Goal: Task Accomplishment & Management: Complete application form

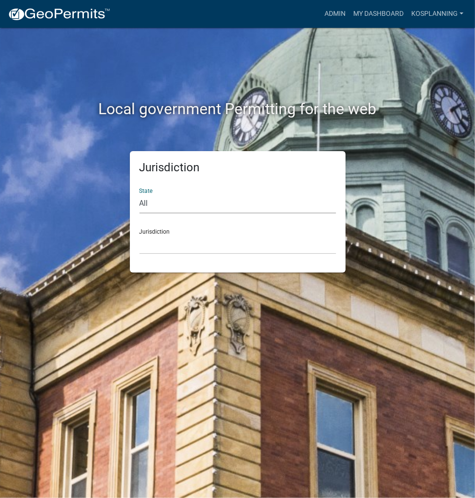
click at [203, 204] on select "All [US_STATE] [US_STATE] [US_STATE] [US_STATE] [US_STATE] [US_STATE] [US_STATE…" at bounding box center [238, 204] width 197 height 20
select select "[US_STATE]"
click at [140, 194] on select "All [US_STATE] [US_STATE] [US_STATE] [US_STATE] [US_STATE] [US_STATE] [US_STATE…" at bounding box center [238, 204] width 197 height 20
click at [190, 242] on select "City of [GEOGRAPHIC_DATA], [US_STATE] City of [GEOGRAPHIC_DATA], [US_STATE] Cit…" at bounding box center [238, 245] width 197 height 20
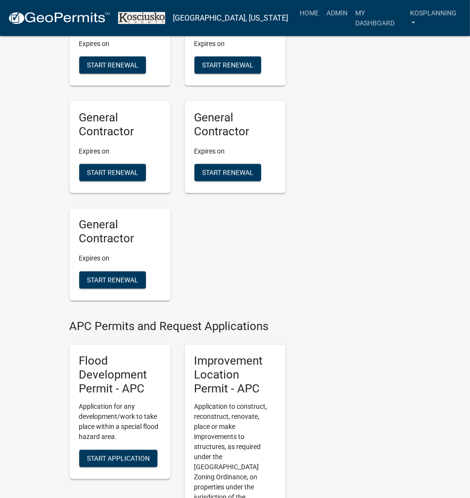
scroll to position [1075, 0]
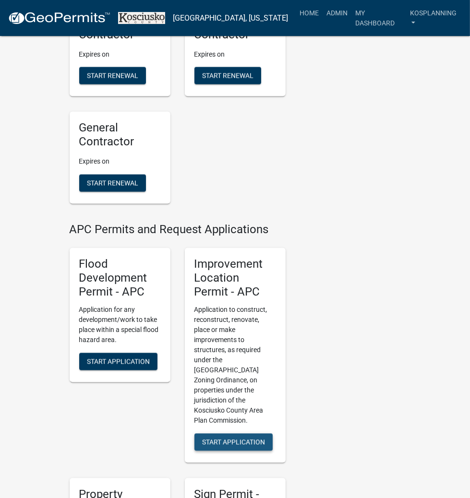
click at [232, 434] on button "Start Application" at bounding box center [233, 442] width 78 height 17
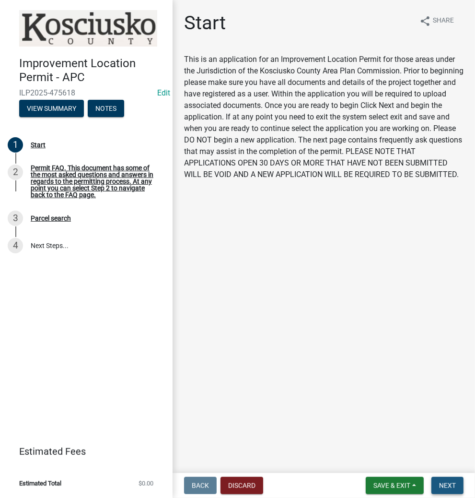
click at [451, 482] on span "Next" at bounding box center [447, 486] width 17 height 8
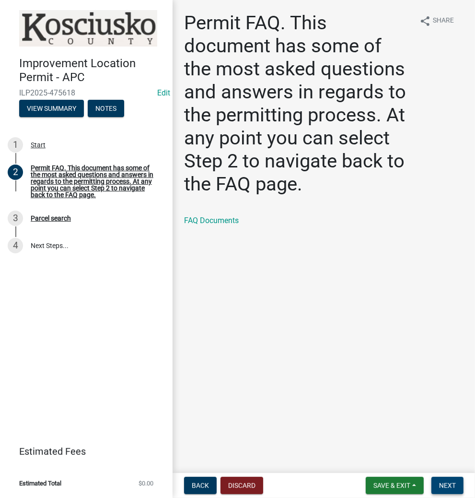
click at [444, 480] on button "Next" at bounding box center [448, 485] width 32 height 17
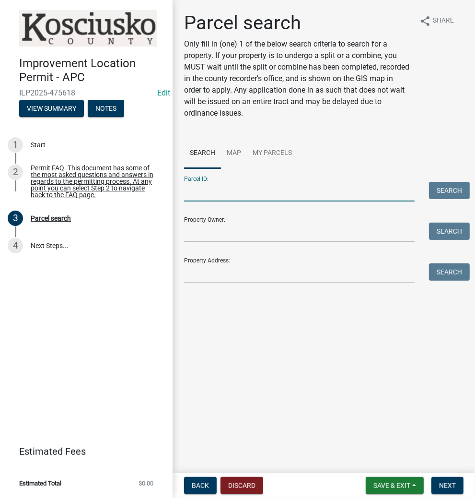
click at [275, 193] on input "Parcel ID:" at bounding box center [299, 192] width 231 height 20
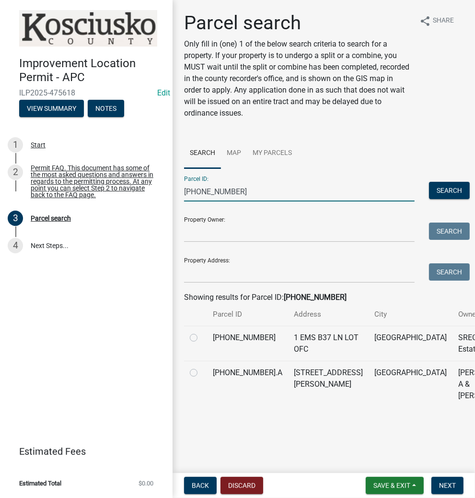
type input "[PHONE_NUMBER]"
click at [201, 332] on label at bounding box center [201, 332] width 0 height 0
click at [201, 338] on input "radio" at bounding box center [204, 335] width 6 height 6
radio input "true"
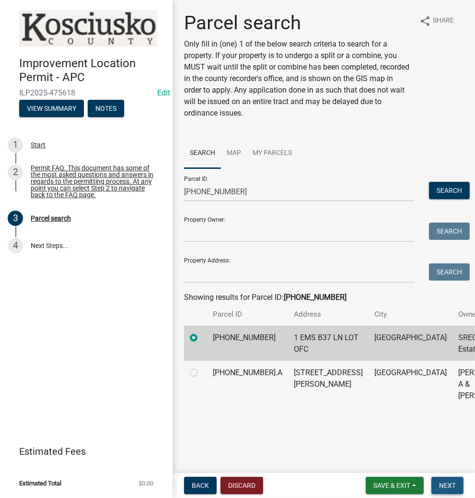
click at [446, 486] on span "Next" at bounding box center [447, 486] width 17 height 8
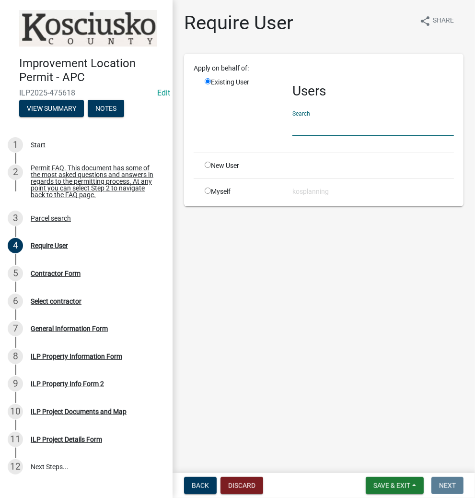
click at [352, 128] on input "text" at bounding box center [374, 127] width 162 height 20
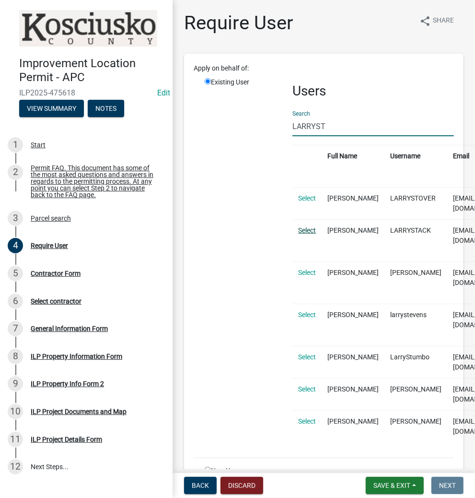
type input "LARRYST"
click at [309, 228] on link "Select" at bounding box center [307, 230] width 18 height 8
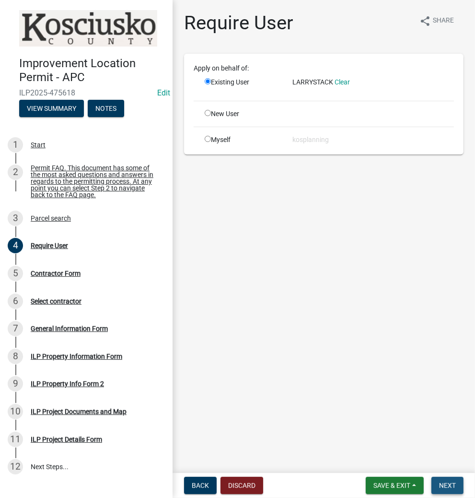
click at [439, 483] on span "Next" at bounding box center [447, 486] width 17 height 8
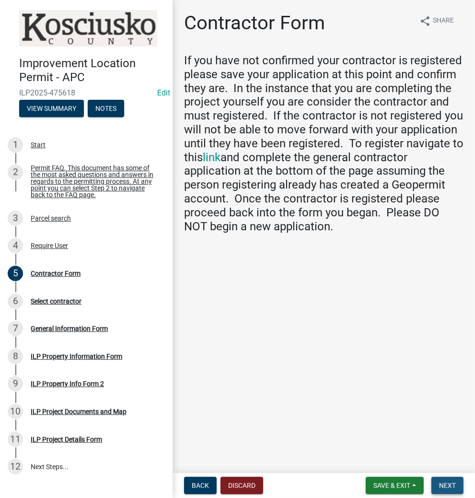
click at [434, 484] on button "Next" at bounding box center [448, 485] width 32 height 17
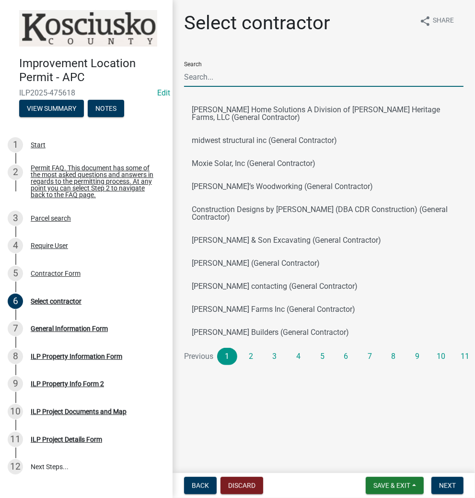
click at [255, 75] on input "Search" at bounding box center [324, 77] width 280 height 20
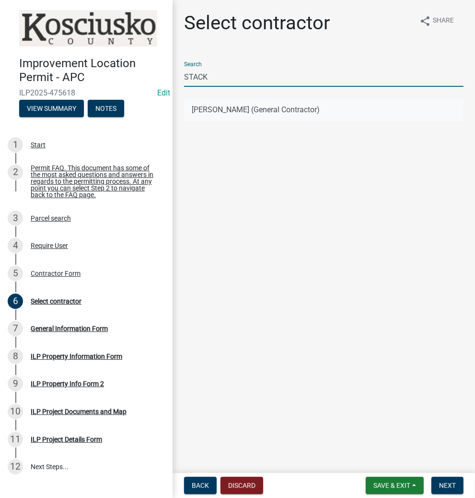
type input "STACK"
click at [206, 111] on button "LARRY STACK (General Contractor)" at bounding box center [324, 109] width 280 height 23
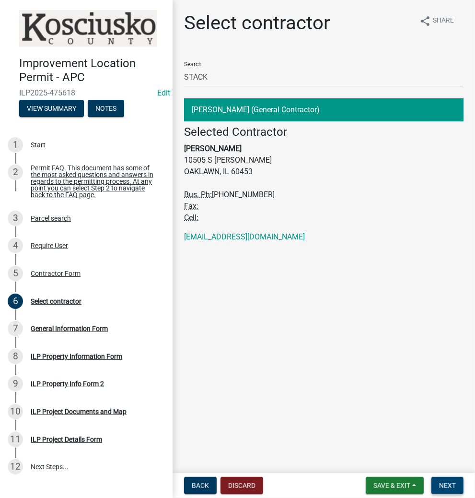
click at [446, 482] on span "Next" at bounding box center [447, 486] width 17 height 8
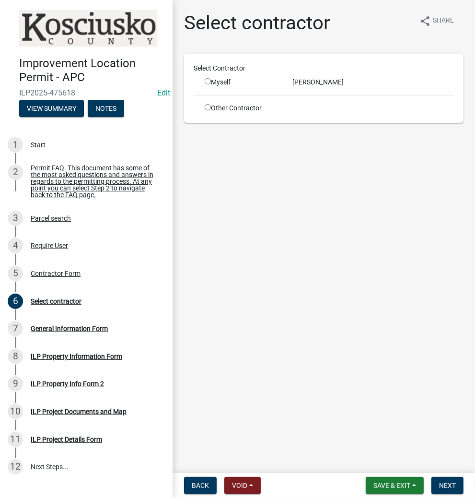
click at [205, 81] on input "radio" at bounding box center [208, 81] width 6 height 6
radio input "true"
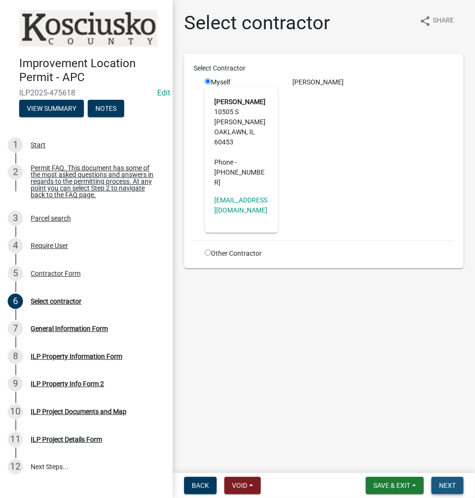
click at [443, 486] on span "Next" at bounding box center [447, 486] width 17 height 8
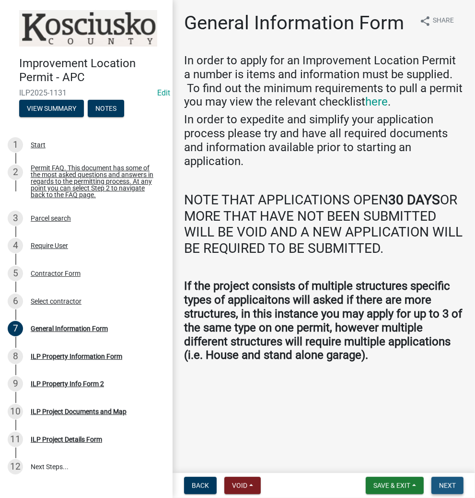
click at [442, 482] on span "Next" at bounding box center [447, 486] width 17 height 8
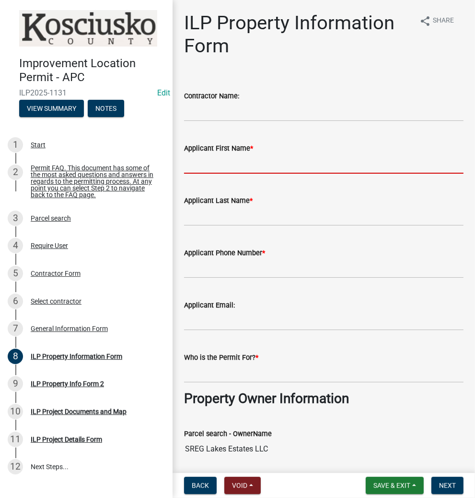
click at [294, 165] on input "Applicant First Name *" at bounding box center [324, 164] width 280 height 20
type input "[PERSON_NAME]"
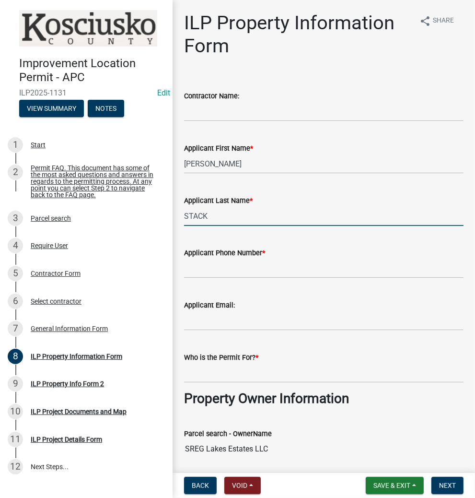
type input "STACK"
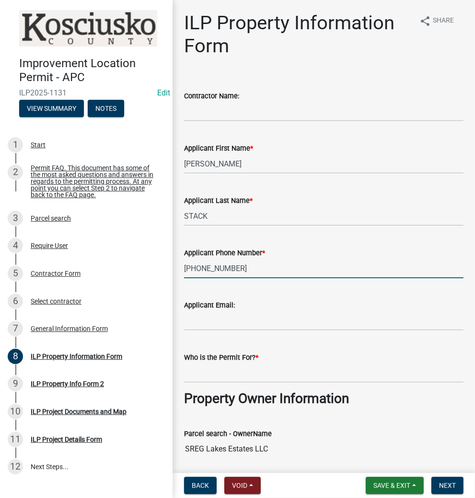
type input "[PHONE_NUMBER]"
click at [274, 377] on input "Who is the Permit For? *" at bounding box center [324, 373] width 280 height 20
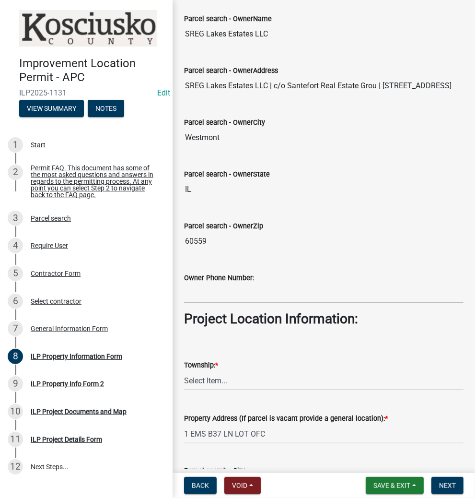
scroll to position [422, 0]
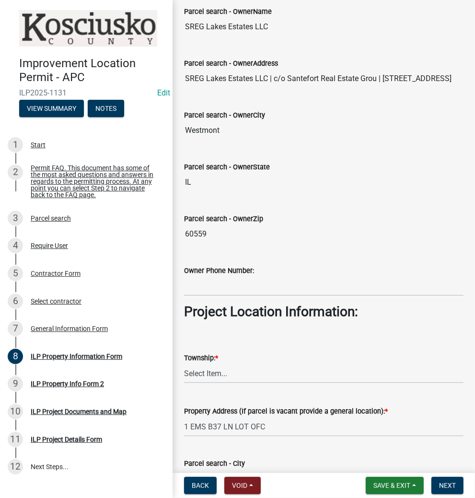
type input "[PERSON_NAME]"
click at [244, 371] on select "Select Item... [PERSON_NAME] - Elkhart Co Clay Etna [GEOGRAPHIC_DATA][PERSON_NA…" at bounding box center [324, 374] width 280 height 20
click at [184, 364] on select "Select Item... [PERSON_NAME] - Elkhart Co Clay Etna [GEOGRAPHIC_DATA][PERSON_NA…" at bounding box center [324, 374] width 280 height 20
select select "8aeb2c27-db4f-4f65-83dd-c512a3678cb2"
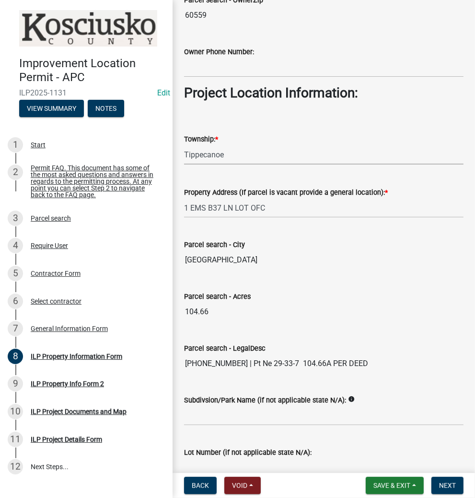
scroll to position [652, 0]
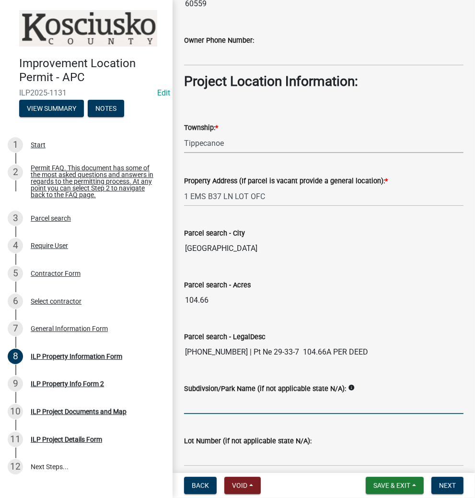
click at [266, 401] on input "Subdivsion/Park Name (if not applicable state N/A):" at bounding box center [324, 404] width 280 height 20
type input "[GEOGRAPHIC_DATA]"
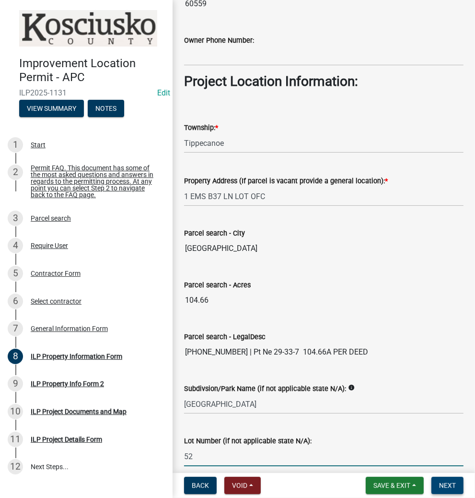
type input "52"
click at [450, 487] on span "Next" at bounding box center [447, 486] width 17 height 8
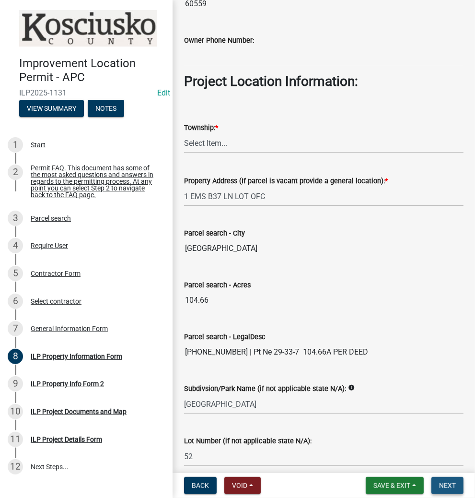
scroll to position [0, 0]
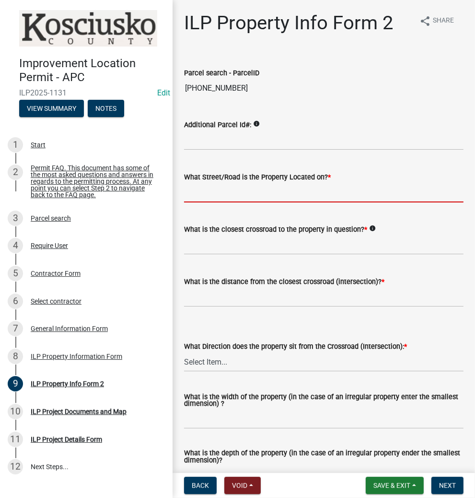
click at [236, 192] on input "What Street/Road is the Property Located on? *" at bounding box center [324, 193] width 280 height 20
type input "[PERSON_NAME]"
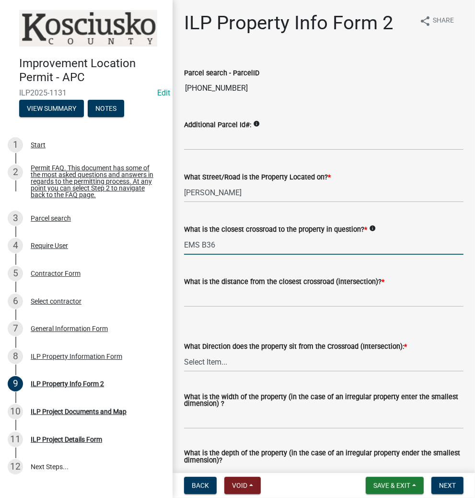
type input "EMS B36"
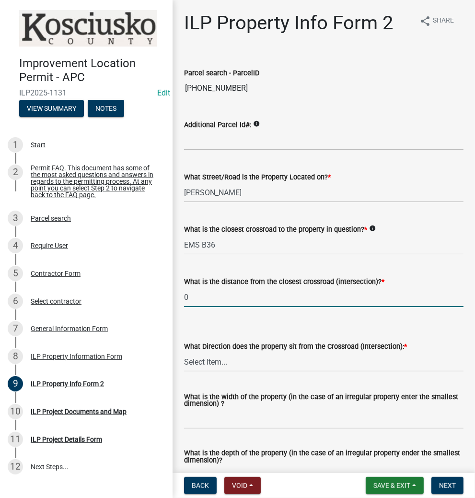
type input "0"
select select "7b11be74-d7bb-4878-8b50-4ecdc0000cbf"
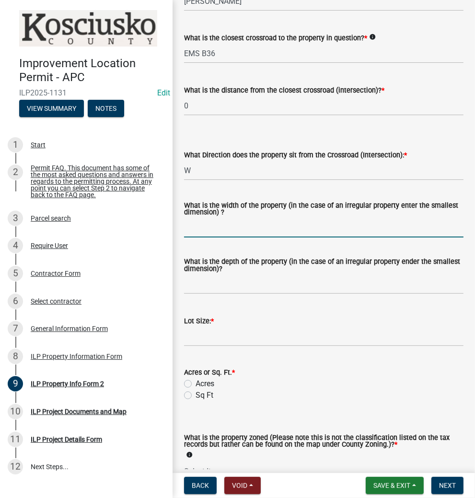
scroll to position [192, 0]
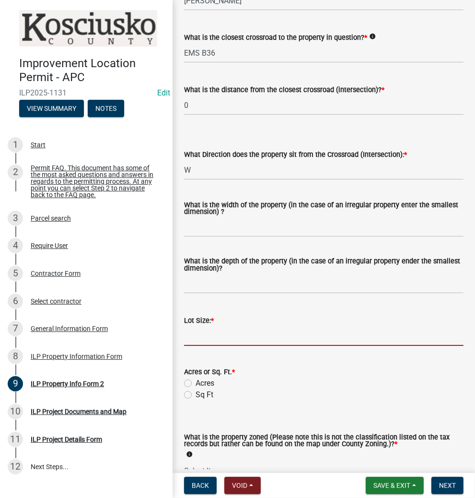
click at [226, 335] on input "text" at bounding box center [324, 336] width 280 height 20
type input "104.66"
click at [196, 384] on label "Acres" at bounding box center [205, 384] width 19 height 12
click at [196, 384] on input "Acres" at bounding box center [199, 381] width 6 height 6
radio input "true"
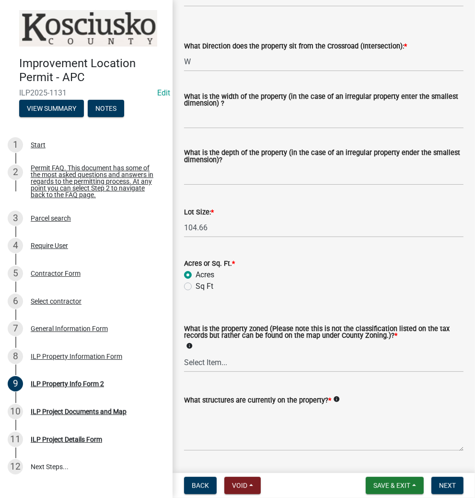
scroll to position [307, 0]
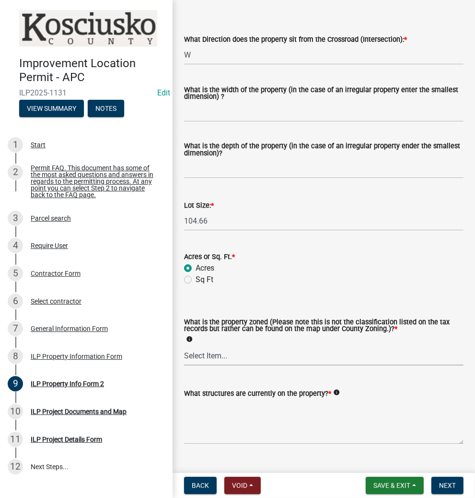
click at [235, 357] on select "Select Item... Agricultural Agricultural 2 Commercial Environmental Industrial …" at bounding box center [324, 356] width 280 height 20
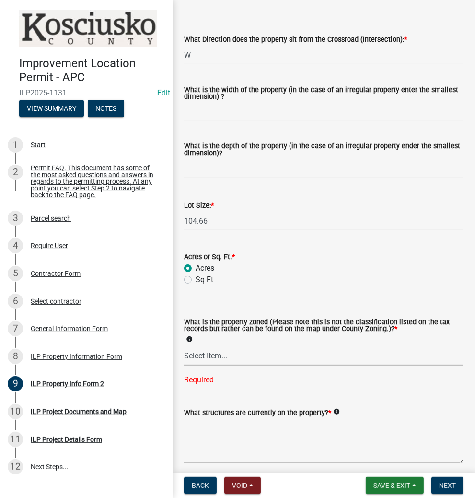
click at [274, 359] on select "Select Item... Agricultural Agricultural 2 Commercial Environmental Industrial …" at bounding box center [324, 356] width 280 height 20
click at [184, 346] on select "Select Item... Agricultural Agricultural 2 Commercial Environmental Industrial …" at bounding box center [324, 356] width 280 height 20
select select "1146270b-2111-4e23-bf7f-74ce85cf7041"
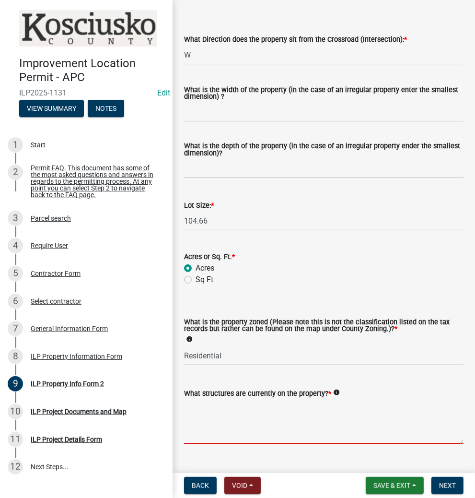
click at [209, 428] on textarea "What structures are currently on the property? *" at bounding box center [324, 421] width 280 height 45
type textarea "M"
type textarea "[GEOGRAPHIC_DATA]"
click at [444, 486] on span "Next" at bounding box center [447, 486] width 17 height 8
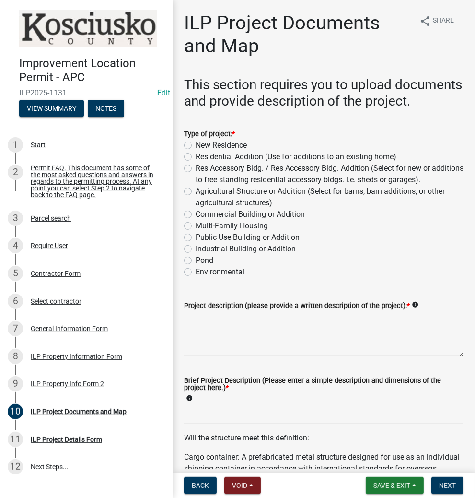
click at [196, 163] on label "Residential Addition (Use for additions to an existing home)" at bounding box center [296, 157] width 201 height 12
click at [196, 157] on input "Residential Addition (Use for additions to an existing home)" at bounding box center [199, 154] width 6 height 6
radio input "true"
click at [240, 356] on textarea "Project description (please provide a written description of the project): *" at bounding box center [324, 333] width 280 height 45
type textarea "OPEN DECK"
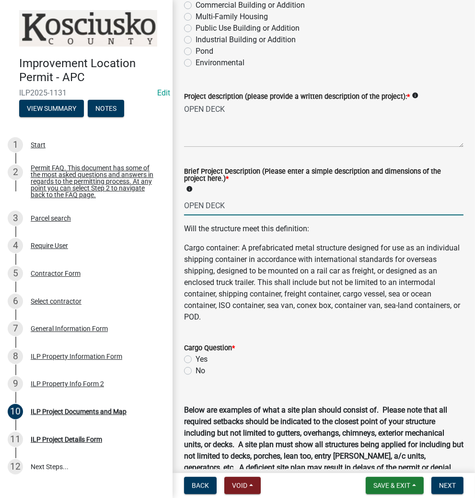
scroll to position [230, 0]
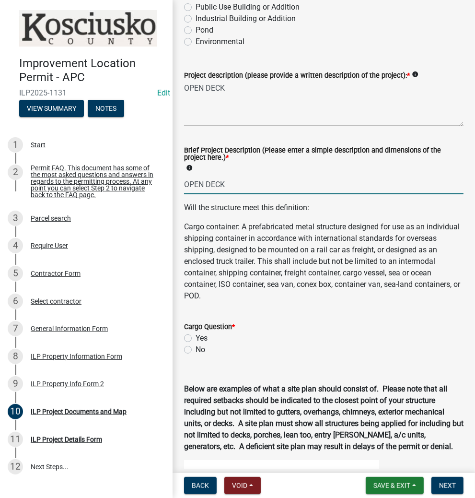
type input "OPEN DECK"
click at [196, 356] on label "No" at bounding box center [201, 350] width 10 height 12
click at [196, 350] on input "No" at bounding box center [199, 347] width 6 height 6
radio input "true"
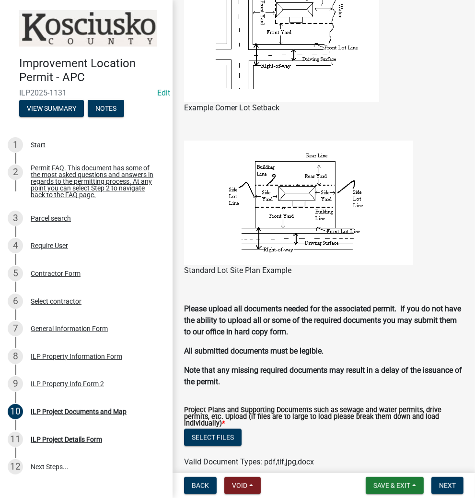
scroll to position [844, 0]
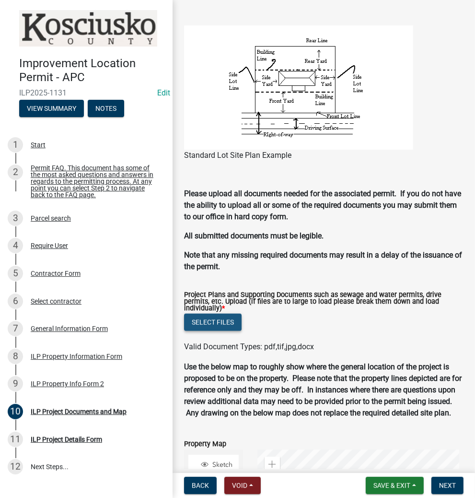
click at [206, 331] on button "Select files" at bounding box center [213, 322] width 58 height 17
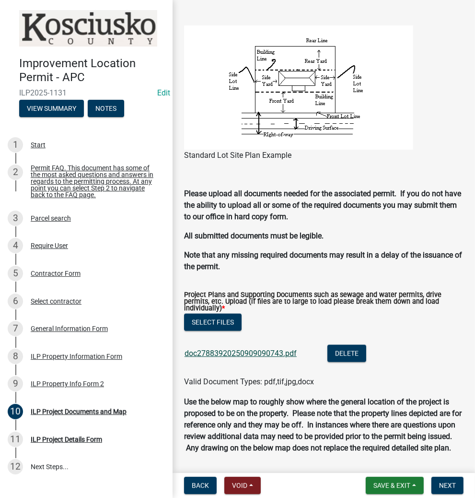
click at [253, 358] on link "doc27883920250909090743.pdf" at bounding box center [241, 353] width 112 height 9
click at [447, 489] on button "Next" at bounding box center [448, 485] width 32 height 17
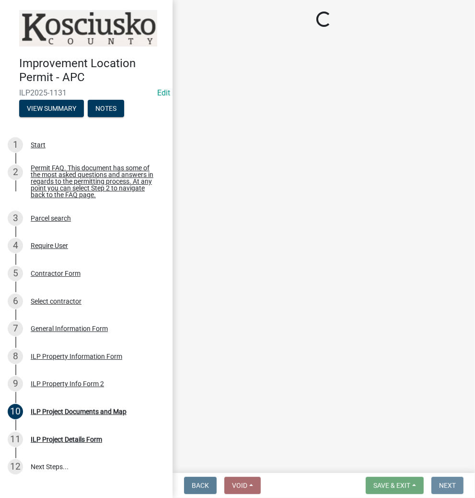
scroll to position [0, 0]
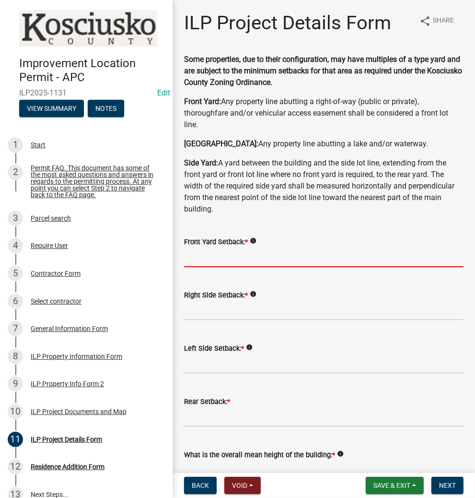
click at [318, 260] on input "text" at bounding box center [324, 258] width 280 height 20
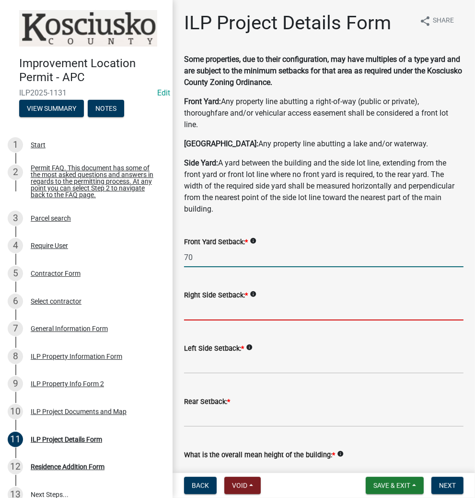
type input "70.0"
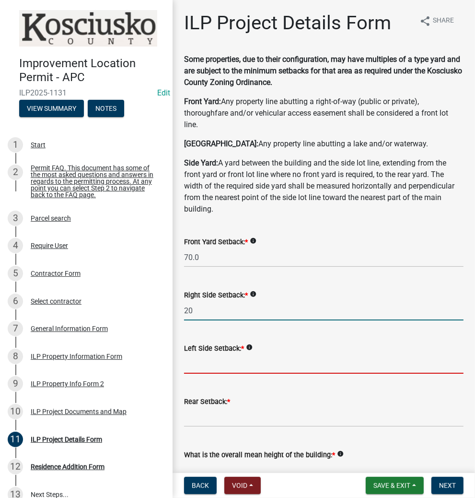
type input "20.0"
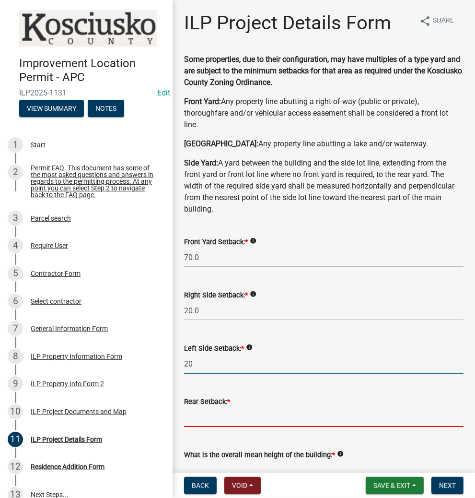
type input "20.0"
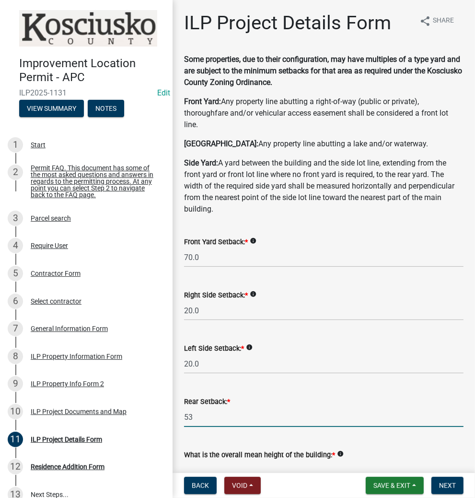
type input "53.0"
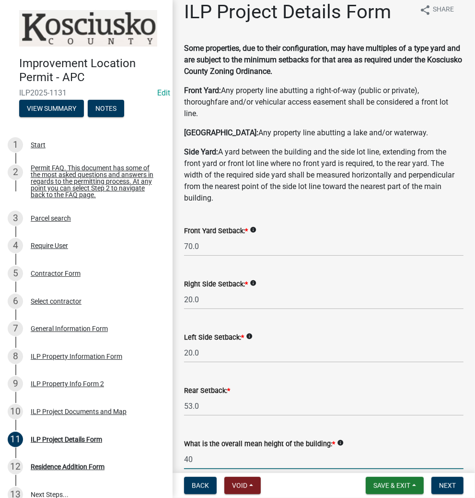
type input "40.0"
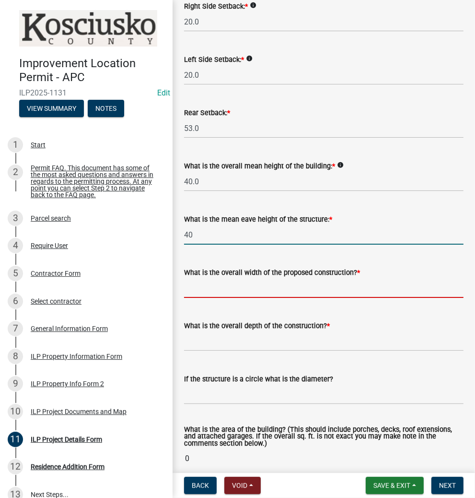
type input "40.0"
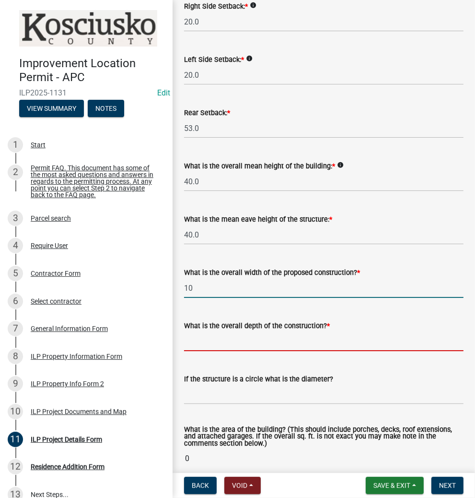
type input "10.00"
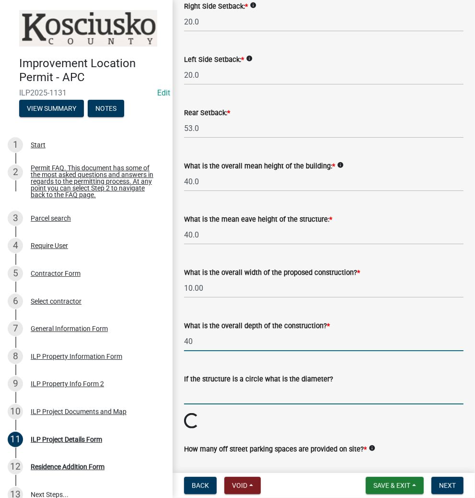
type input "40.00"
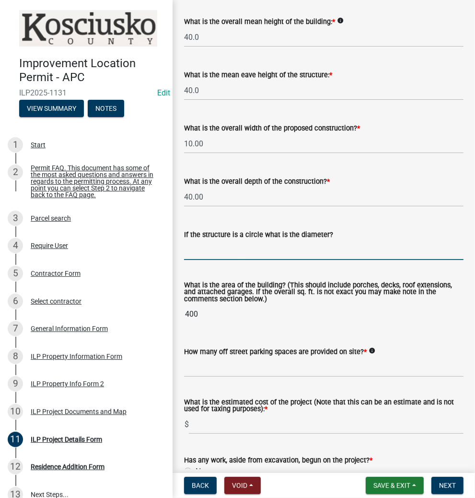
scroll to position [442, 0]
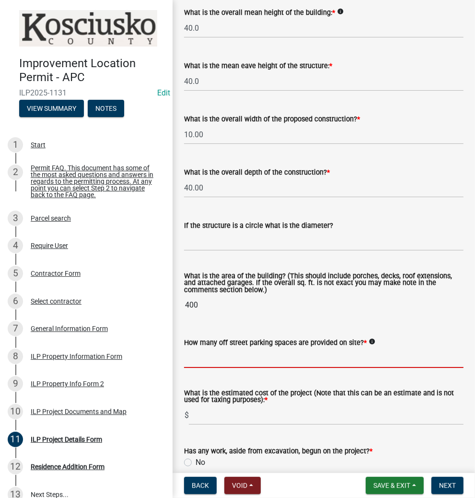
click at [229, 356] on input "text" at bounding box center [324, 358] width 280 height 20
type input "2"
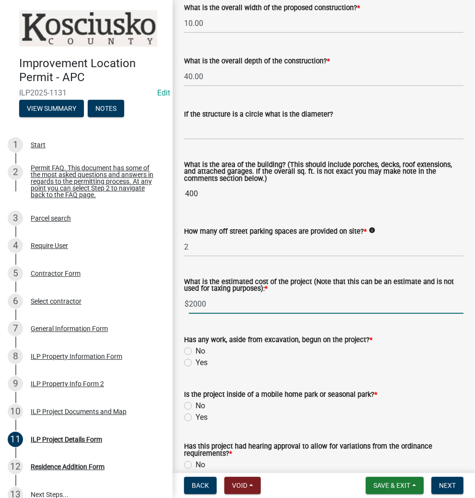
scroll to position [557, 0]
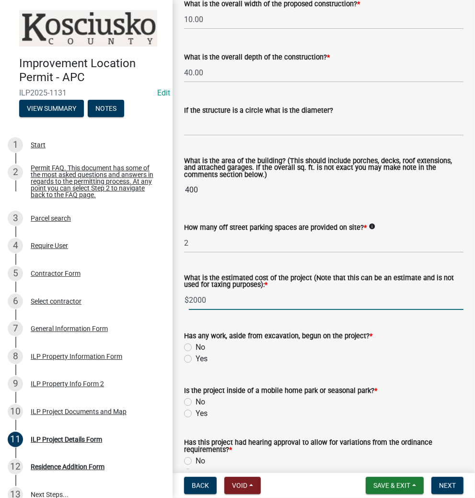
type input "2000"
click at [196, 357] on label "Yes" at bounding box center [202, 359] width 12 height 12
click at [196, 357] on input "Yes" at bounding box center [199, 356] width 6 height 6
radio input "true"
click at [196, 415] on label "Yes" at bounding box center [202, 414] width 12 height 12
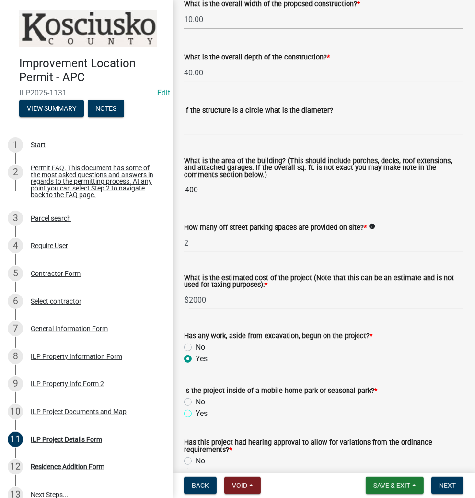
click at [196, 414] on input "Yes" at bounding box center [199, 411] width 6 height 6
radio input "true"
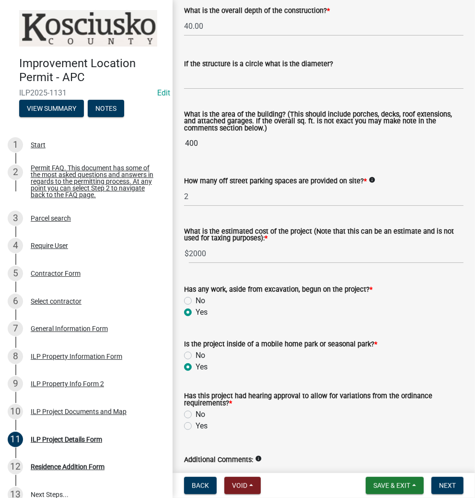
scroll to position [665, 0]
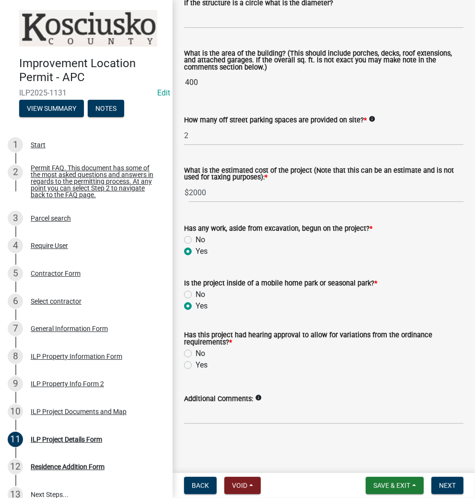
click at [196, 353] on label "No" at bounding box center [201, 354] width 10 height 12
click at [196, 353] on input "No" at bounding box center [199, 351] width 6 height 6
radio input "true"
click at [446, 485] on span "Next" at bounding box center [447, 486] width 17 height 8
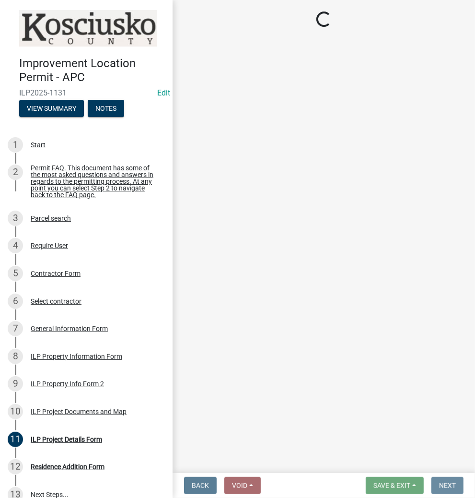
scroll to position [0, 0]
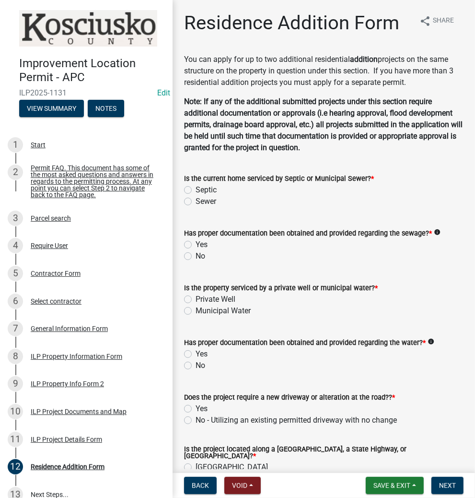
click at [196, 200] on label "Sewer" at bounding box center [206, 202] width 21 height 12
click at [196, 200] on input "Sewer" at bounding box center [199, 199] width 6 height 6
radio input "true"
click at [196, 245] on label "Yes" at bounding box center [202, 245] width 12 height 12
click at [196, 245] on input "Yes" at bounding box center [199, 242] width 6 height 6
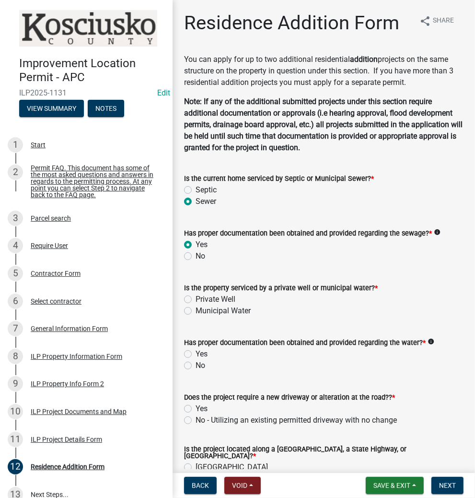
radio input "true"
click at [196, 310] on label "Municipal Water" at bounding box center [223, 311] width 55 height 12
click at [196, 310] on input "Municipal Water" at bounding box center [199, 308] width 6 height 6
radio input "true"
click at [196, 353] on label "Yes" at bounding box center [202, 354] width 12 height 12
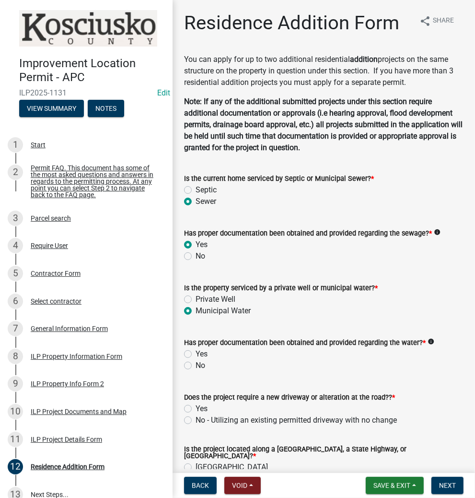
click at [196, 353] on input "Yes" at bounding box center [199, 351] width 6 height 6
radio input "true"
click at [196, 418] on label "No - Utilizing an existing permitted driveway with no change" at bounding box center [296, 421] width 201 height 12
click at [196, 418] on input "No - Utilizing an existing permitted driveway with no change" at bounding box center [199, 418] width 6 height 6
radio input "true"
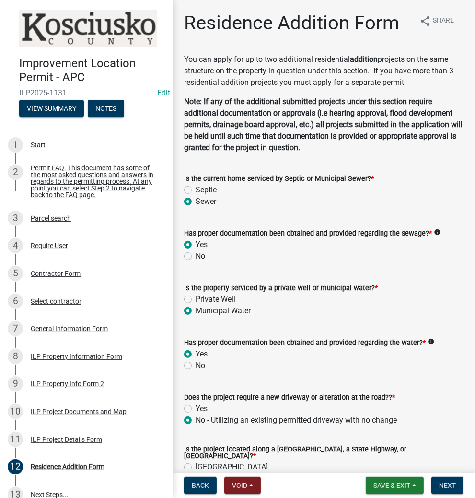
click at [196, 462] on label "[GEOGRAPHIC_DATA]" at bounding box center [232, 468] width 72 height 12
click at [196, 462] on input "[GEOGRAPHIC_DATA]" at bounding box center [199, 465] width 6 height 6
radio input "true"
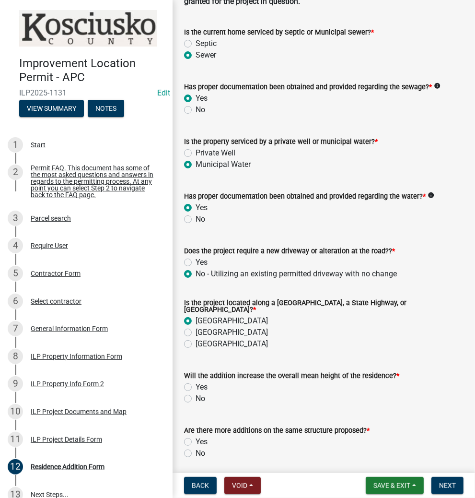
scroll to position [178, 0]
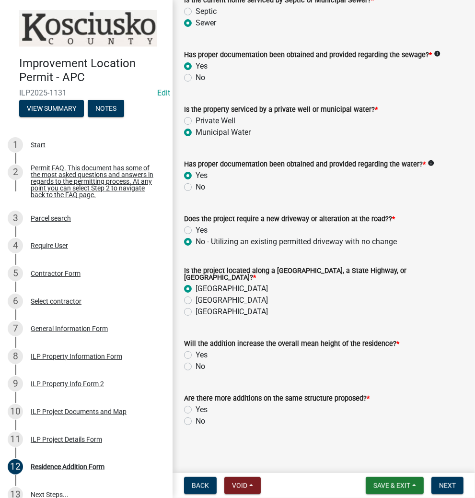
click at [196, 361] on label "No" at bounding box center [201, 367] width 10 height 12
click at [196, 361] on input "No" at bounding box center [199, 364] width 6 height 6
radio input "true"
click at [196, 417] on label "No" at bounding box center [201, 421] width 10 height 12
click at [196, 417] on input "No" at bounding box center [199, 418] width 6 height 6
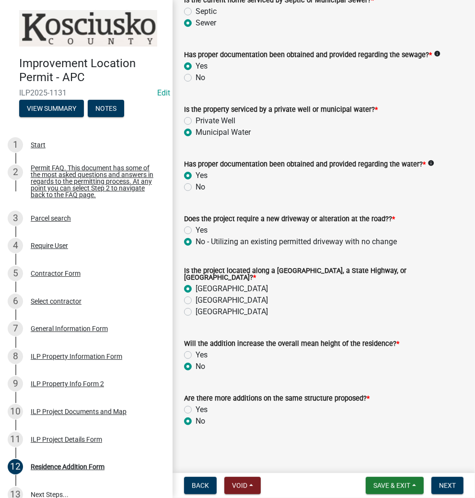
radio input "true"
click at [438, 481] on button "Next" at bounding box center [448, 485] width 32 height 17
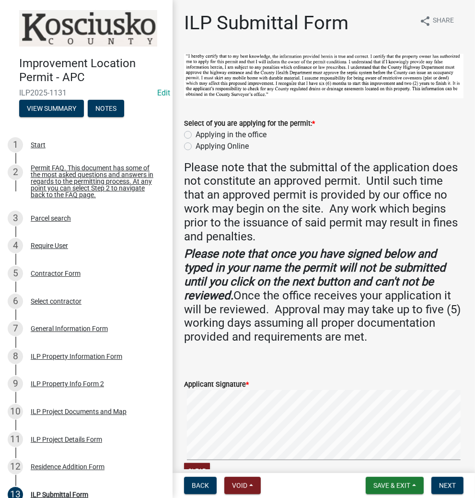
click at [196, 132] on label "Applying in the office" at bounding box center [231, 135] width 71 height 12
click at [196, 132] on input "Applying in the office" at bounding box center [199, 132] width 6 height 6
radio input "true"
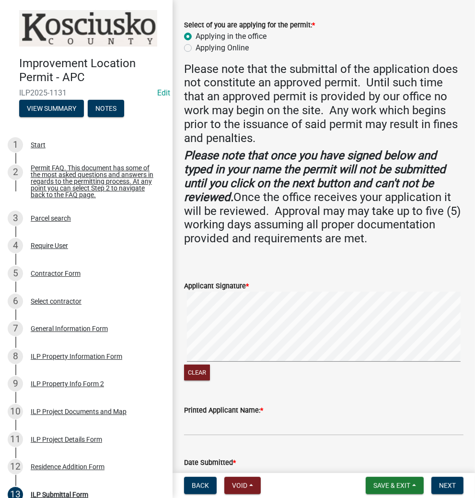
scroll to position [115, 0]
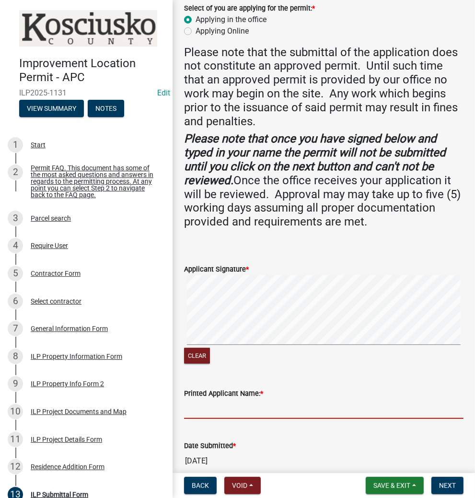
click at [302, 412] on input "Printed Applicant Name: *" at bounding box center [324, 409] width 280 height 20
type input "[PERSON_NAME]"
click at [443, 483] on span "Next" at bounding box center [447, 486] width 17 height 8
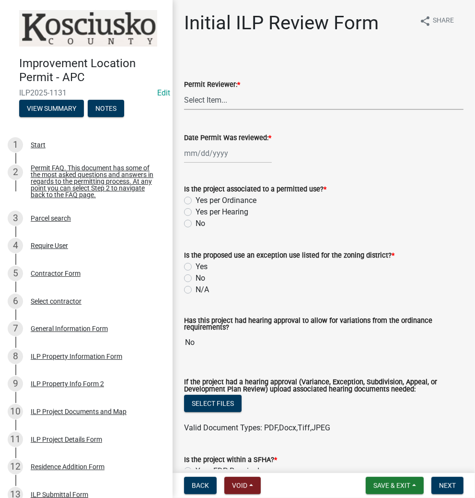
click at [244, 104] on select "Select Item... MMS LT AT CS [PERSON_NAME]" at bounding box center [324, 100] width 280 height 20
click at [184, 90] on select "Select Item... MMS LT AT CS [PERSON_NAME]" at bounding box center [324, 100] width 280 height 20
select select "d95389f4-ab5a-4603-9826-29cf73316391"
click at [233, 158] on div at bounding box center [228, 153] width 88 height 20
select select "9"
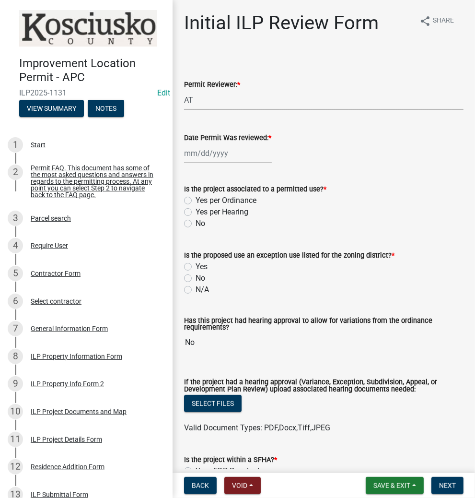
select select "2025"
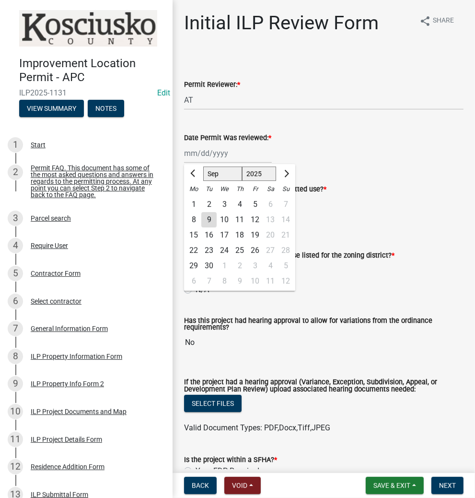
click at [209, 219] on div "9" at bounding box center [208, 219] width 15 height 15
type input "[DATE]"
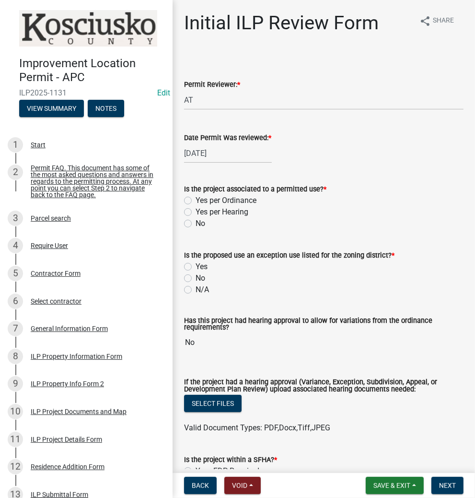
click at [196, 202] on label "Yes per Ordinance" at bounding box center [226, 201] width 61 height 12
click at [196, 201] on input "Yes per Ordinance" at bounding box center [199, 198] width 6 height 6
radio input "true"
click at [196, 289] on label "N/A" at bounding box center [202, 290] width 13 height 12
click at [196, 289] on input "N/A" at bounding box center [199, 287] width 6 height 6
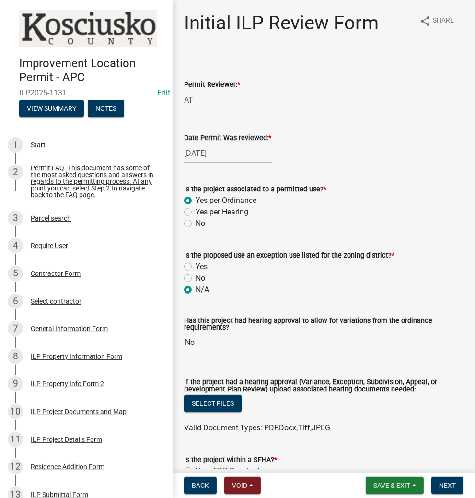
radio input "true"
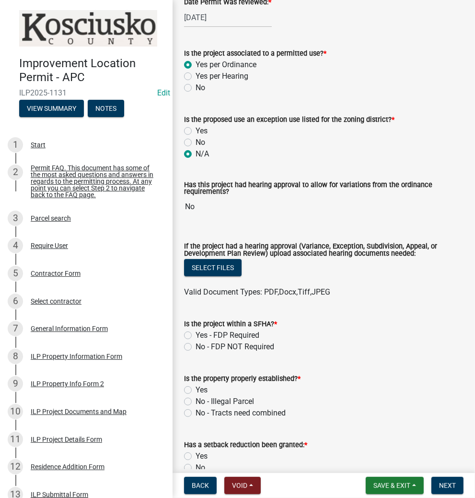
scroll to position [154, 0]
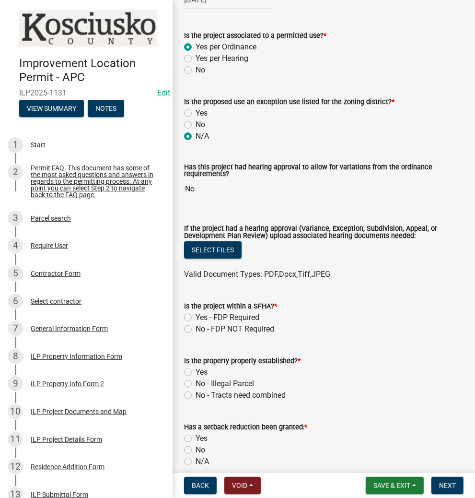
click at [196, 330] on label "No - FDP NOT Required" at bounding box center [235, 329] width 79 height 12
click at [196, 330] on input "No - FDP NOT Required" at bounding box center [199, 326] width 6 height 6
radio input "true"
click at [196, 370] on label "Yes" at bounding box center [202, 373] width 12 height 12
click at [196, 370] on input "Yes" at bounding box center [199, 370] width 6 height 6
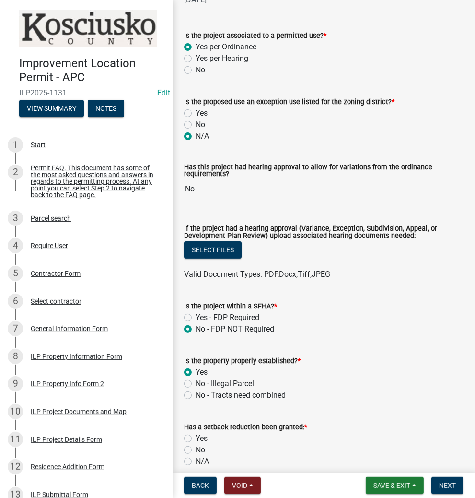
radio input "true"
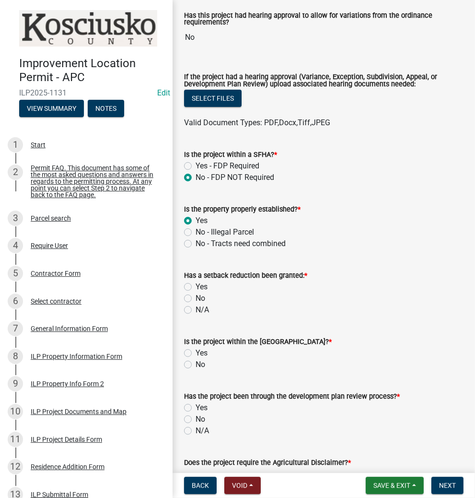
scroll to position [307, 0]
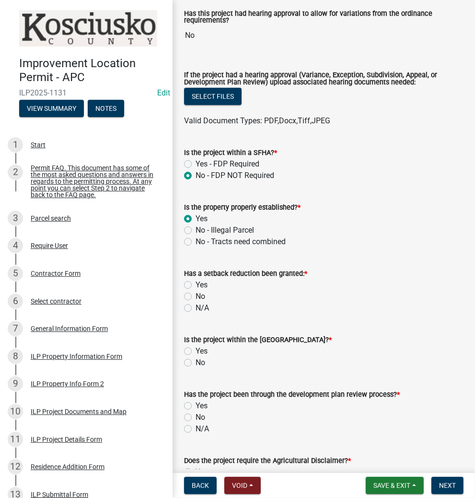
click at [196, 296] on label "No" at bounding box center [201, 297] width 10 height 12
click at [196, 296] on input "No" at bounding box center [199, 294] width 6 height 6
radio input "true"
click at [196, 361] on label "No" at bounding box center [201, 363] width 10 height 12
click at [196, 361] on input "No" at bounding box center [199, 360] width 6 height 6
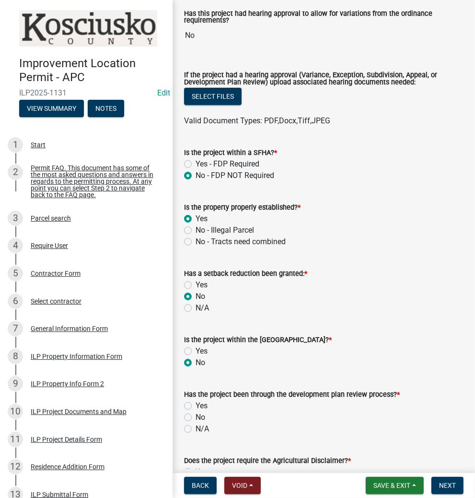
radio input "true"
drag, startPoint x: 190, startPoint y: 430, endPoint x: 217, endPoint y: 427, distance: 27.1
click at [196, 430] on label "N/A" at bounding box center [202, 429] width 13 height 12
click at [196, 429] on input "N/A" at bounding box center [199, 426] width 6 height 6
radio input "true"
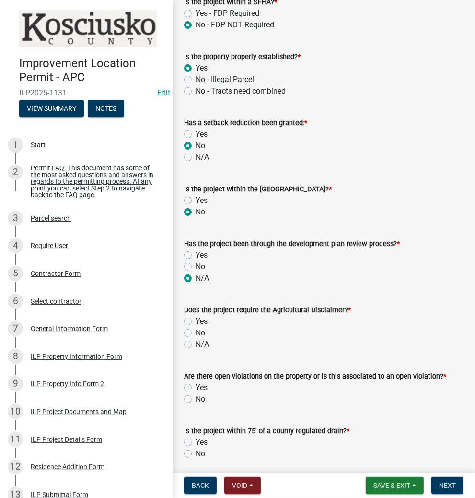
scroll to position [461, 0]
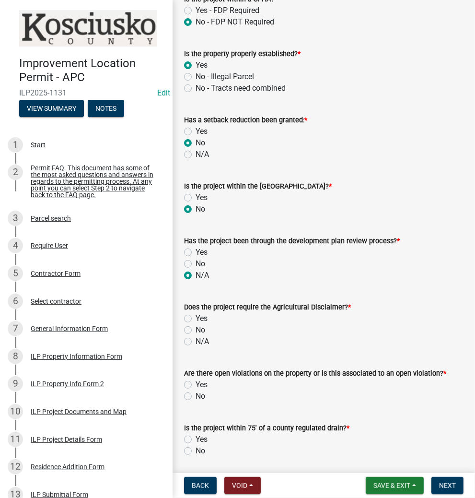
click at [196, 330] on label "No" at bounding box center [201, 330] width 10 height 12
click at [196, 330] on input "No" at bounding box center [199, 327] width 6 height 6
radio input "true"
click at [196, 386] on label "Yes" at bounding box center [202, 385] width 12 height 12
click at [196, 385] on input "Yes" at bounding box center [199, 382] width 6 height 6
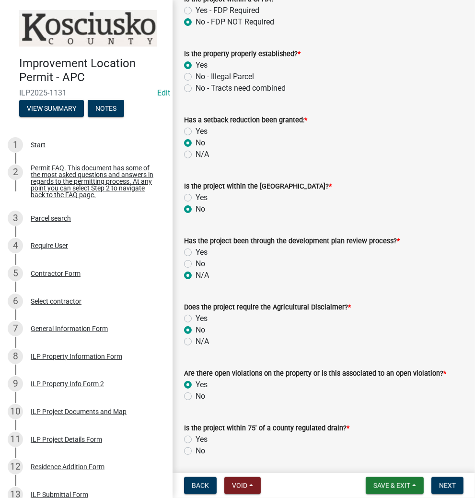
radio input "true"
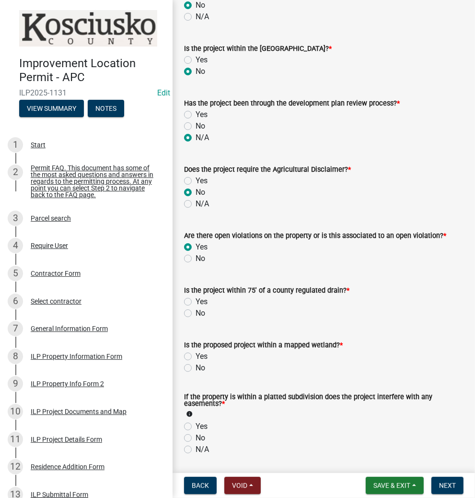
scroll to position [614, 0]
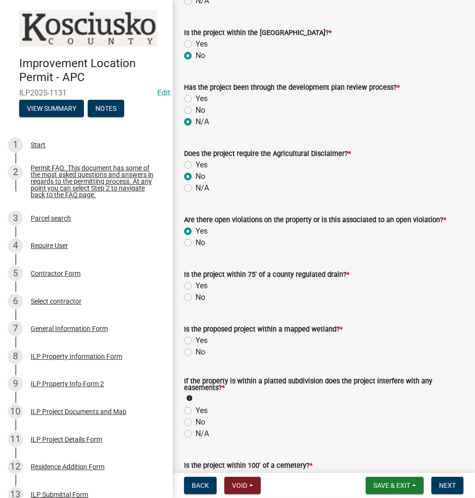
click at [196, 297] on label "No" at bounding box center [201, 298] width 10 height 12
click at [196, 297] on input "No" at bounding box center [199, 295] width 6 height 6
radio input "true"
click at [196, 351] on label "No" at bounding box center [201, 352] width 10 height 12
click at [196, 351] on input "No" at bounding box center [199, 349] width 6 height 6
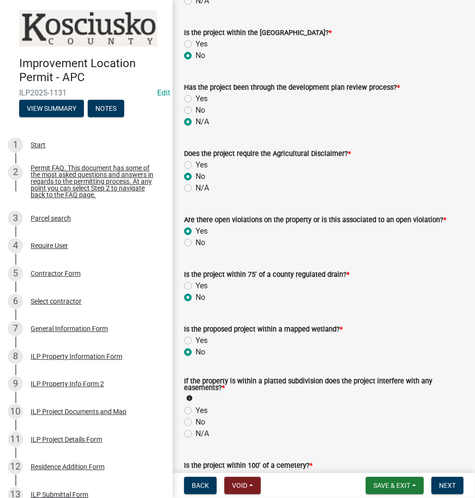
radio input "true"
click at [196, 433] on label "N/A" at bounding box center [202, 434] width 13 height 12
click at [196, 433] on input "N/A" at bounding box center [199, 431] width 6 height 6
radio input "true"
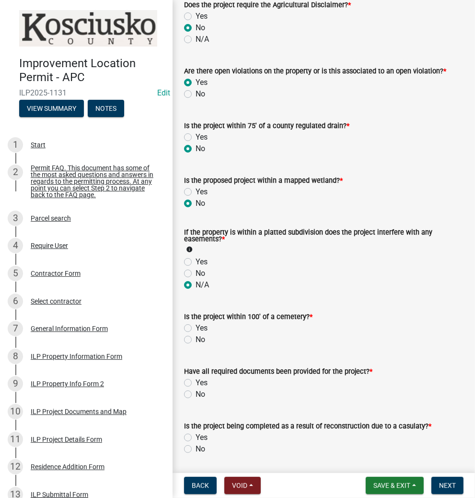
scroll to position [768, 0]
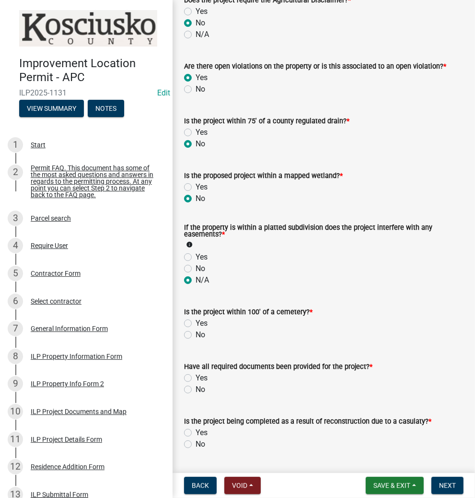
click at [196, 334] on label "No" at bounding box center [201, 335] width 10 height 12
click at [196, 334] on input "No" at bounding box center [199, 332] width 6 height 6
radio input "true"
click at [196, 375] on label "Yes" at bounding box center [202, 378] width 12 height 12
click at [196, 375] on input "Yes" at bounding box center [199, 375] width 6 height 6
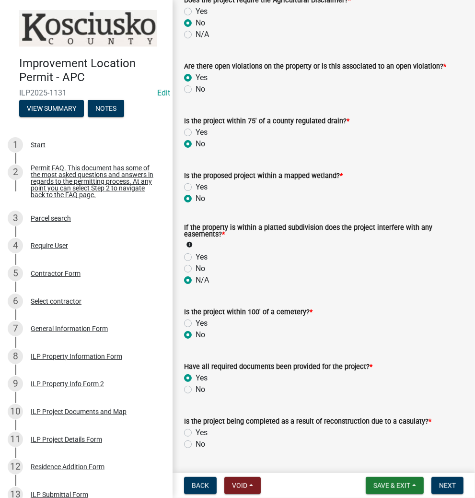
radio input "true"
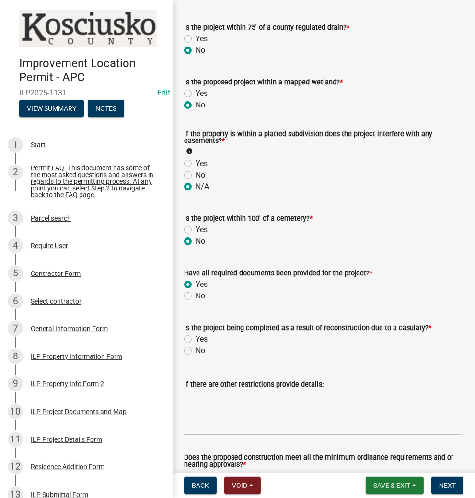
scroll to position [883, 0]
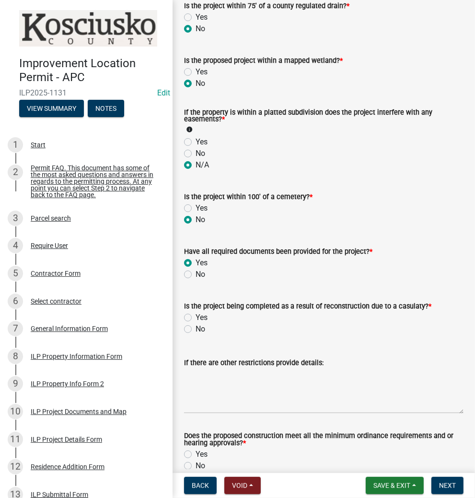
click at [196, 329] on label "No" at bounding box center [201, 329] width 10 height 12
click at [196, 329] on input "No" at bounding box center [199, 326] width 6 height 6
radio input "true"
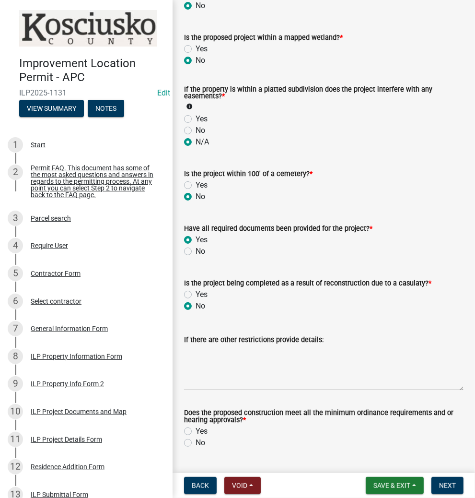
scroll to position [932, 0]
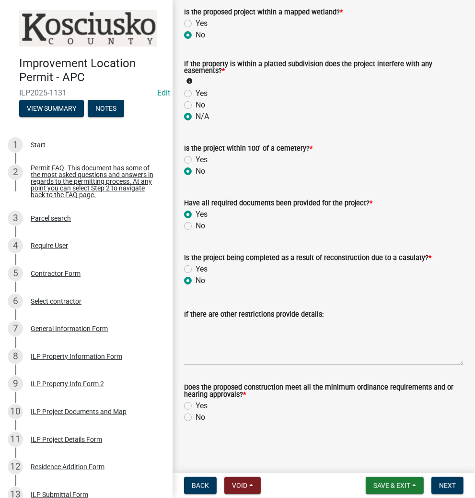
click at [196, 402] on label "Yes" at bounding box center [202, 406] width 12 height 12
click at [196, 402] on input "Yes" at bounding box center [199, 403] width 6 height 6
radio input "true"
click at [450, 486] on span "Next" at bounding box center [447, 486] width 17 height 8
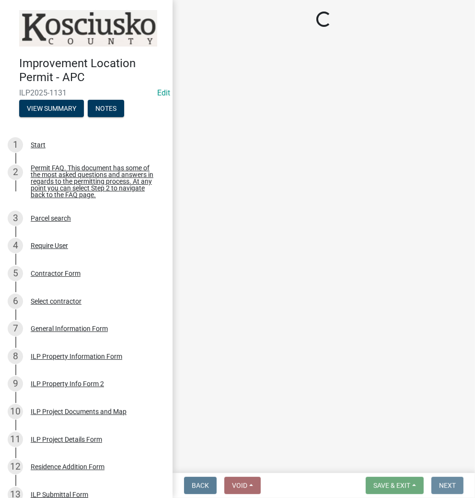
scroll to position [0, 0]
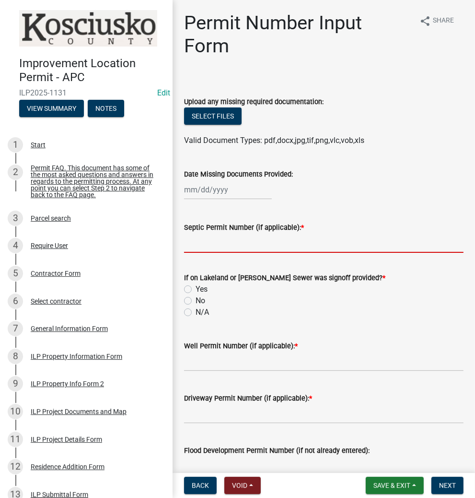
click at [209, 243] on input "Septic Permit Number (if applicable): *" at bounding box center [324, 243] width 280 height 20
type input "STATE"
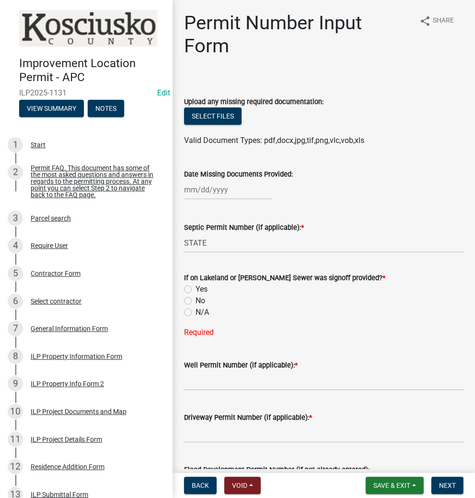
click at [196, 312] on label "N/A" at bounding box center [202, 313] width 13 height 12
click at [196, 312] on input "N/A" at bounding box center [199, 310] width 6 height 6
radio input "true"
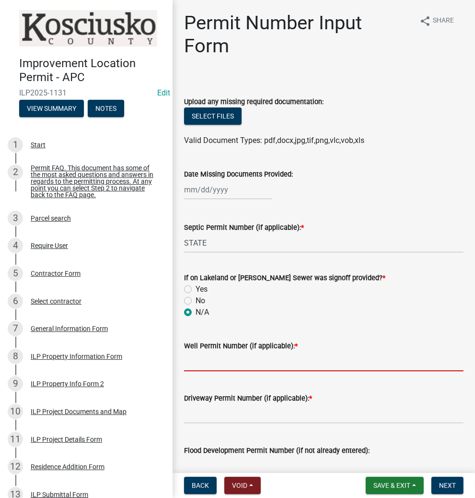
click at [201, 363] on input "Well Permit Number (if applicable): *" at bounding box center [324, 362] width 280 height 20
type input "STATE"
click at [213, 417] on input "Driveway Permit Number (if applicable): *" at bounding box center [324, 414] width 280 height 20
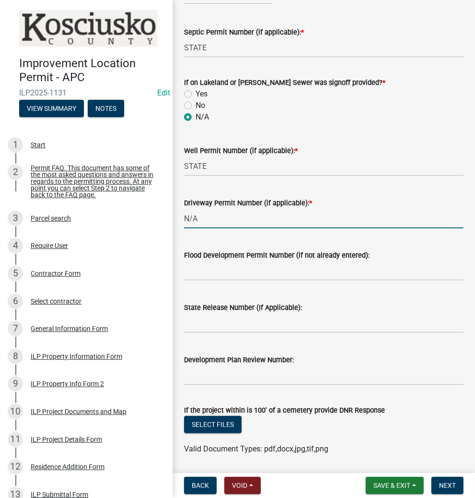
scroll to position [269, 0]
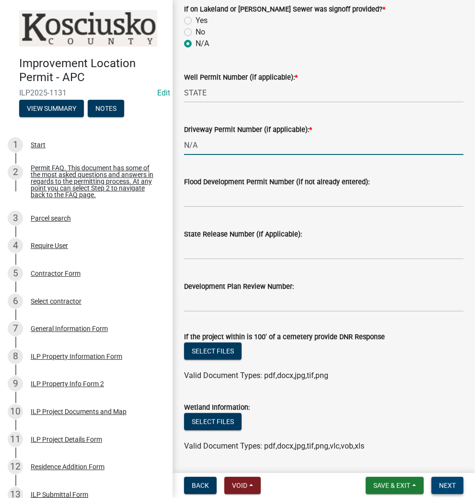
type input "N/A"
click at [453, 484] on span "Next" at bounding box center [447, 486] width 17 height 8
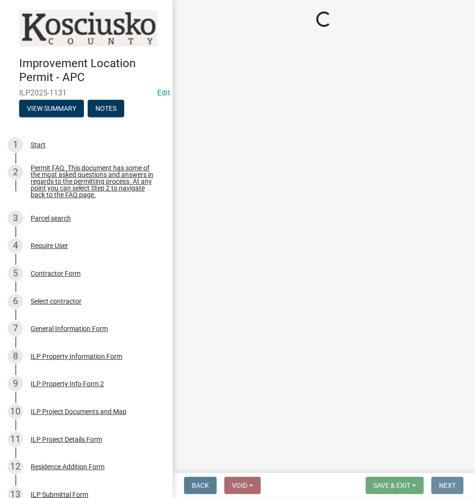
scroll to position [0, 0]
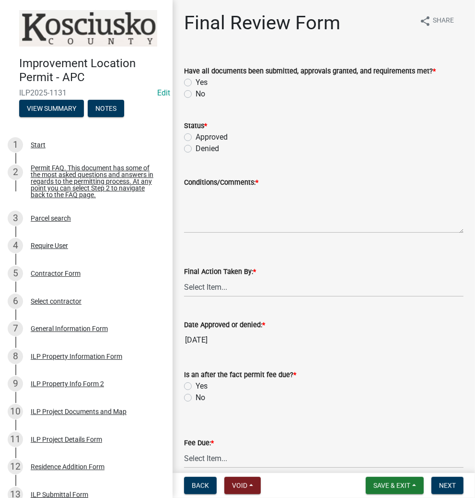
click at [196, 83] on label "Yes" at bounding box center [202, 83] width 12 height 12
click at [196, 83] on input "Yes" at bounding box center [199, 80] width 6 height 6
radio input "true"
click at [196, 138] on label "Approved" at bounding box center [212, 137] width 32 height 12
click at [196, 138] on input "Approved" at bounding box center [199, 134] width 6 height 6
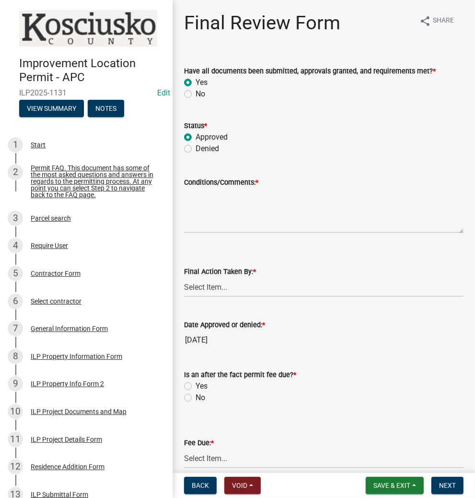
radio input "true"
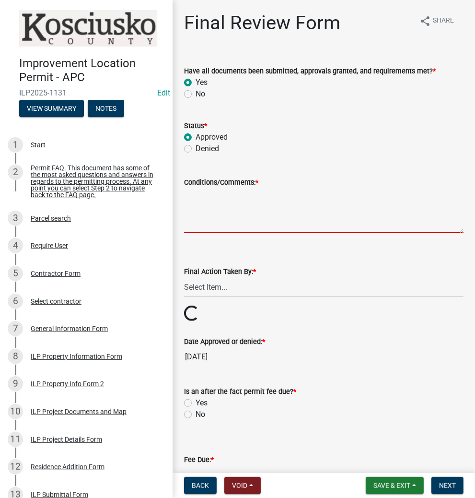
click at [230, 220] on textarea "Conditions/Comments: *" at bounding box center [324, 210] width 280 height 45
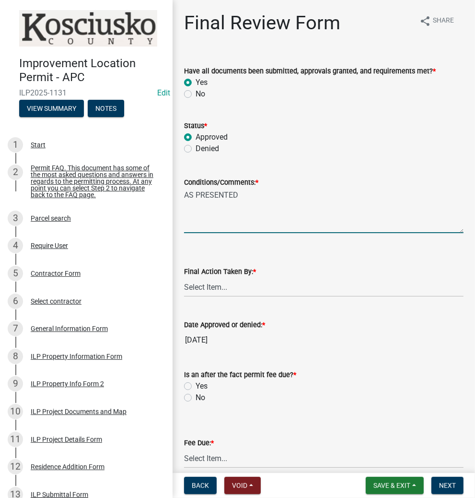
type textarea "AS PRESENTED"
click at [221, 288] on select "Select Item... MMS LT AT CS [PERSON_NAME]" at bounding box center [324, 287] width 280 height 20
click at [184, 277] on select "Select Item... MMS LT AT CS [PERSON_NAME]" at bounding box center [324, 287] width 280 height 20
select select "d95389f4-ab5a-4603-9826-29cf73316391"
click at [196, 385] on label "Yes" at bounding box center [202, 386] width 12 height 12
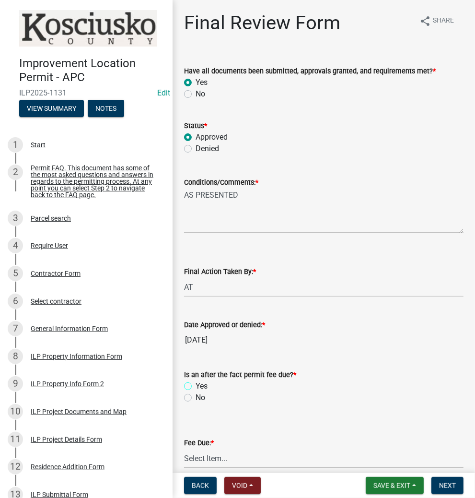
click at [196, 385] on input "Yes" at bounding box center [199, 383] width 6 height 6
radio input "true"
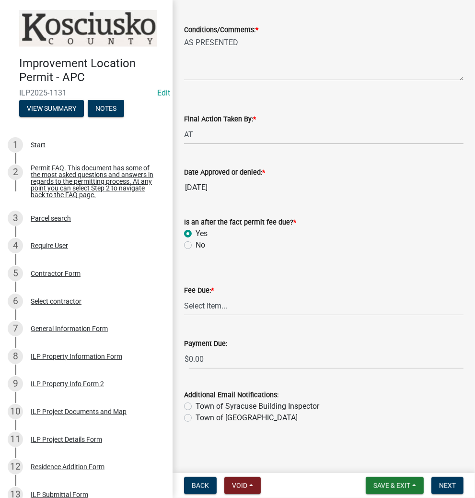
scroll to position [153, 0]
click at [249, 309] on select "Select Item... N/A $10.00 $25.00 $125.00 $250 $500 $500 + $10.00 for every 10 s…" at bounding box center [324, 306] width 280 height 20
click at [184, 315] on select "Select Item... N/A $10.00 $25.00 $125.00 $250 $500 $500 + $10.00 for every 10 s…" at bounding box center [324, 306] width 280 height 20
select select "654cf63f-9773-4a49-9949-bcaf97ebfa68"
click at [443, 483] on span "Next" at bounding box center [447, 486] width 17 height 8
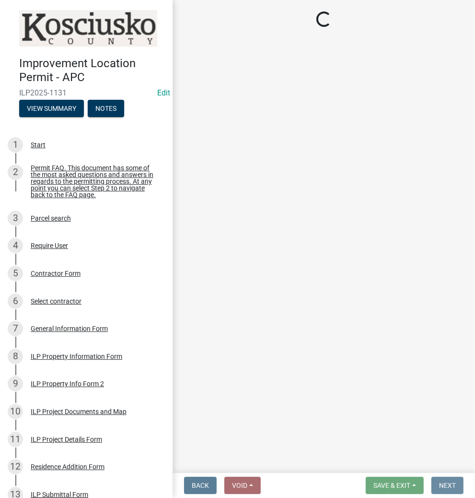
scroll to position [0, 0]
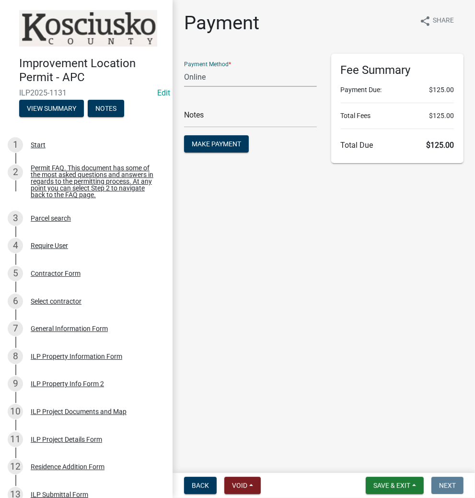
click at [225, 77] on select "Credit Card POS Check Cash Online" at bounding box center [250, 77] width 133 height 20
select select "1: 0"
click at [184, 67] on select "Credit Card POS Check Cash Online" at bounding box center [250, 77] width 133 height 20
click at [222, 119] on input "text" at bounding box center [250, 118] width 133 height 20
type input "4293"
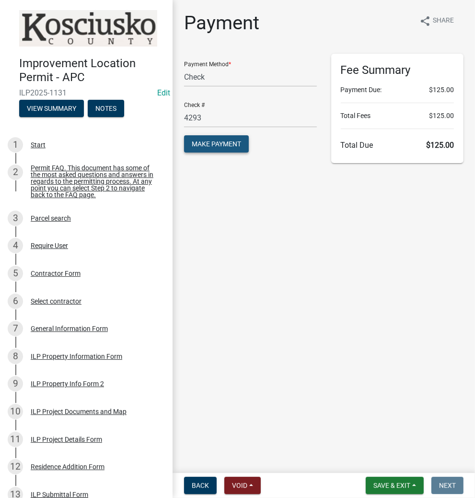
click at [213, 140] on span "Make Payment" at bounding box center [216, 144] width 49 height 8
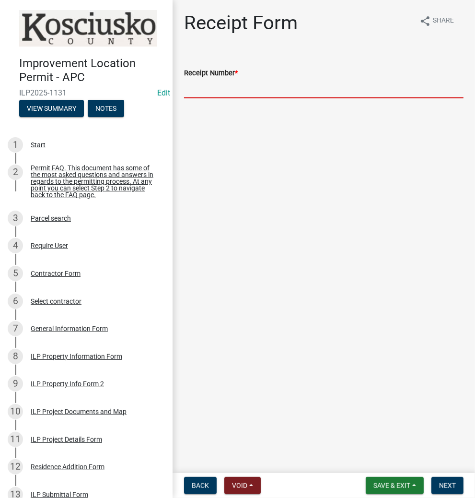
click at [207, 85] on input "Receipt Number *" at bounding box center [324, 89] width 280 height 20
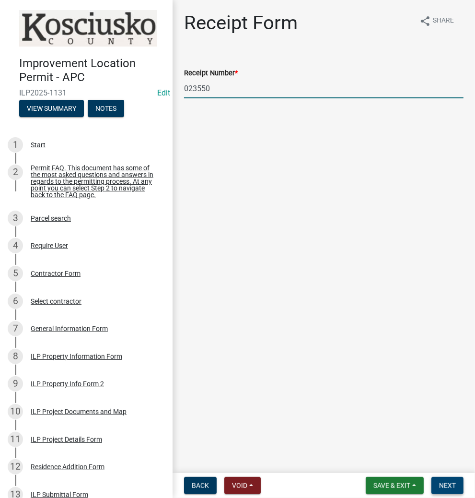
type input "023550"
click at [444, 482] on span "Next" at bounding box center [447, 486] width 17 height 8
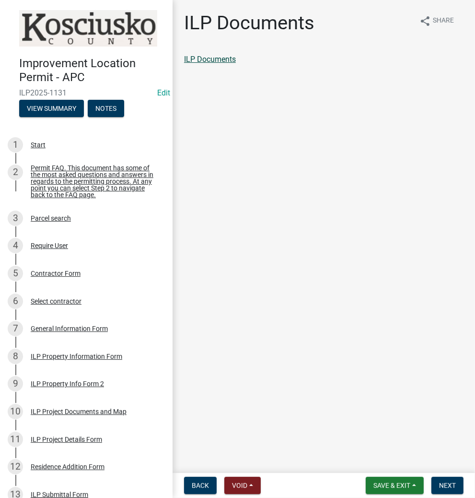
click at [219, 57] on link "ILP Documents" at bounding box center [210, 59] width 52 height 9
click at [447, 488] on span "Next" at bounding box center [447, 486] width 17 height 8
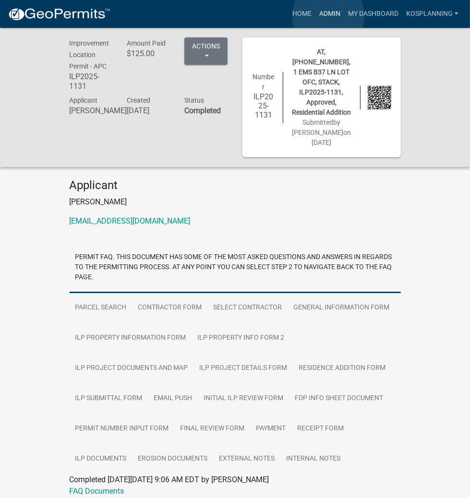
click at [328, 16] on link "Admin" at bounding box center [329, 14] width 29 height 18
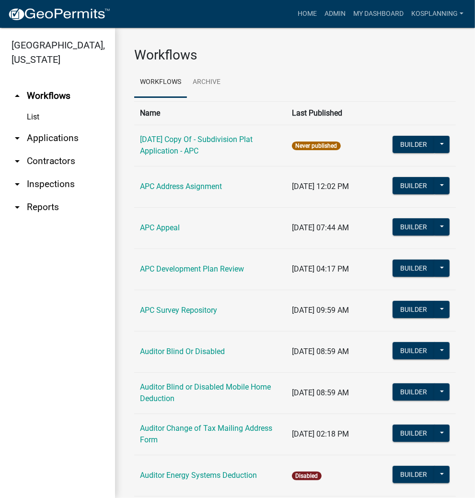
click at [54, 139] on link "arrow_drop_down Applications" at bounding box center [57, 138] width 115 height 23
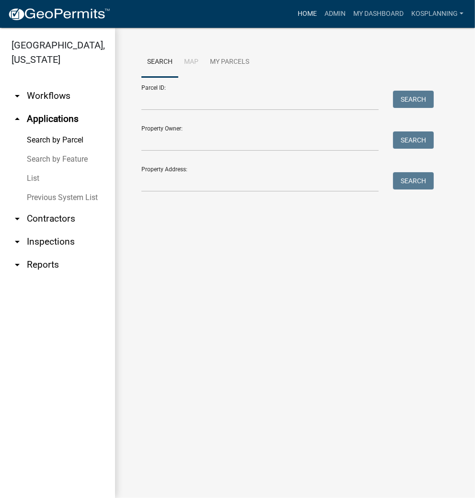
click at [308, 15] on link "Home" at bounding box center [307, 14] width 27 height 18
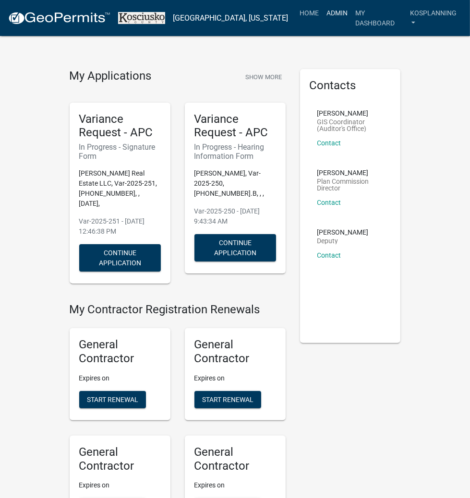
click at [325, 11] on link "Admin" at bounding box center [336, 13] width 29 height 18
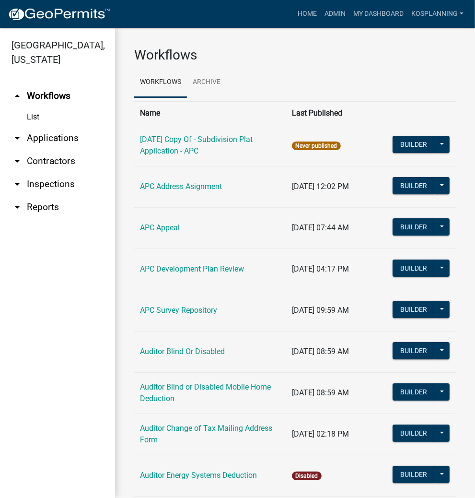
click at [53, 138] on link "arrow_drop_down Applications" at bounding box center [57, 138] width 115 height 23
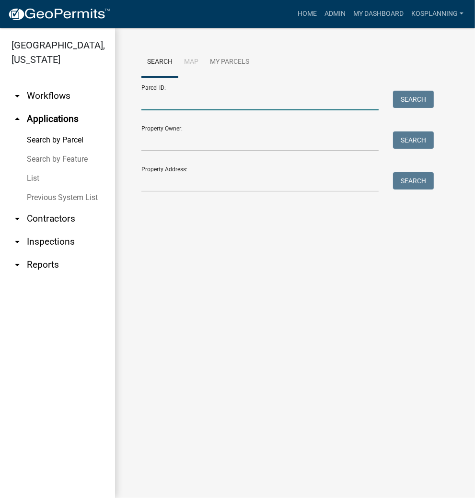
click at [182, 102] on input "Parcel ID:" at bounding box center [260, 101] width 237 height 20
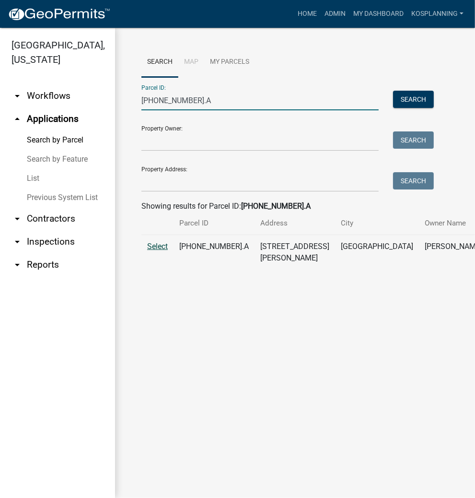
type input "[PHONE_NUMBER].A"
click at [160, 251] on span "Select" at bounding box center [157, 246] width 21 height 9
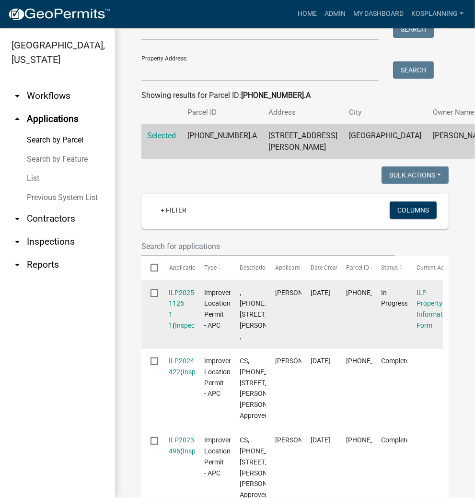
scroll to position [115, 0]
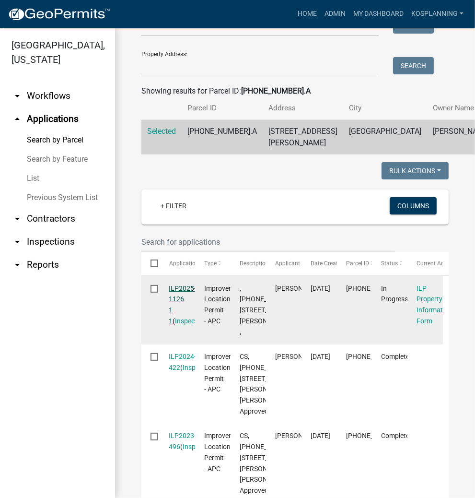
click at [184, 311] on link "ILP2025-1126 1 1" at bounding box center [182, 304] width 27 height 40
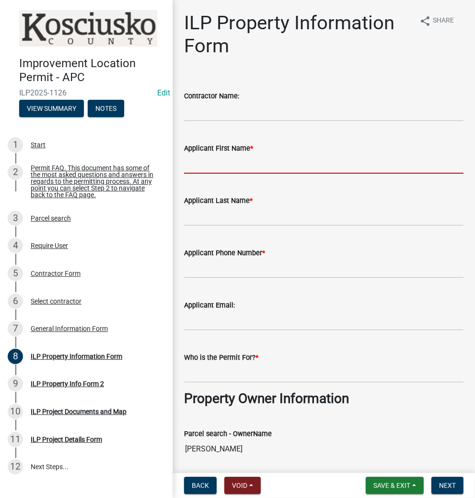
click at [259, 169] on input "Applicant First Name *" at bounding box center [324, 164] width 280 height 20
type input "[PERSON_NAME]"
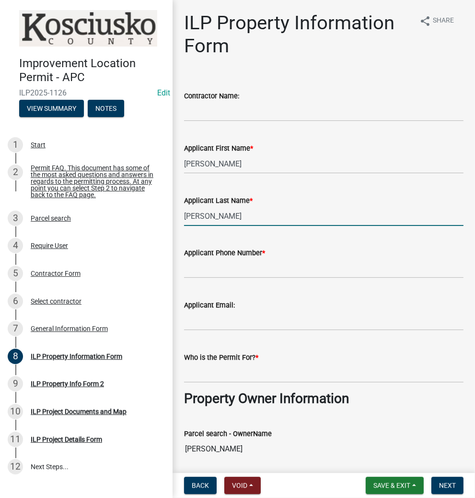
type input "[PERSON_NAME]"
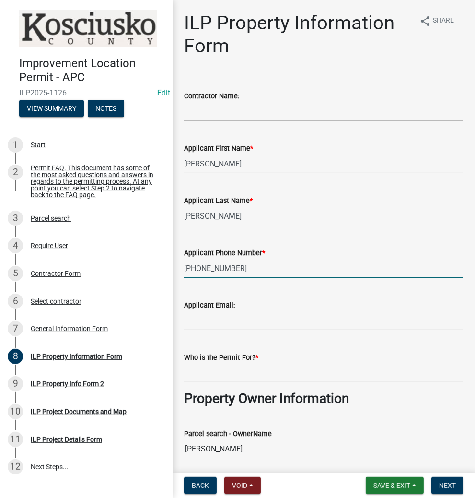
type input "[PHONE_NUMBER]"
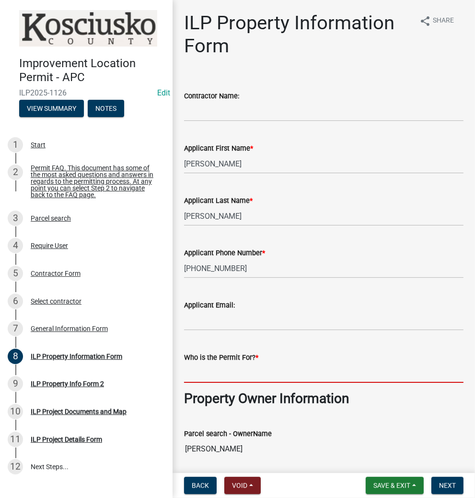
click at [245, 365] on input "Who is the Permit For? *" at bounding box center [324, 373] width 280 height 20
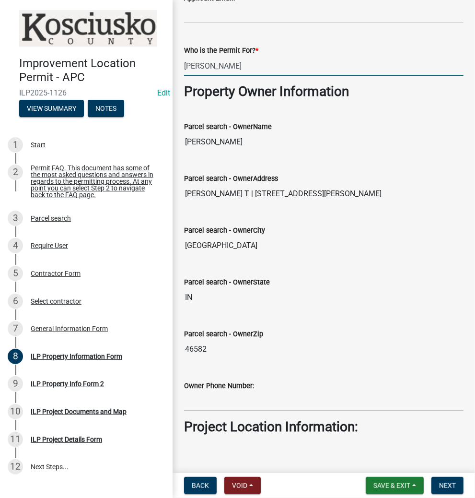
scroll to position [461, 0]
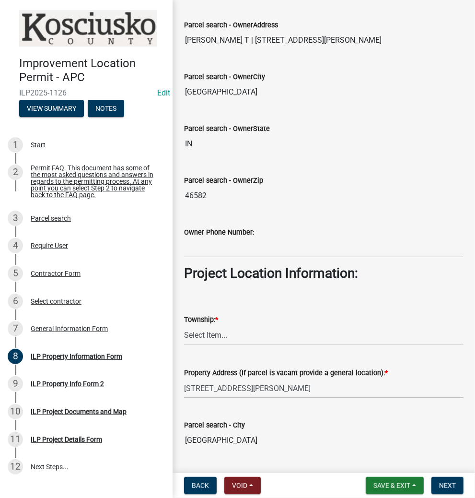
type input "[PERSON_NAME]"
click at [211, 336] on select "Select Item... [PERSON_NAME] - Elkhart Co Clay Etna [GEOGRAPHIC_DATA][PERSON_NA…" at bounding box center [324, 335] width 280 height 20
click at [184, 325] on select "Select Item... [PERSON_NAME] - Elkhart Co Clay Etna [GEOGRAPHIC_DATA][PERSON_NA…" at bounding box center [324, 335] width 280 height 20
select select "ce5e5af6-c6c5-4687-8c03-18a23ec22597"
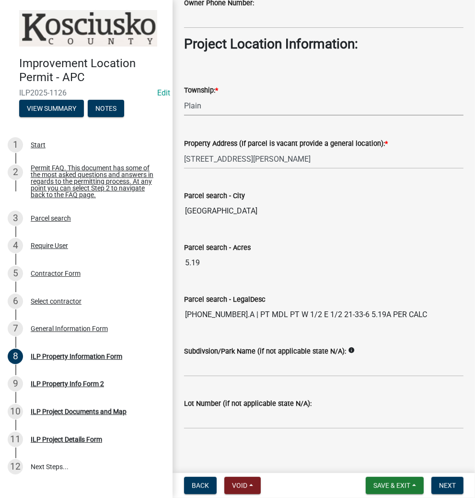
scroll to position [691, 0]
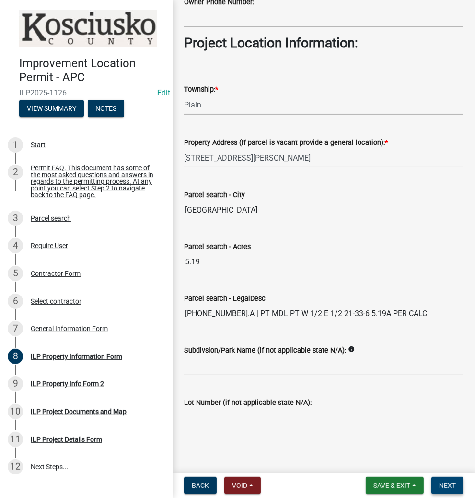
click at [449, 483] on span "Next" at bounding box center [447, 486] width 17 height 8
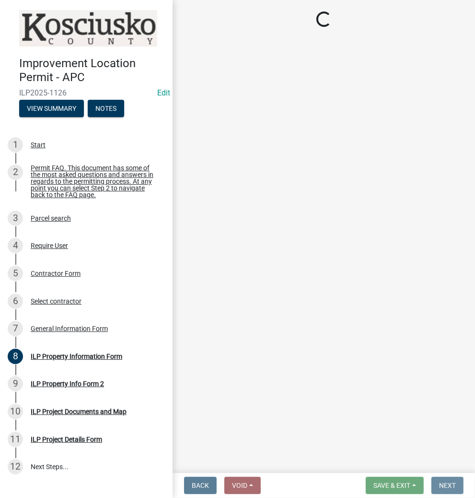
scroll to position [0, 0]
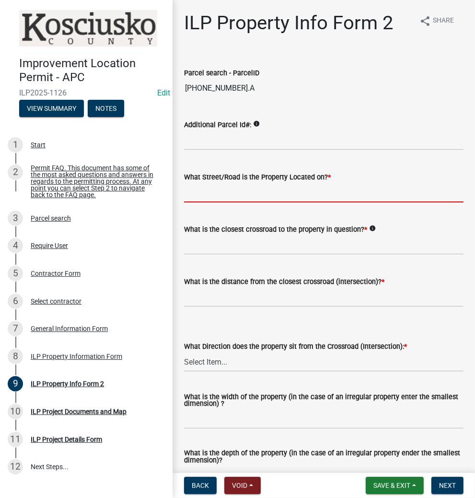
click at [224, 190] on input "What Street/Road is the Property Located on? *" at bounding box center [324, 193] width 280 height 20
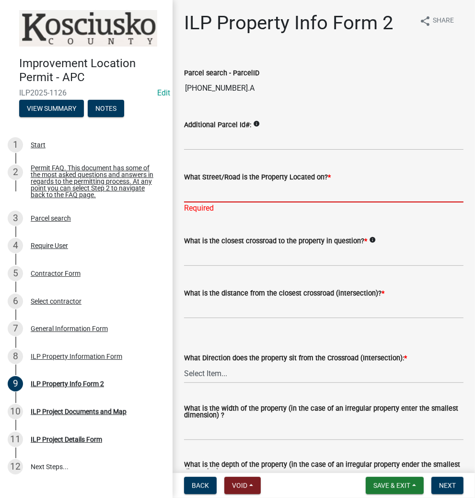
click at [234, 193] on input "What Street/Road is the Property Located on? *" at bounding box center [324, 193] width 280 height 20
type input "[PERSON_NAME]"
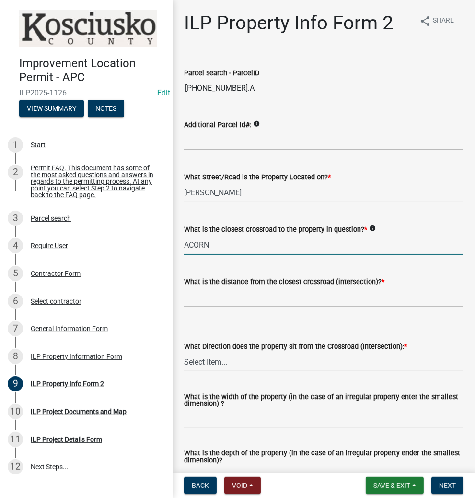
type input "ACORN"
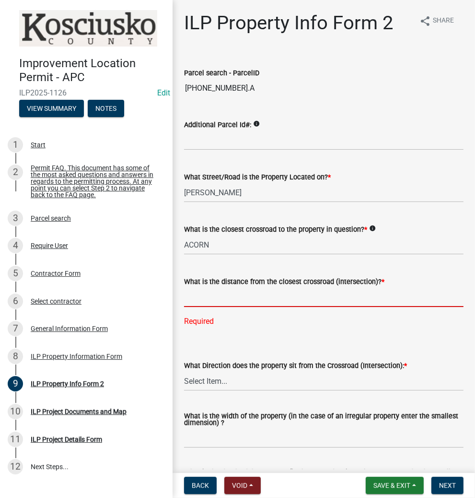
click at [249, 299] on input "text" at bounding box center [324, 297] width 280 height 20
type input "185"
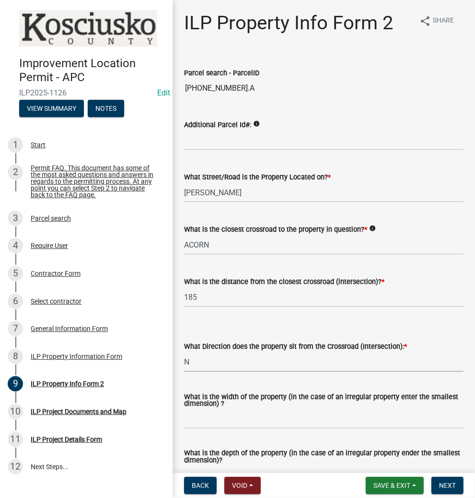
select select "0609af41-fe40-4fa2-880d-6f54f567ae8e"
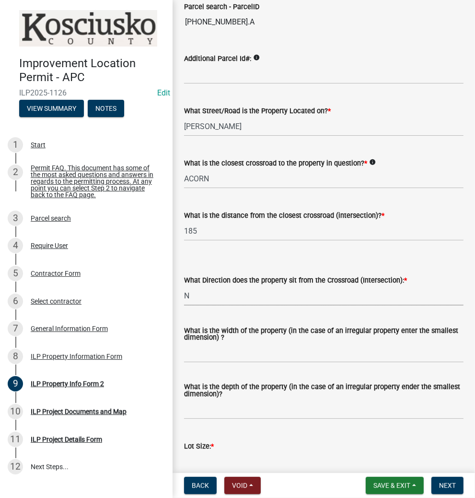
scroll to position [115, 0]
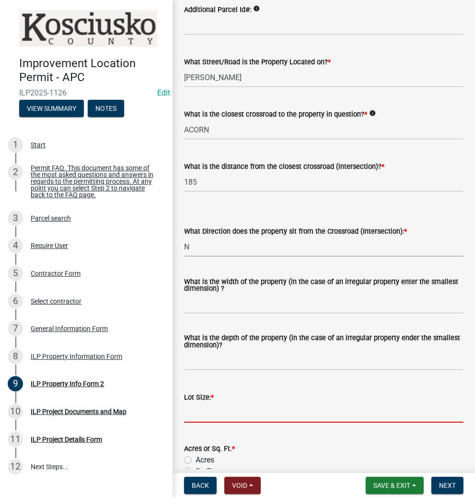
click at [230, 409] on input "text" at bounding box center [324, 413] width 280 height 20
type input "5.19"
click at [196, 460] on label "Acres" at bounding box center [205, 460] width 19 height 12
click at [196, 460] on input "Acres" at bounding box center [199, 457] width 6 height 6
radio input "true"
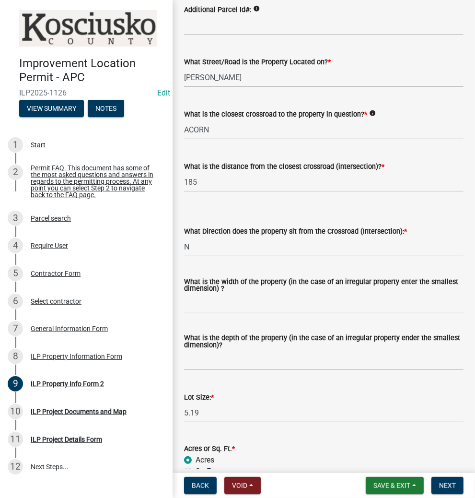
scroll to position [269, 0]
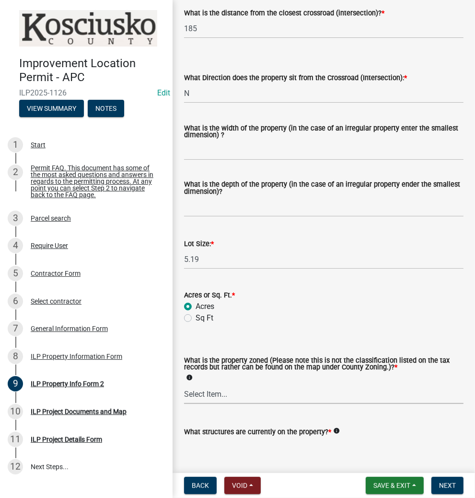
click at [213, 397] on select "Select Item... Agricultural Agricultural 2 Commercial Environmental Industrial …" at bounding box center [324, 394] width 280 height 20
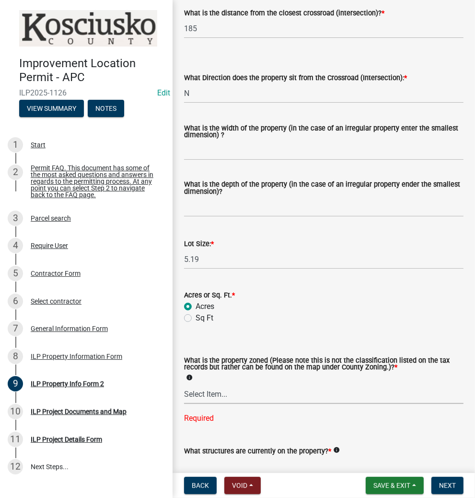
click at [227, 396] on select "Select Item... Agricultural Agricultural 2 Commercial Environmental Industrial …" at bounding box center [324, 394] width 280 height 20
click at [184, 385] on select "Select Item... Agricultural Agricultural 2 Commercial Environmental Industrial …" at bounding box center [324, 394] width 280 height 20
select select "ea119d11-e52e-4559-b746-af06211fe819"
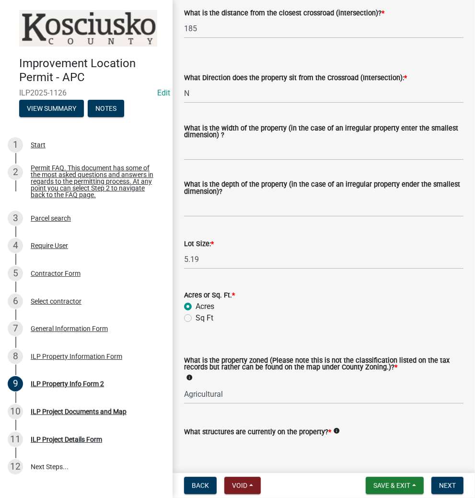
click at [226, 453] on textarea "What structures are currently on the property? *" at bounding box center [324, 460] width 280 height 45
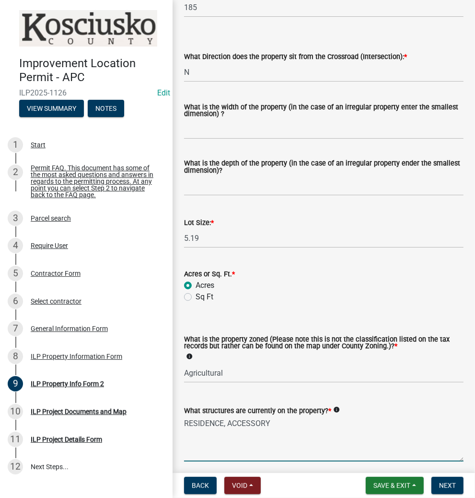
scroll to position [328, 0]
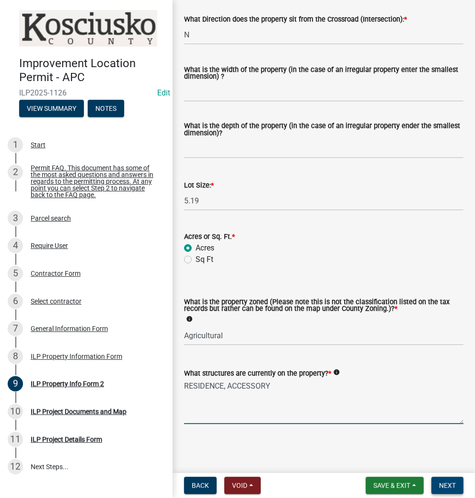
type textarea "RESIDENCE, ACCESSORY"
click at [441, 486] on span "Next" at bounding box center [447, 486] width 17 height 8
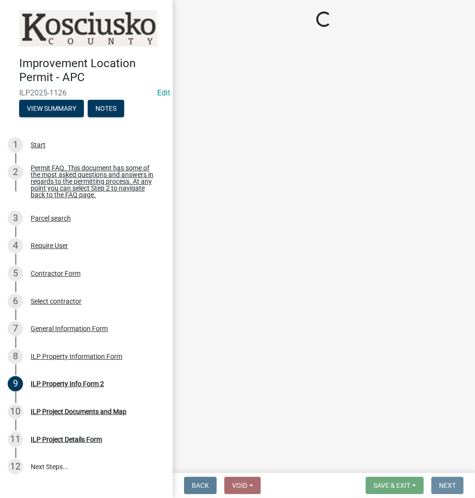
scroll to position [0, 0]
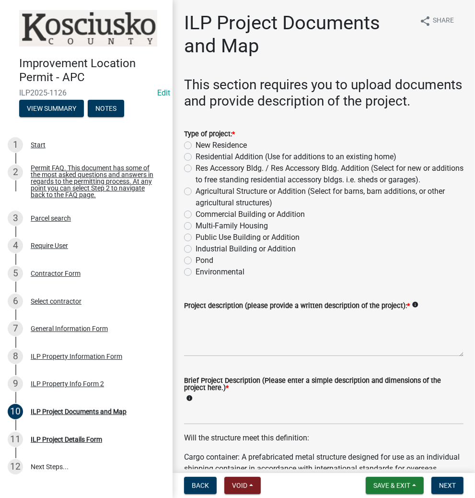
click at [196, 163] on label "Residential Addition (Use for additions to an existing home)" at bounding box center [296, 157] width 201 height 12
click at [196, 157] on input "Residential Addition (Use for additions to an existing home)" at bounding box center [199, 154] width 6 height 6
radio input "true"
click at [217, 353] on textarea "Project description (please provide a written description of the project): *" at bounding box center [324, 333] width 280 height 45
type textarea "ROOF OVER PORCH"
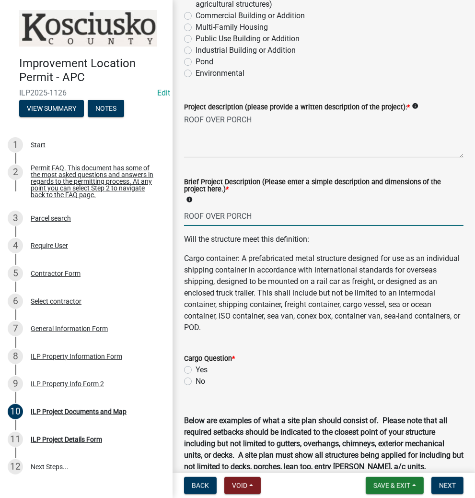
scroll to position [230, 0]
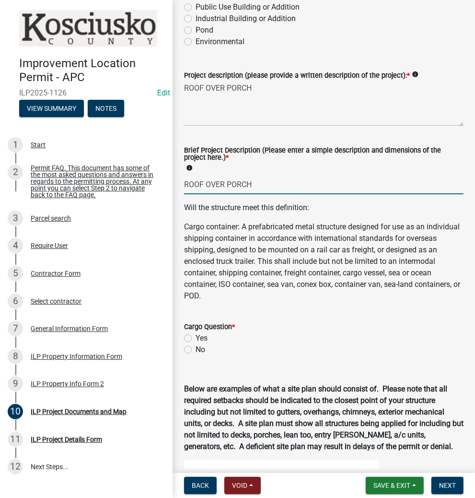
type input "ROOF OVER PORCH"
click at [196, 356] on label "No" at bounding box center [201, 350] width 10 height 12
click at [196, 350] on input "No" at bounding box center [199, 347] width 6 height 6
radio input "true"
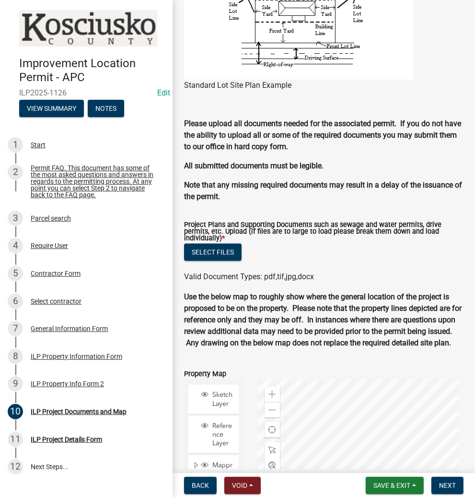
scroll to position [921, 0]
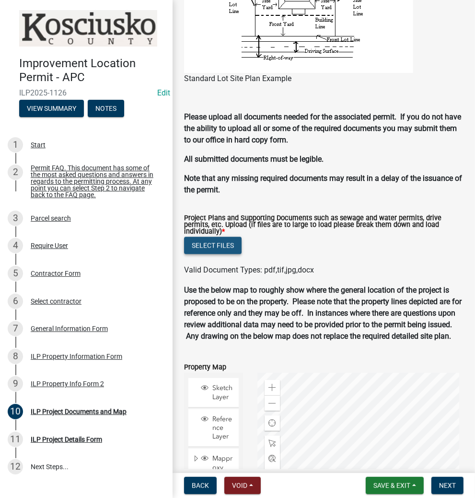
click at [204, 254] on button "Select files" at bounding box center [213, 245] width 58 height 17
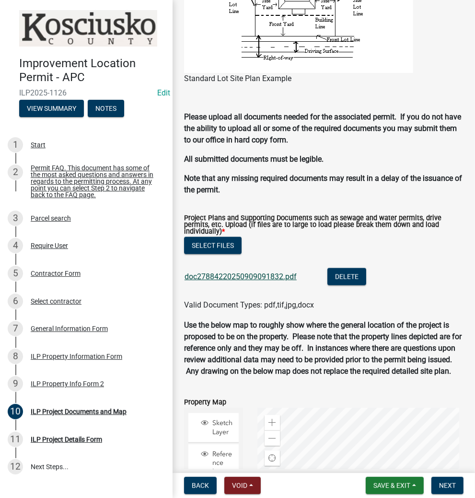
click at [249, 281] on link "doc27884220250909091832.pdf" at bounding box center [241, 276] width 112 height 9
click at [449, 482] on span "Next" at bounding box center [447, 486] width 17 height 8
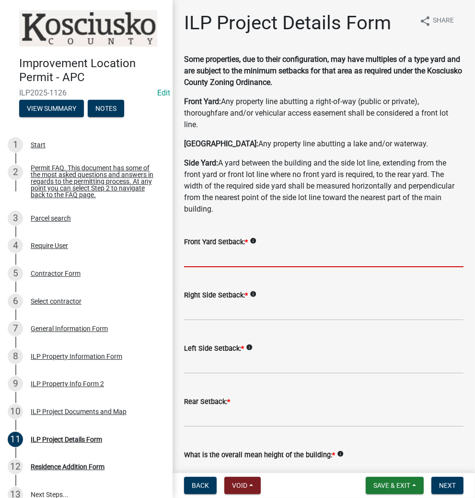
click at [262, 261] on input "text" at bounding box center [324, 258] width 280 height 20
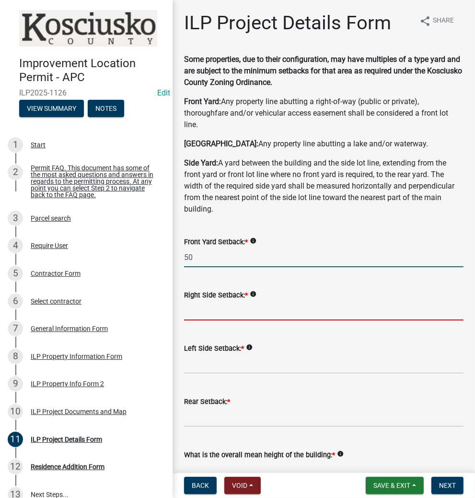
type input "50.0"
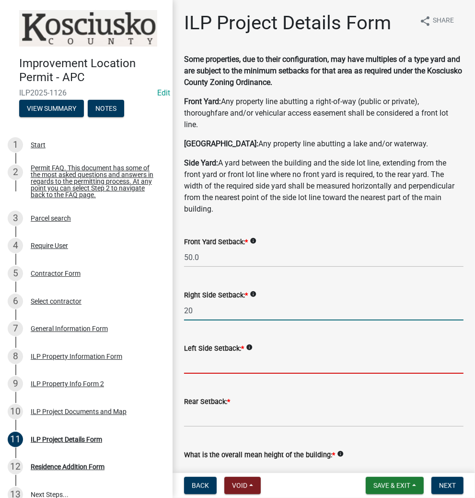
type input "20.0"
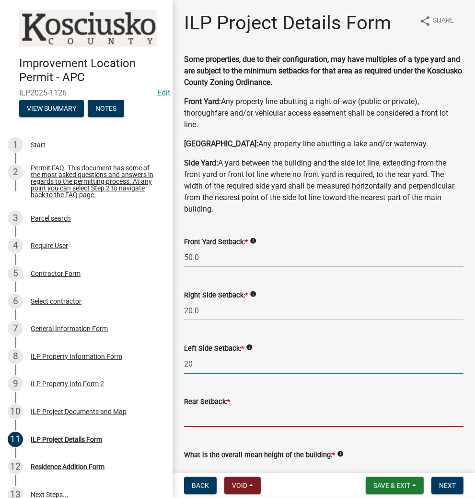
type input "20.0"
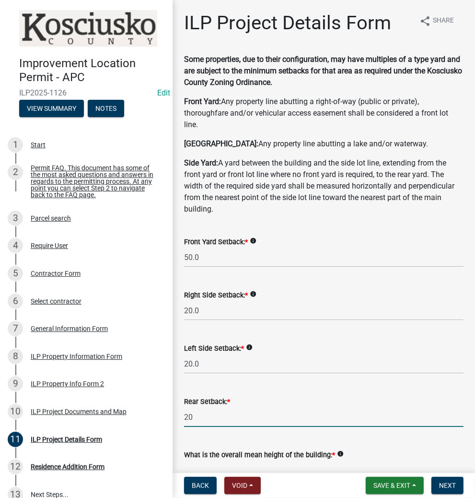
type input "20.0"
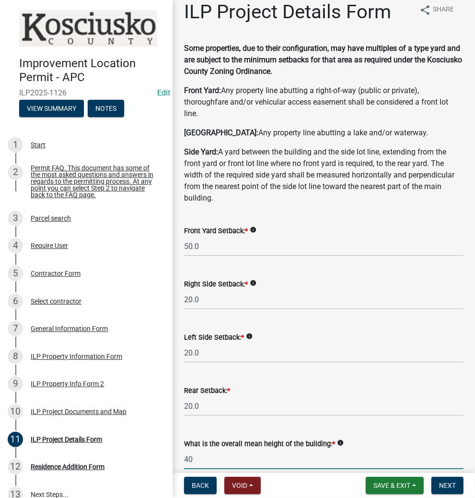
type input "40.0"
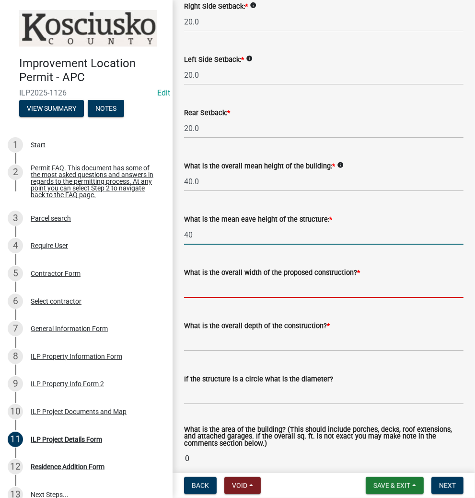
type input "40.0"
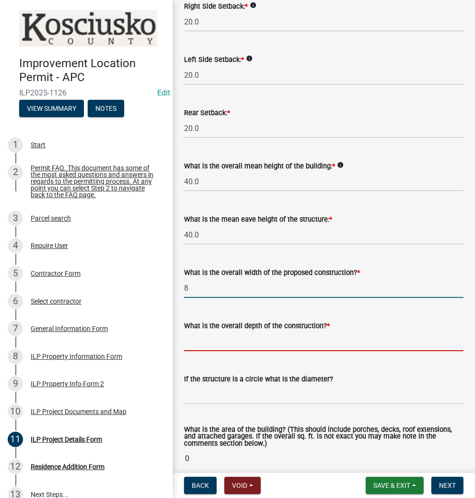
type input "8.00"
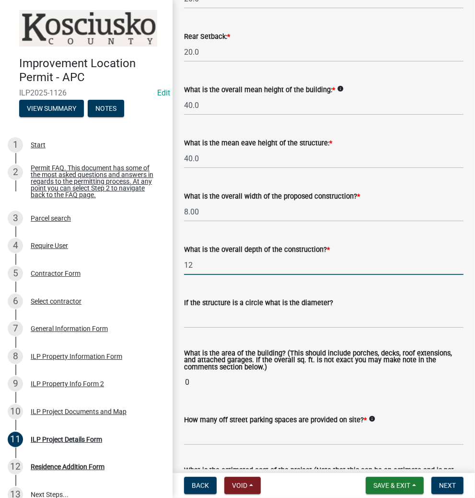
scroll to position [366, 0]
type input "12.00"
click at [220, 436] on wm-data-entity-input-list "Some properties, due to their configuration, may have multiples of a type yard …" at bounding box center [324, 209] width 280 height 1043
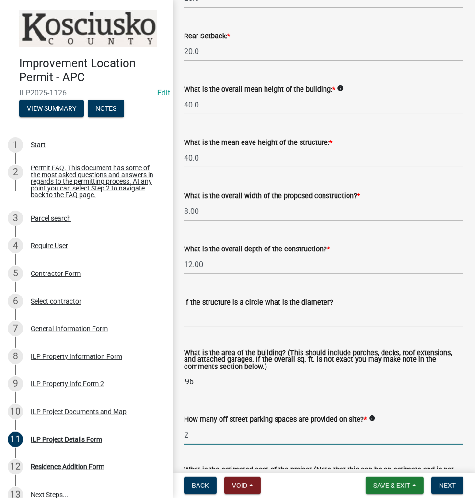
type input "2"
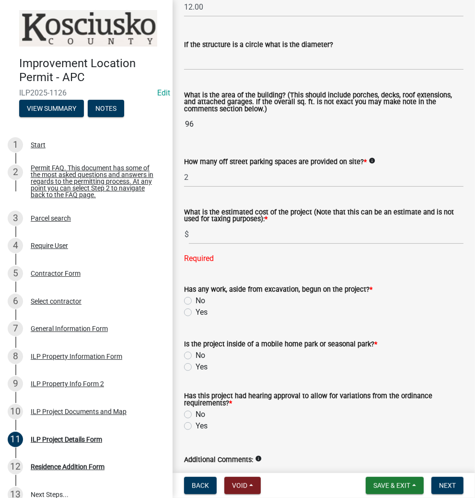
click at [187, 279] on form "Has any work, aside from excavation, begun on the project? * No Yes" at bounding box center [324, 295] width 280 height 46
click at [225, 236] on input "text" at bounding box center [326, 235] width 275 height 20
type input "1200"
click at [188, 300] on wm-data-entity-input "Has any work, aside from excavation, begun on the project? * No Yes" at bounding box center [324, 299] width 280 height 55
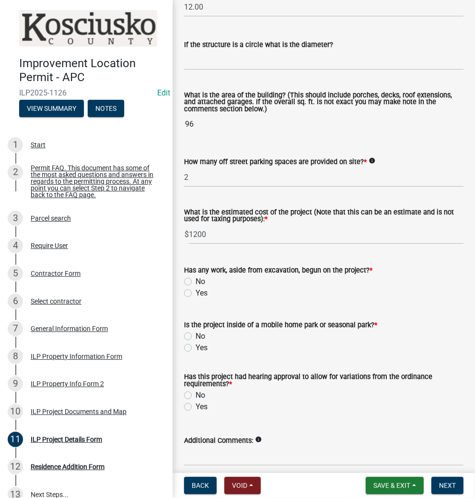
click at [196, 282] on label "No" at bounding box center [201, 282] width 10 height 12
click at [196, 282] on input "No" at bounding box center [199, 279] width 6 height 6
radio input "true"
click at [196, 337] on label "No" at bounding box center [201, 337] width 10 height 12
click at [196, 337] on input "No" at bounding box center [199, 334] width 6 height 6
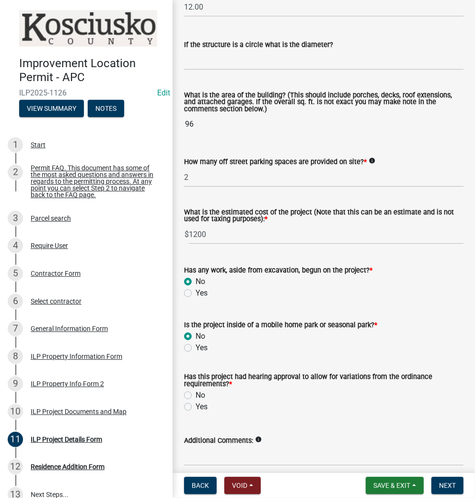
radio input "true"
click at [196, 395] on label "No" at bounding box center [201, 396] width 10 height 12
click at [196, 395] on input "No" at bounding box center [199, 393] width 6 height 6
radio input "true"
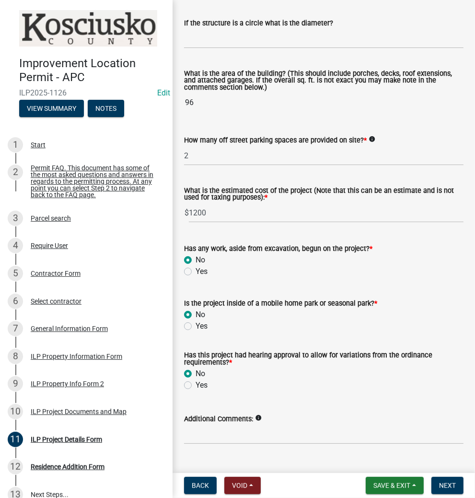
scroll to position [665, 0]
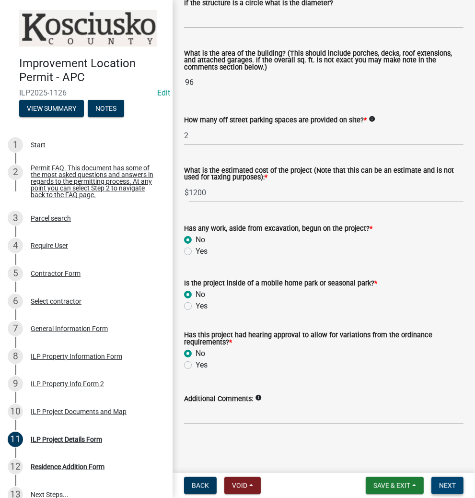
click at [436, 486] on button "Next" at bounding box center [448, 485] width 32 height 17
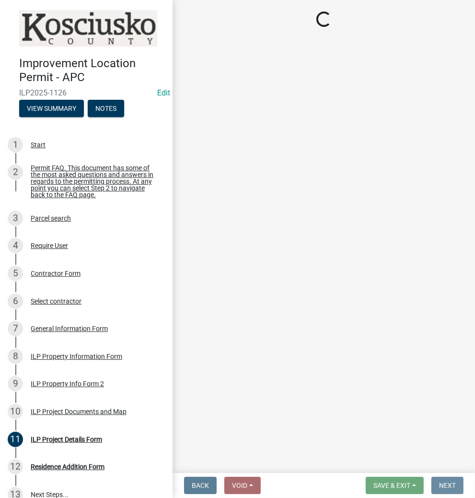
scroll to position [0, 0]
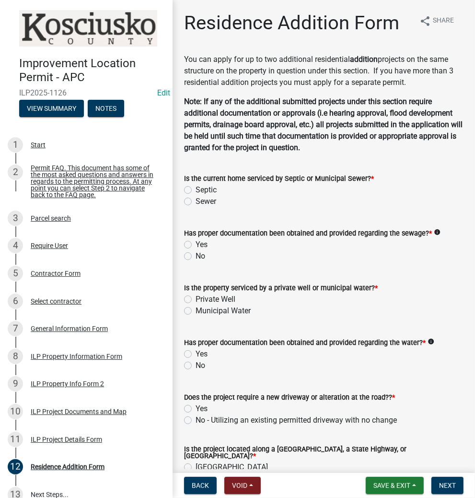
click at [196, 189] on label "Septic" at bounding box center [206, 190] width 21 height 12
click at [196, 189] on input "Septic" at bounding box center [199, 187] width 6 height 6
radio input "true"
click at [196, 244] on label "Yes" at bounding box center [202, 245] width 12 height 12
click at [196, 244] on input "Yes" at bounding box center [199, 242] width 6 height 6
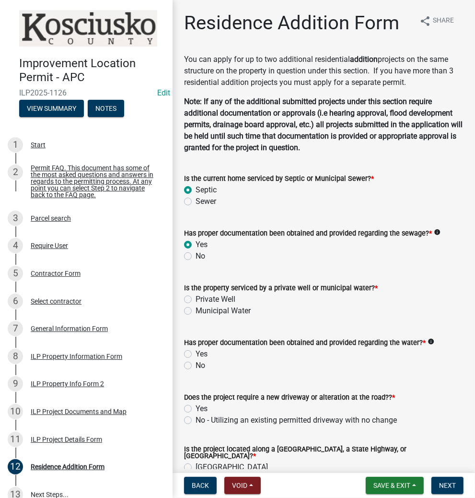
radio input "true"
click at [196, 298] on label "Private Well" at bounding box center [216, 300] width 40 height 12
click at [196, 298] on input "Private Well" at bounding box center [199, 297] width 6 height 6
radio input "true"
click at [196, 355] on label "Yes" at bounding box center [202, 354] width 12 height 12
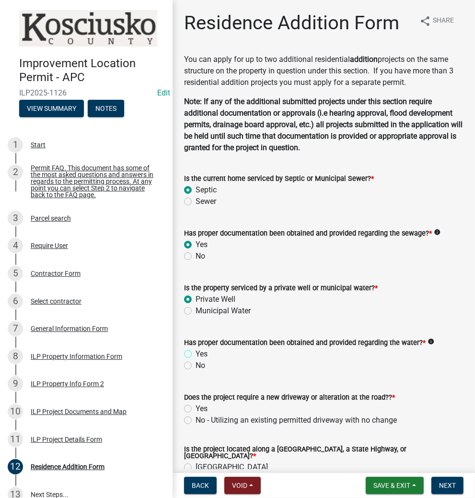
click at [196, 355] on input "Yes" at bounding box center [199, 351] width 6 height 6
radio input "true"
click at [192, 418] on div "No - Utilizing an existing permitted driveway with no change" at bounding box center [324, 421] width 280 height 12
click at [196, 420] on label "No - Utilizing an existing permitted driveway with no change" at bounding box center [296, 421] width 201 height 12
click at [196, 420] on input "No - Utilizing an existing permitted driveway with no change" at bounding box center [199, 418] width 6 height 6
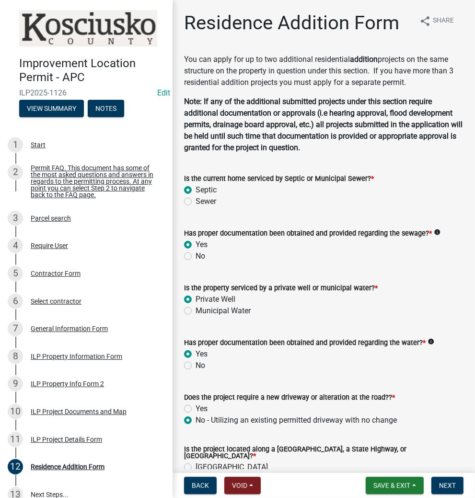
radio input "true"
click at [196, 464] on label "[GEOGRAPHIC_DATA]" at bounding box center [232, 468] width 72 height 12
click at [196, 464] on input "[GEOGRAPHIC_DATA]" at bounding box center [199, 465] width 6 height 6
radio input "true"
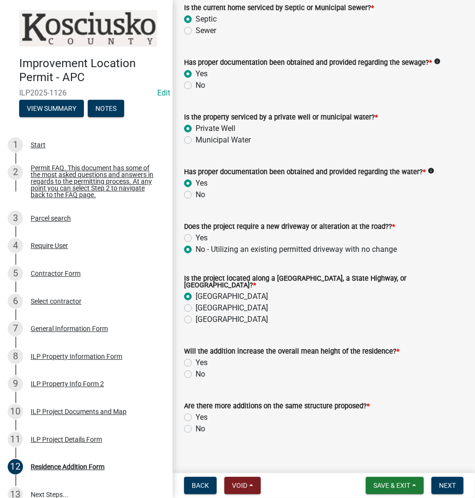
scroll to position [178, 0]
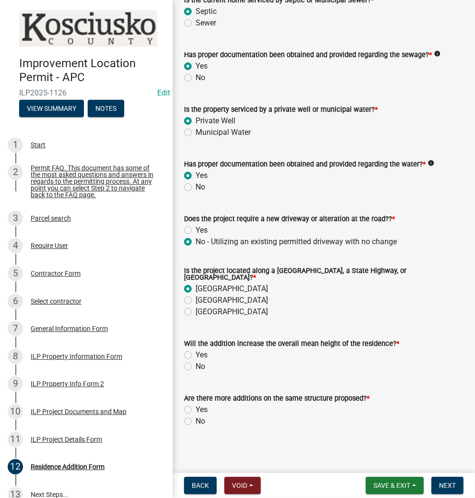
click at [196, 363] on label "No" at bounding box center [201, 367] width 10 height 12
click at [196, 363] on input "No" at bounding box center [199, 364] width 6 height 6
radio input "true"
click at [196, 418] on label "No" at bounding box center [201, 421] width 10 height 12
click at [196, 418] on input "No" at bounding box center [199, 418] width 6 height 6
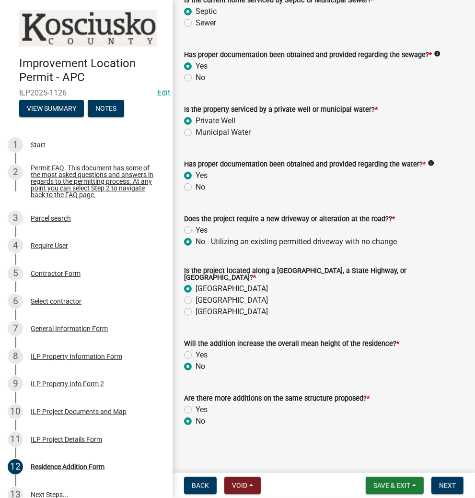
radio input "true"
click at [446, 487] on span "Next" at bounding box center [447, 486] width 17 height 8
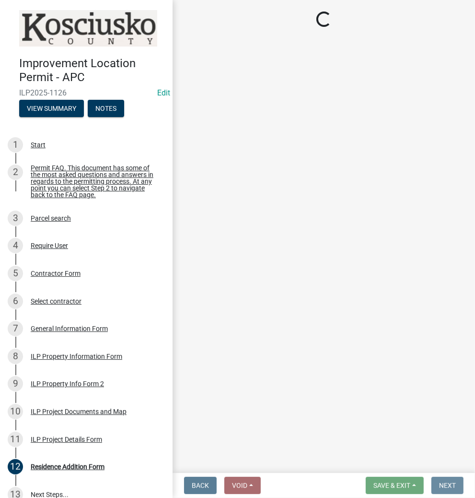
scroll to position [0, 0]
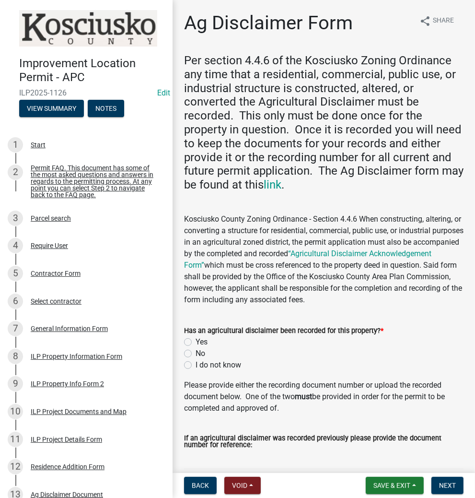
click at [196, 342] on label "Yes" at bounding box center [202, 342] width 12 height 12
click at [196, 342] on input "Yes" at bounding box center [199, 339] width 6 height 6
radio input "true"
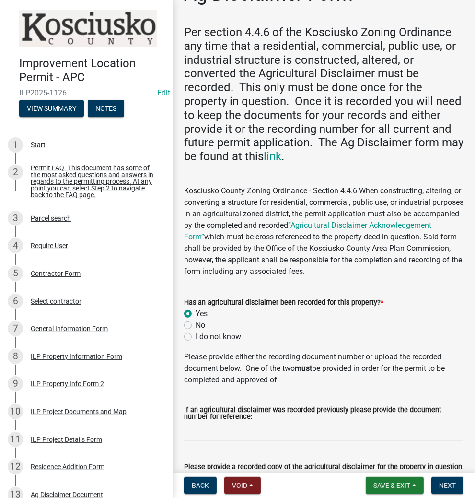
scroll to position [115, 0]
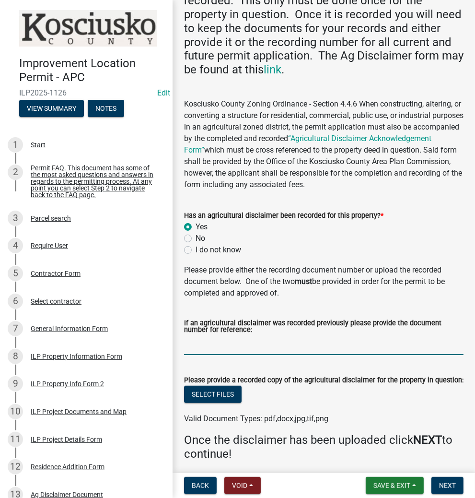
click at [265, 345] on input "If an agricultural disclaimer was recorded previously please provide the docume…" at bounding box center [324, 345] width 280 height 20
type input "2023050198"
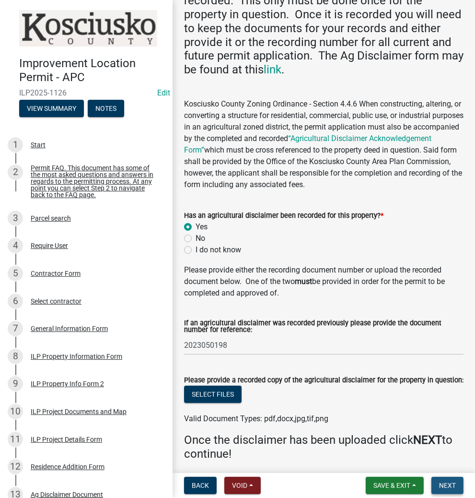
click at [449, 482] on span "Next" at bounding box center [447, 486] width 17 height 8
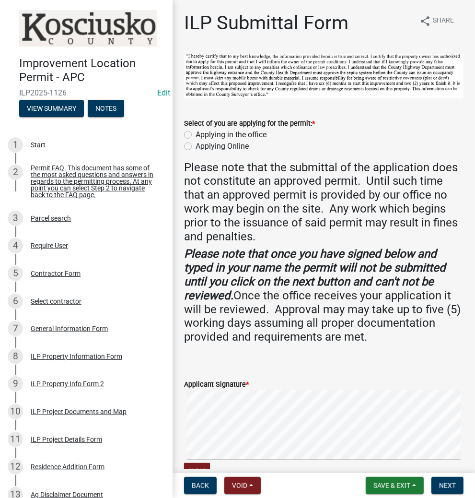
click at [196, 133] on label "Applying in the office" at bounding box center [231, 135] width 71 height 12
click at [196, 133] on input "Applying in the office" at bounding box center [199, 132] width 6 height 6
radio input "true"
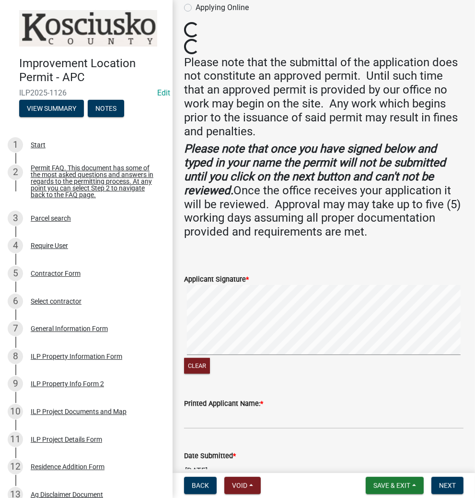
scroll to position [154, 0]
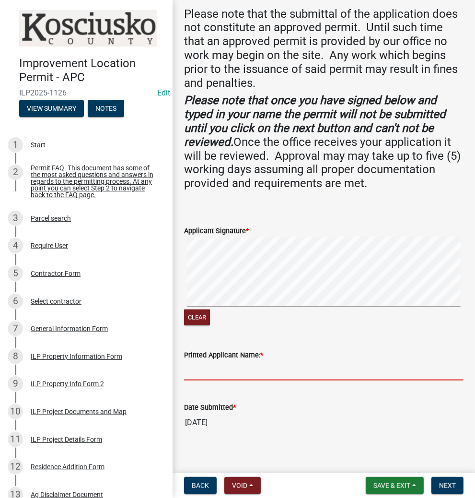
click at [294, 367] on input "Printed Applicant Name: *" at bounding box center [324, 371] width 280 height 20
type input "[PERSON_NAME]"
click at [441, 480] on button "Next" at bounding box center [448, 485] width 32 height 17
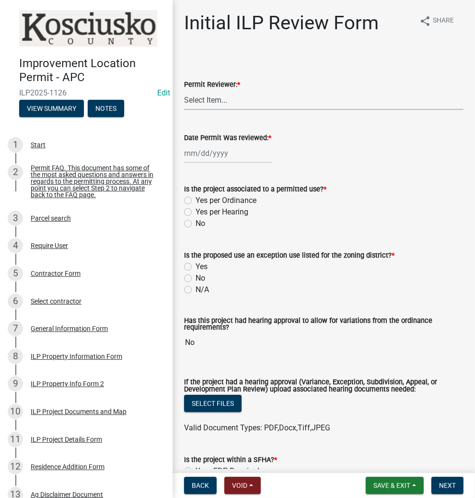
click at [208, 103] on select "Select Item... MMS LT AT CS [PERSON_NAME]" at bounding box center [324, 100] width 280 height 20
click at [184, 90] on select "Select Item... MMS LT AT CS [PERSON_NAME]" at bounding box center [324, 100] width 280 height 20
select select "d95389f4-ab5a-4603-9826-29cf73316391"
click at [211, 158] on div at bounding box center [228, 153] width 88 height 20
select select "9"
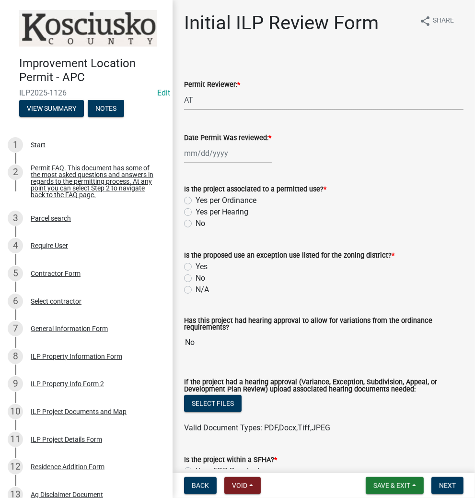
select select "2025"
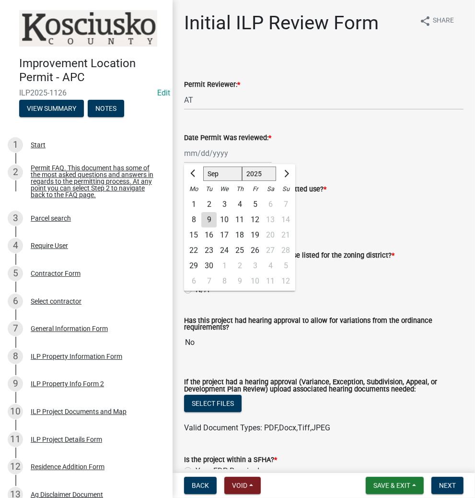
click at [207, 214] on div "9" at bounding box center [208, 219] width 15 height 15
type input "[DATE]"
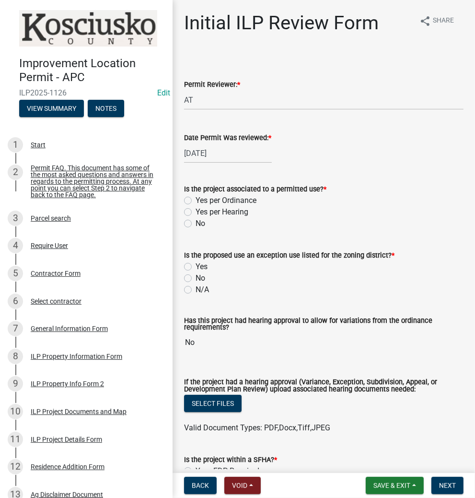
click at [196, 201] on label "Yes per Ordinance" at bounding box center [226, 201] width 61 height 12
click at [196, 201] on input "Yes per Ordinance" at bounding box center [199, 198] width 6 height 6
radio input "true"
click at [196, 290] on label "N/A" at bounding box center [202, 290] width 13 height 12
click at [196, 290] on input "N/A" at bounding box center [199, 287] width 6 height 6
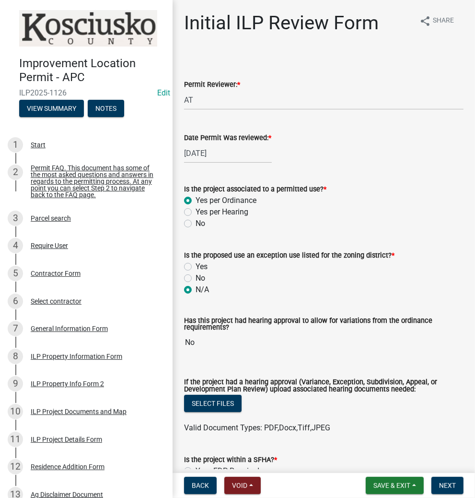
radio input "true"
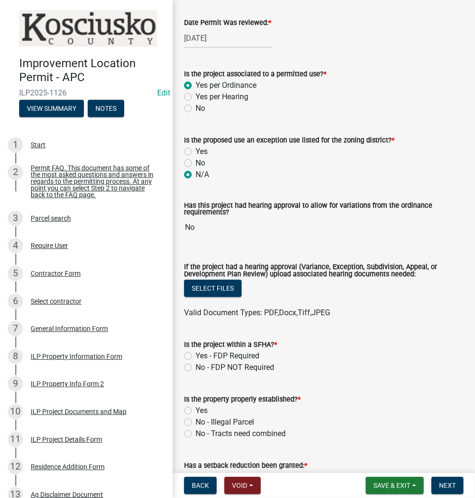
click at [196, 368] on label "No - FDP NOT Required" at bounding box center [235, 368] width 79 height 12
click at [196, 368] on input "No - FDP NOT Required" at bounding box center [199, 365] width 6 height 6
radio input "true"
click at [196, 412] on label "Yes" at bounding box center [202, 411] width 12 height 12
click at [196, 411] on input "Yes" at bounding box center [199, 408] width 6 height 6
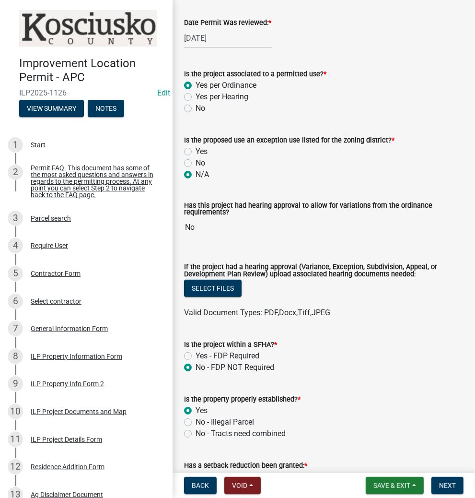
radio input "true"
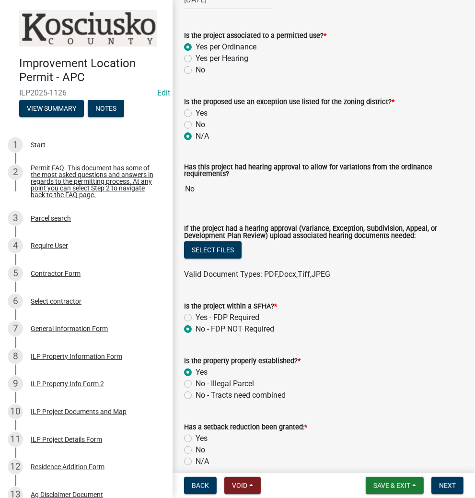
scroll to position [230, 0]
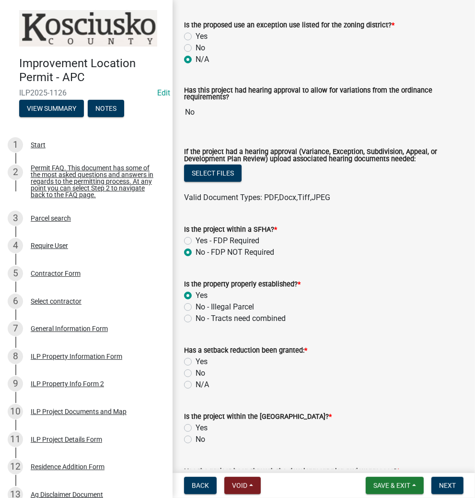
click at [196, 384] on label "N/A" at bounding box center [202, 385] width 13 height 12
click at [196, 384] on input "N/A" at bounding box center [199, 382] width 6 height 6
radio input "true"
click at [196, 441] on label "No" at bounding box center [201, 440] width 10 height 12
click at [196, 440] on input "No" at bounding box center [199, 437] width 6 height 6
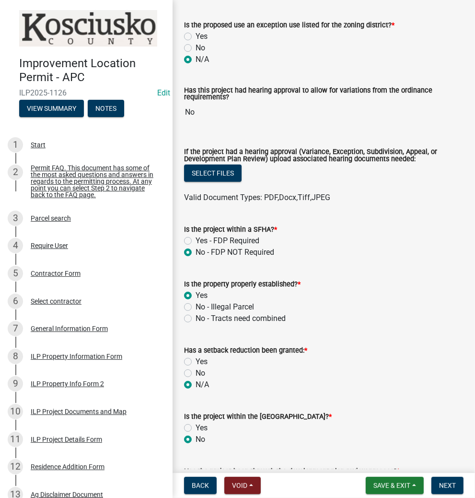
radio input "true"
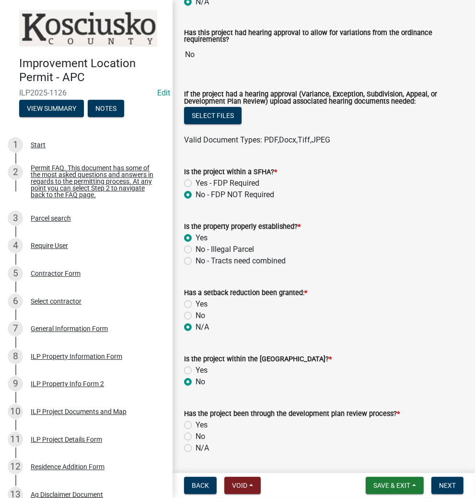
scroll to position [384, 0]
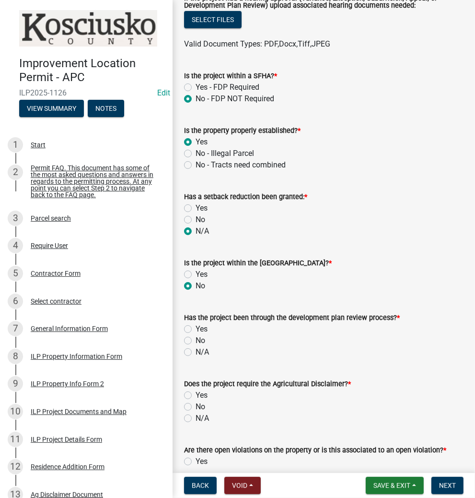
click at [196, 354] on label "N/A" at bounding box center [202, 352] width 13 height 12
click at [196, 353] on input "N/A" at bounding box center [199, 349] width 6 height 6
radio input "true"
click at [196, 395] on label "Yes" at bounding box center [202, 396] width 12 height 12
click at [196, 395] on input "Yes" at bounding box center [199, 393] width 6 height 6
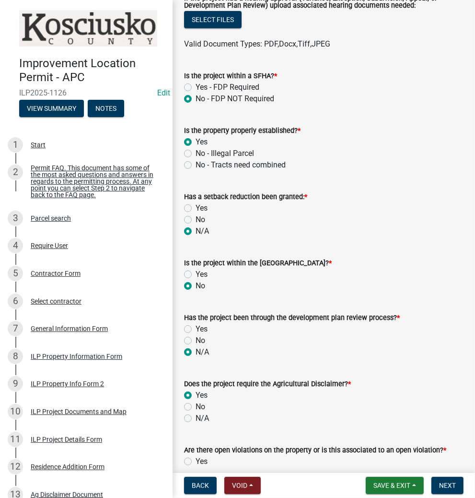
radio input "true"
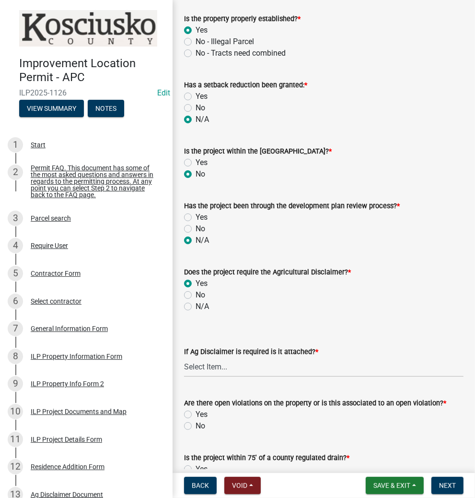
scroll to position [499, 0]
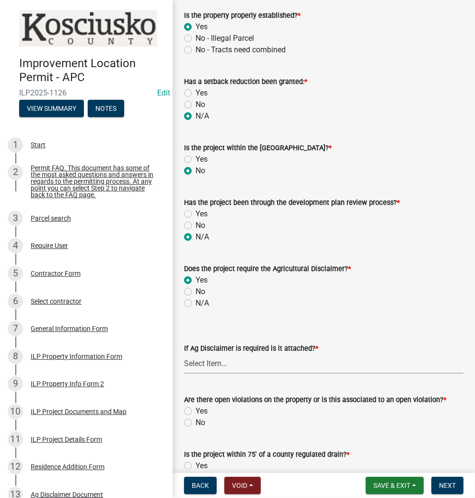
click at [219, 365] on select "Select Item... Yes No" at bounding box center [324, 364] width 280 height 20
click at [184, 354] on select "Select Item... Yes No" at bounding box center [324, 364] width 280 height 20
select select "c0fa77dd-9ee0-4144-9979-eb2eebb8c086"
click at [196, 422] on label "No" at bounding box center [201, 423] width 10 height 12
click at [196, 422] on input "No" at bounding box center [199, 420] width 6 height 6
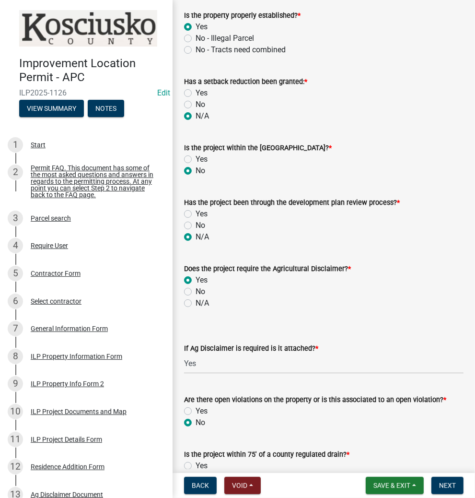
radio input "true"
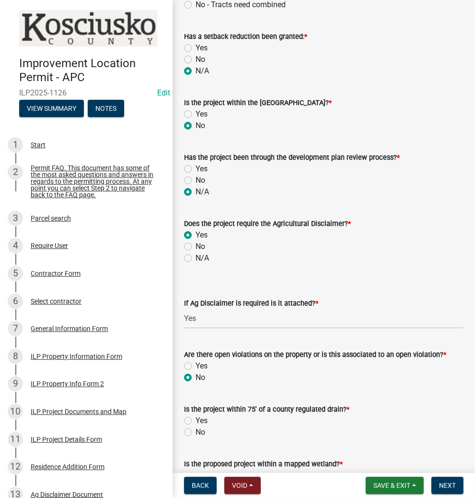
scroll to position [614, 0]
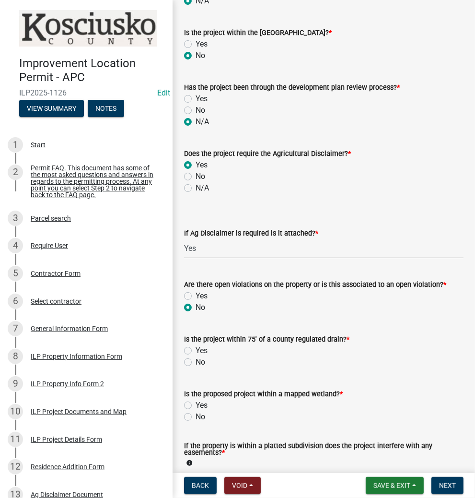
click at [196, 362] on label "No" at bounding box center [201, 362] width 10 height 12
click at [196, 362] on input "No" at bounding box center [199, 359] width 6 height 6
radio input "true"
click at [196, 416] on label "No" at bounding box center [201, 417] width 10 height 12
click at [196, 416] on input "No" at bounding box center [199, 414] width 6 height 6
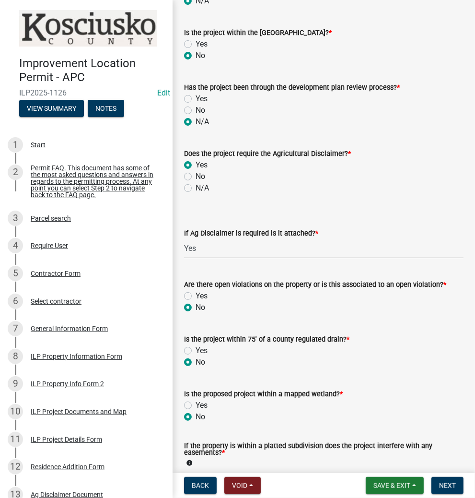
radio input "true"
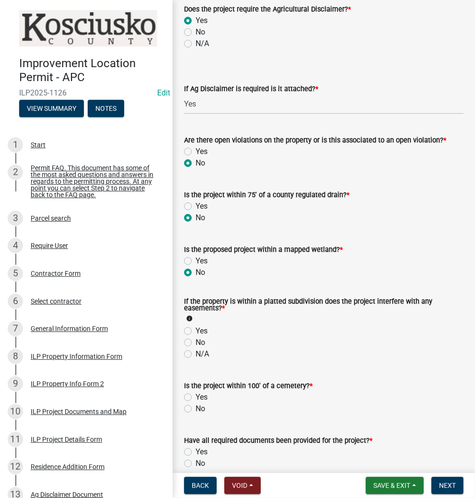
scroll to position [768, 0]
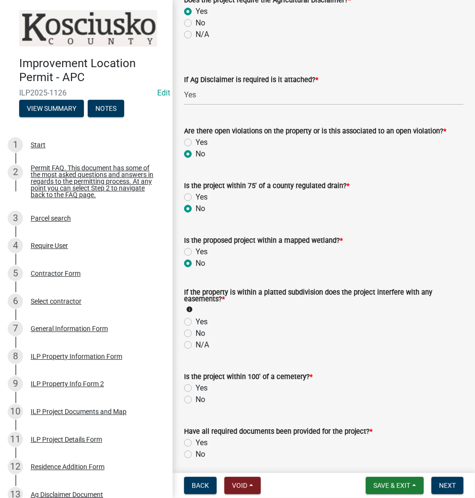
click at [196, 345] on label "N/A" at bounding box center [202, 345] width 13 height 12
click at [196, 345] on input "N/A" at bounding box center [199, 342] width 6 height 6
radio input "true"
click at [196, 403] on label "No" at bounding box center [201, 400] width 10 height 12
click at [196, 400] on input "No" at bounding box center [199, 397] width 6 height 6
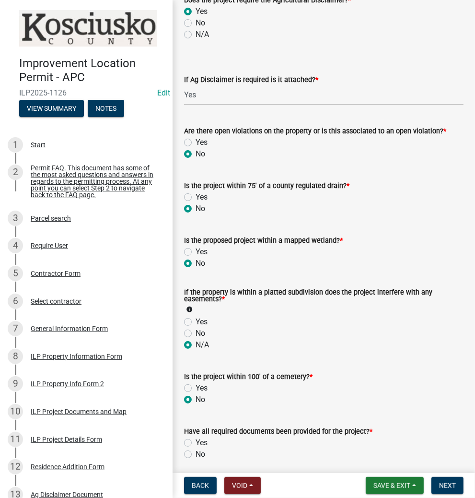
radio input "true"
click at [196, 443] on label "Yes" at bounding box center [202, 443] width 12 height 12
click at [196, 443] on input "Yes" at bounding box center [199, 440] width 6 height 6
radio input "true"
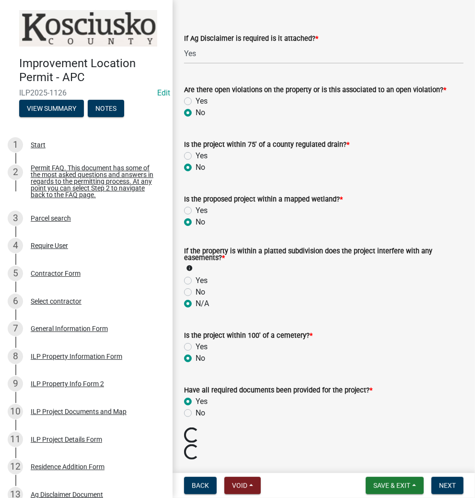
scroll to position [883, 0]
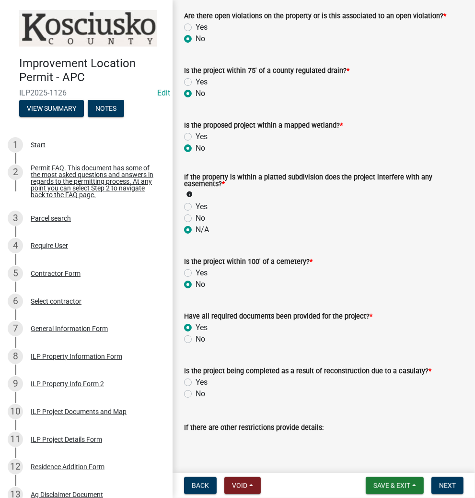
click at [196, 395] on label "No" at bounding box center [201, 394] width 10 height 12
click at [196, 394] on input "No" at bounding box center [199, 391] width 6 height 6
radio input "true"
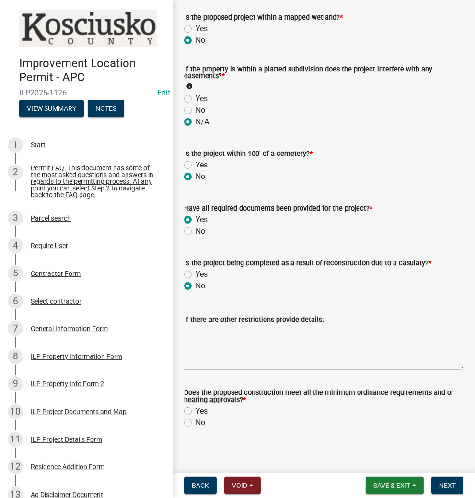
scroll to position [996, 0]
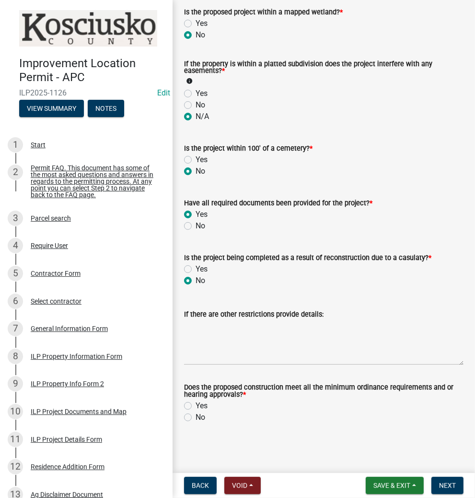
click at [196, 406] on label "Yes" at bounding box center [202, 406] width 12 height 12
click at [196, 406] on input "Yes" at bounding box center [199, 403] width 6 height 6
radio input "true"
click at [450, 484] on span "Next" at bounding box center [447, 486] width 17 height 8
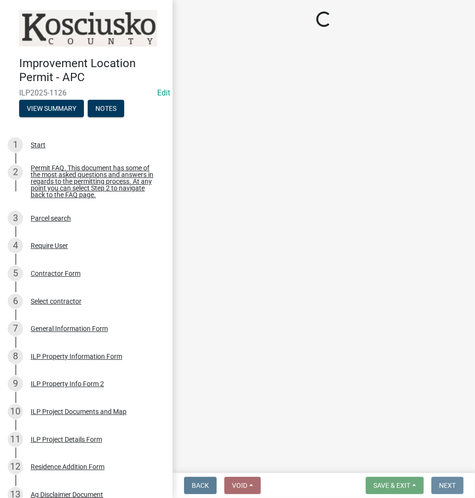
scroll to position [0, 0]
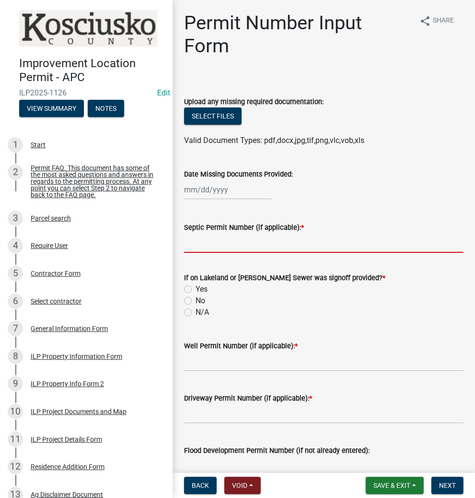
click at [200, 247] on input "Septic Permit Number (if applicable): *" at bounding box center [324, 243] width 280 height 20
type input "LETTER"
click at [196, 312] on label "N/A" at bounding box center [202, 313] width 13 height 12
click at [196, 312] on input "N/A" at bounding box center [199, 310] width 6 height 6
radio input "true"
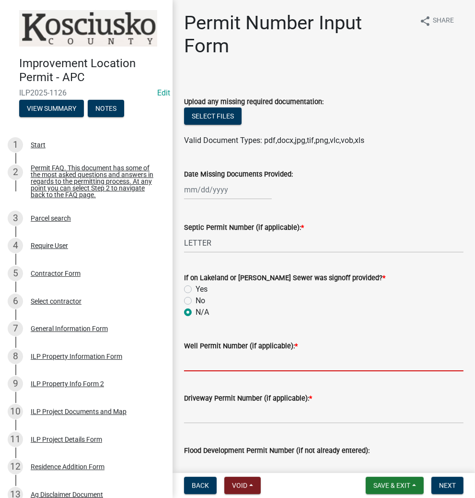
click at [224, 359] on input "Well Permit Number (if applicable): *" at bounding box center [324, 362] width 280 height 20
type input "LETTER"
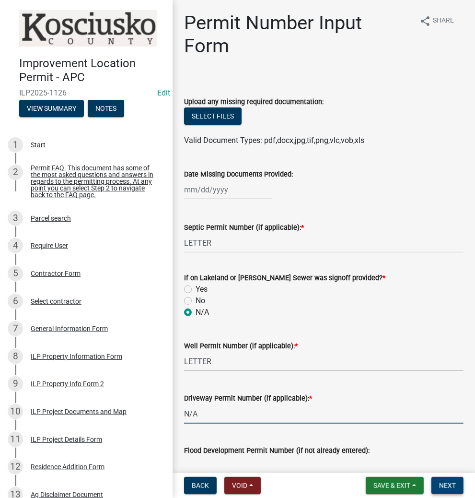
type input "N/A"
click at [443, 486] on span "Next" at bounding box center [447, 486] width 17 height 8
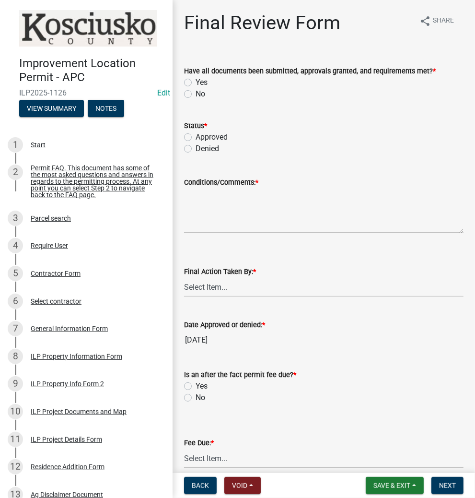
click at [196, 82] on label "Yes" at bounding box center [202, 83] width 12 height 12
click at [196, 82] on input "Yes" at bounding box center [199, 80] width 6 height 6
radio input "true"
click at [196, 140] on label "Approved" at bounding box center [212, 137] width 32 height 12
click at [196, 138] on input "Approved" at bounding box center [199, 134] width 6 height 6
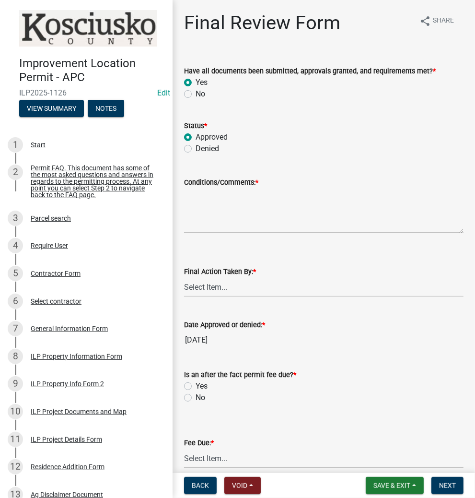
radio input "true"
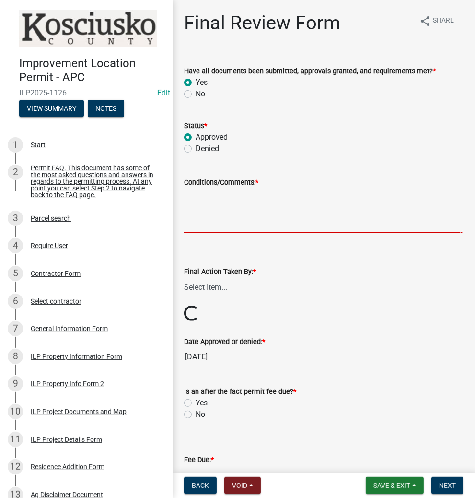
click at [228, 217] on textarea "Conditions/Comments: *" at bounding box center [324, 210] width 280 height 45
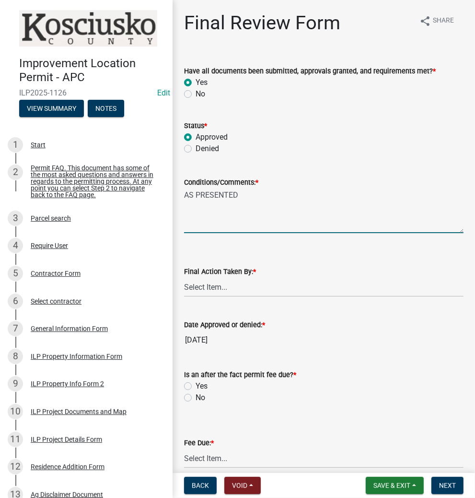
type textarea "AS PRESENTED"
click at [247, 293] on select "Select Item... MMS LT AT CS [PERSON_NAME]" at bounding box center [324, 287] width 280 height 20
click at [184, 277] on select "Select Item... MMS LT AT CS [PERSON_NAME]" at bounding box center [324, 287] width 280 height 20
select select "d95389f4-ab5a-4603-9826-29cf73316391"
click at [196, 395] on label "No" at bounding box center [201, 398] width 10 height 12
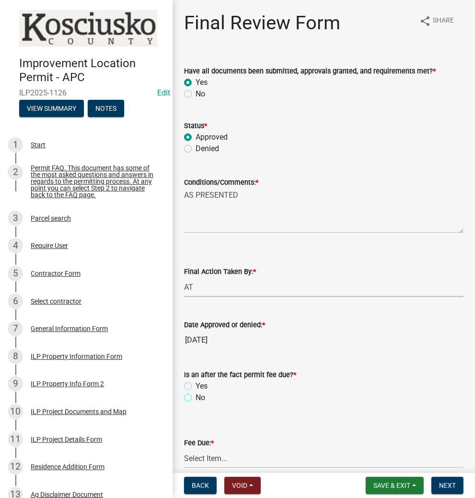
click at [196, 395] on input "No" at bounding box center [199, 395] width 6 height 6
radio input "true"
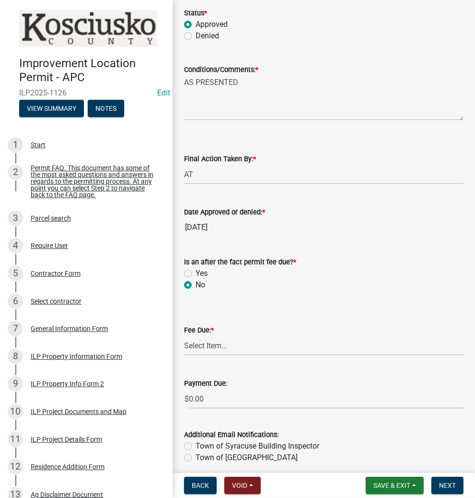
scroll to position [115, 0]
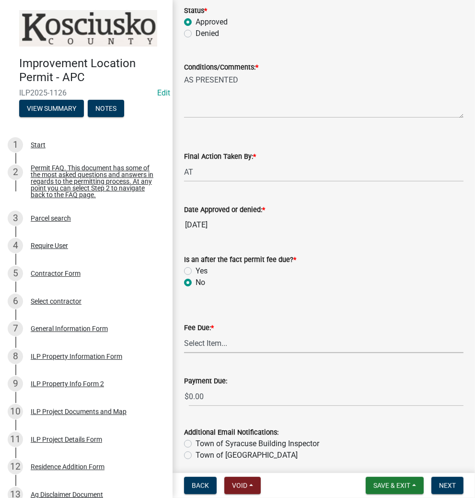
click at [234, 343] on select "Select Item... N/A $10.00 $25.00 $125.00 $250 $500 $500 + $10.00 for every 10 s…" at bounding box center [324, 343] width 280 height 20
click at [184, 333] on select "Select Item... N/A $10.00 $25.00 $125.00 $250 $500 $500 + $10.00 for every 10 s…" at bounding box center [324, 343] width 280 height 20
select select "6f482d1d-eb35-47e6-92b0-143404755581"
click at [441, 484] on span "Next" at bounding box center [447, 486] width 17 height 8
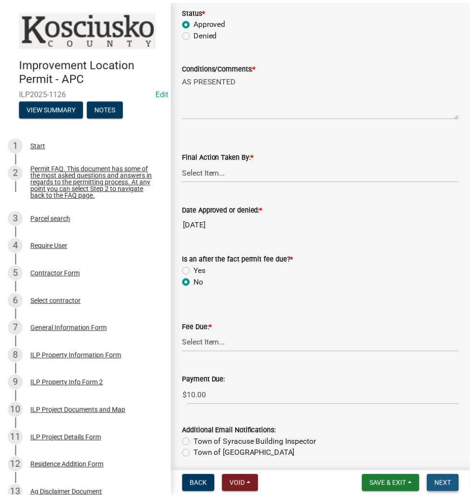
scroll to position [0, 0]
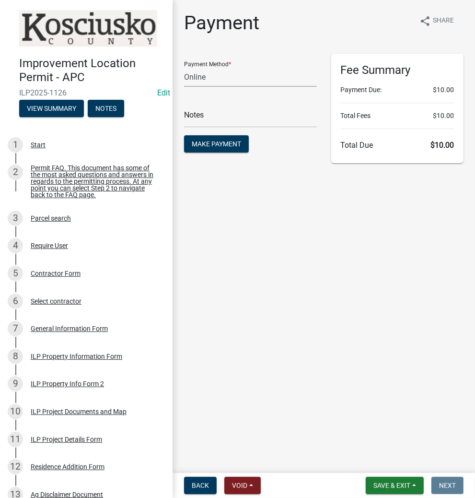
click at [229, 79] on select "Credit Card POS Check Cash Online" at bounding box center [250, 77] width 133 height 20
select select "2: 1"
click at [184, 67] on select "Credit Card POS Check Cash Online" at bounding box center [250, 77] width 133 height 20
click at [225, 144] on span "Make Payment" at bounding box center [216, 144] width 49 height 8
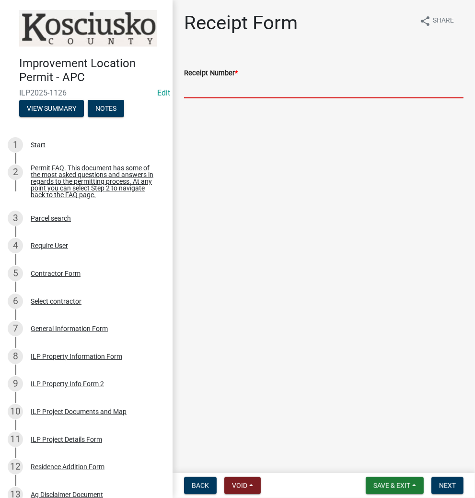
click at [230, 91] on input "Receipt Number *" at bounding box center [324, 89] width 280 height 20
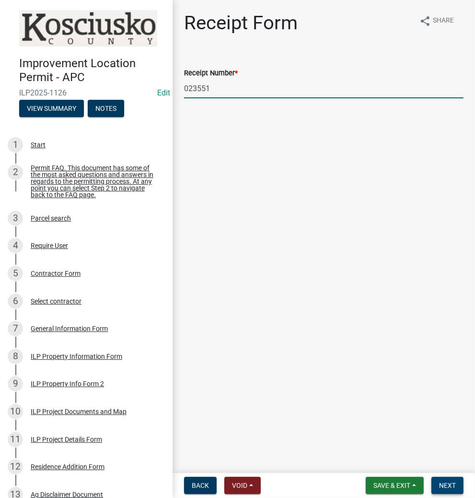
type input "023551"
click at [447, 485] on span "Next" at bounding box center [447, 486] width 17 height 8
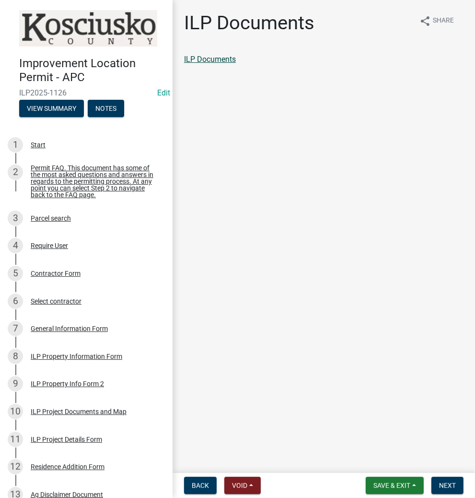
click at [215, 57] on link "ILP Documents" at bounding box center [210, 59] width 52 height 9
click at [446, 482] on span "Next" at bounding box center [447, 486] width 17 height 8
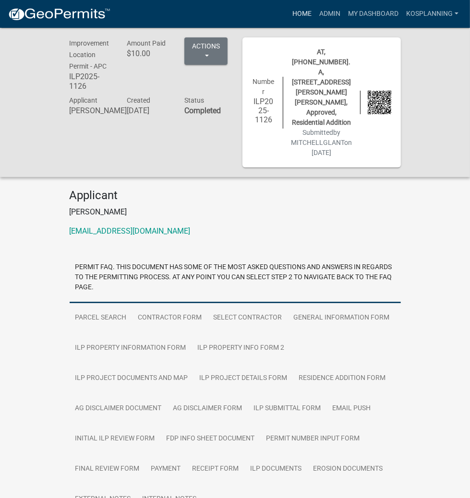
click at [303, 13] on link "Home" at bounding box center [301, 14] width 27 height 18
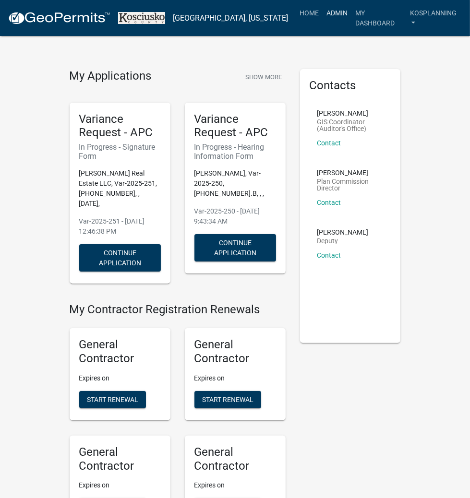
drag, startPoint x: 323, startPoint y: 12, endPoint x: 320, endPoint y: 18, distance: 6.9
click at [323, 12] on link "Admin" at bounding box center [336, 13] width 29 height 18
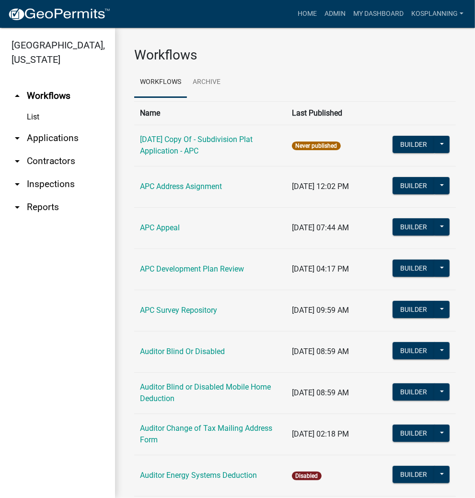
click at [58, 161] on link "arrow_drop_down Contractors" at bounding box center [57, 161] width 115 height 23
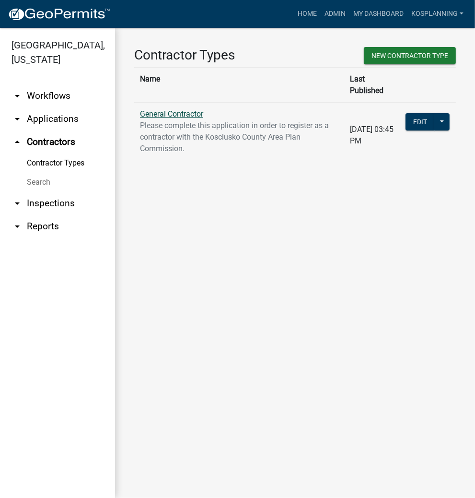
click at [175, 109] on link "General Contractor" at bounding box center [171, 113] width 63 height 9
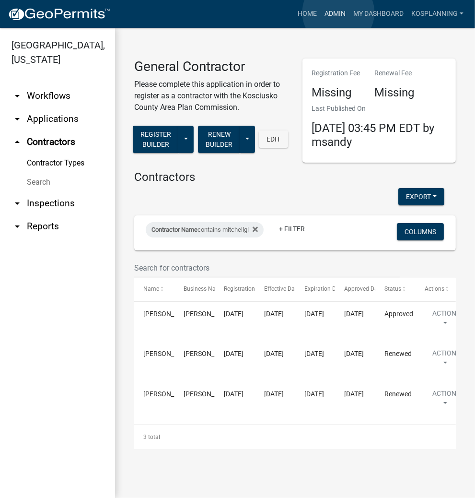
click at [339, 12] on link "Admin" at bounding box center [335, 14] width 29 height 18
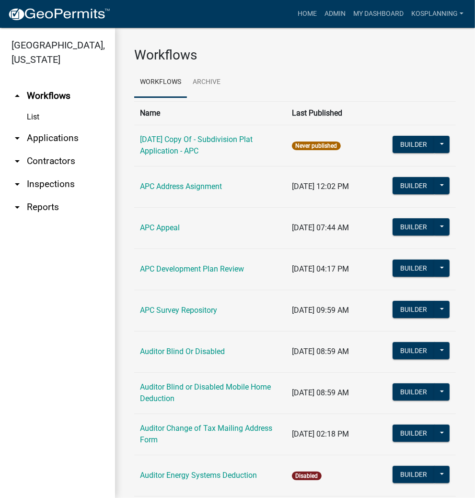
click at [58, 161] on link "arrow_drop_down Contractors" at bounding box center [57, 161] width 115 height 23
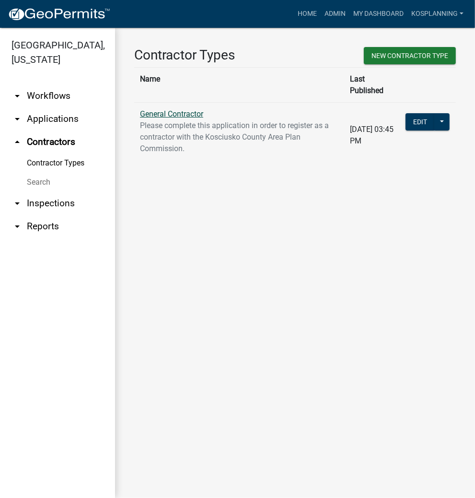
click at [167, 109] on link "General Contractor" at bounding box center [171, 113] width 63 height 9
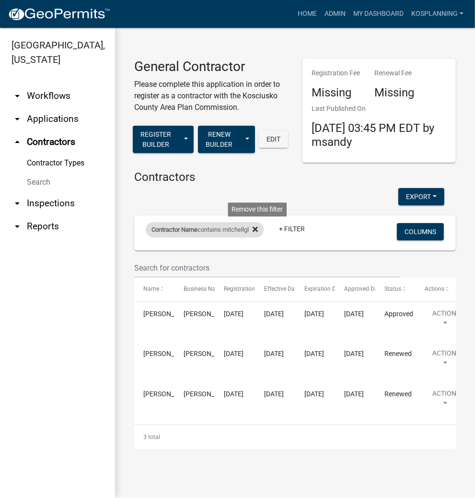
click at [258, 229] on icon at bounding box center [255, 229] width 5 height 5
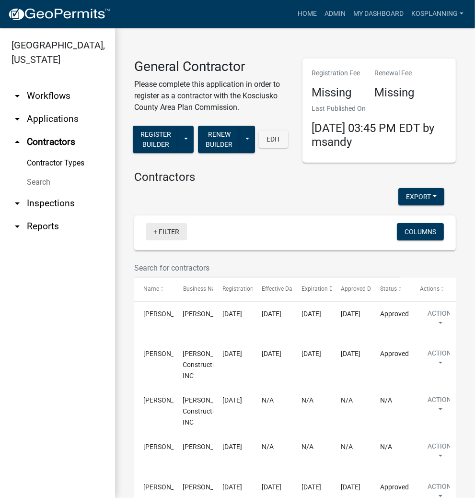
click at [169, 232] on link "+ Filter" at bounding box center [166, 231] width 41 height 17
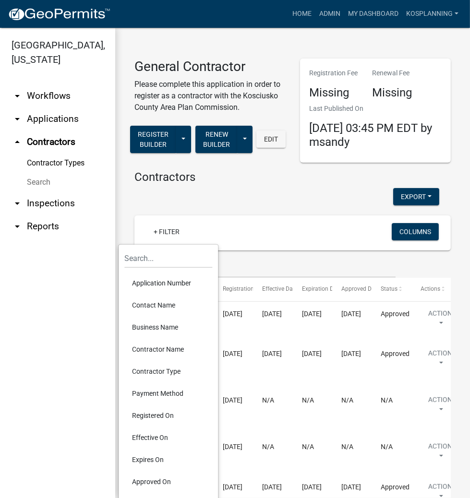
click at [157, 349] on li "Contractor Name" at bounding box center [168, 349] width 88 height 22
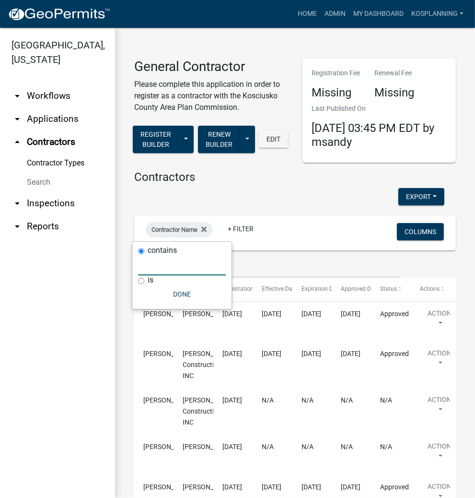
click at [164, 267] on input "text" at bounding box center [182, 266] width 88 height 20
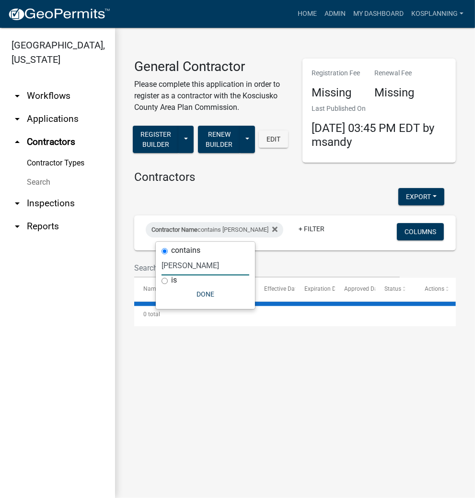
type input "J"
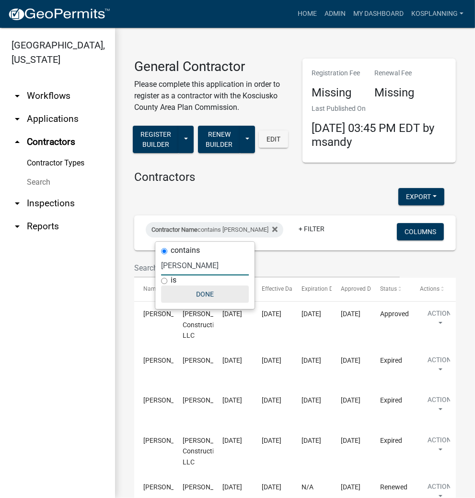
type input "[PERSON_NAME]"
click at [203, 293] on button "Done" at bounding box center [205, 293] width 88 height 17
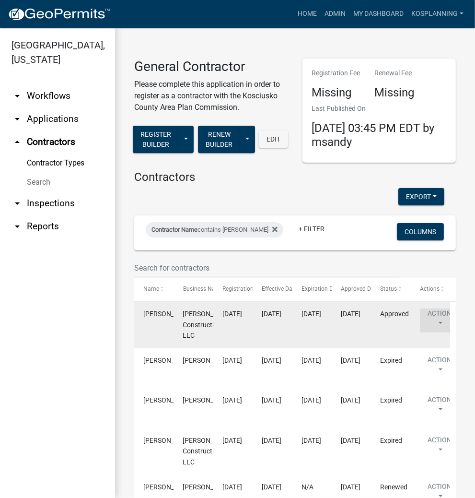
click at [440, 315] on button "Action" at bounding box center [439, 320] width 39 height 24
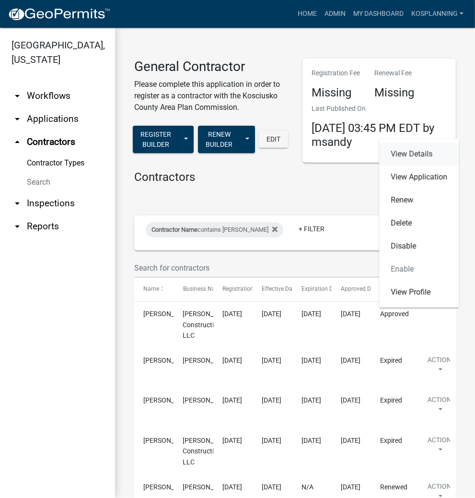
click at [410, 152] on link "View Details" at bounding box center [419, 153] width 80 height 23
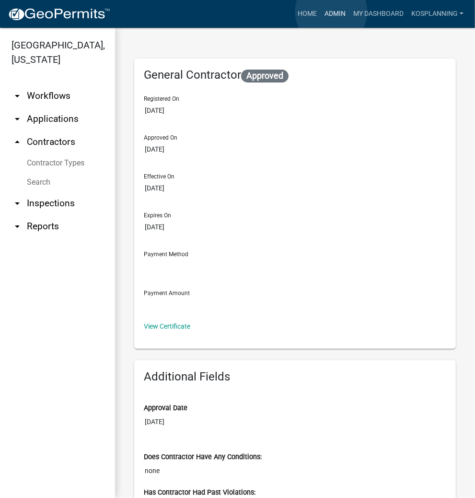
click at [332, 12] on link "Admin" at bounding box center [335, 14] width 29 height 18
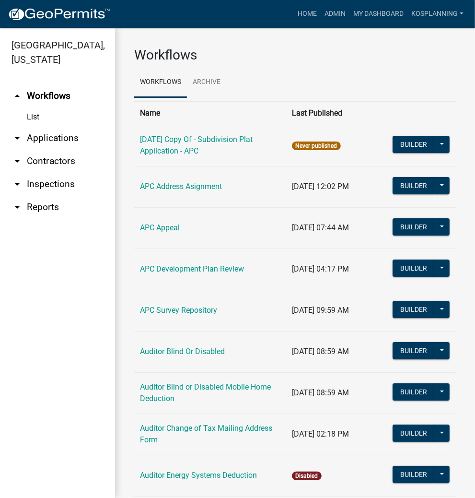
click at [66, 134] on link "arrow_drop_down Applications" at bounding box center [57, 138] width 115 height 23
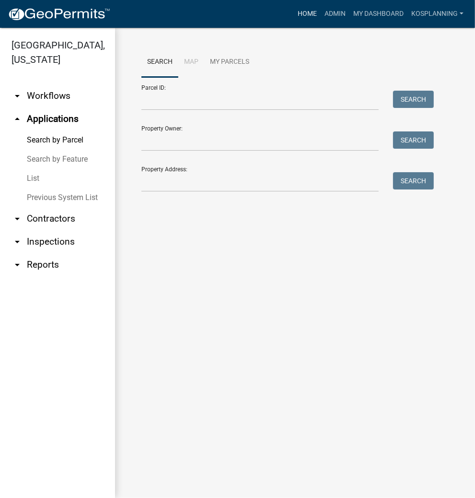
click at [310, 13] on link "Home" at bounding box center [307, 14] width 27 height 18
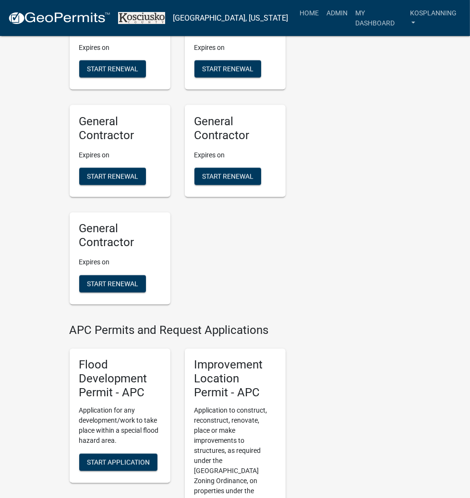
scroll to position [1075, 0]
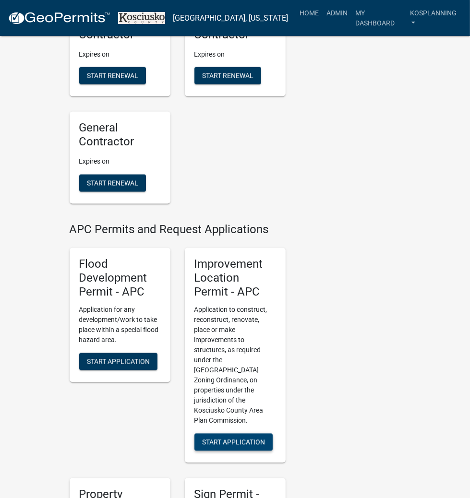
click at [234, 438] on span "Start Application" at bounding box center [233, 442] width 63 height 8
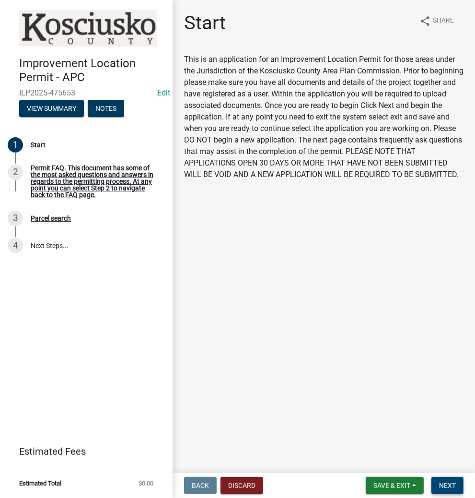
click at [444, 485] on span "Next" at bounding box center [447, 486] width 17 height 8
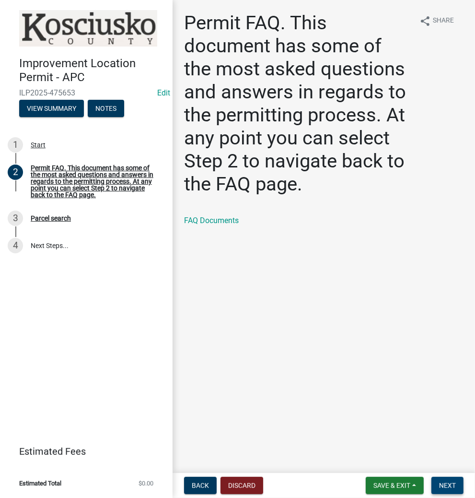
click at [443, 485] on span "Next" at bounding box center [447, 486] width 17 height 8
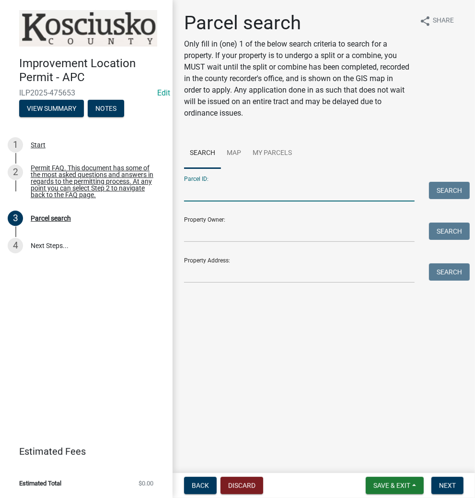
click at [251, 196] on input "Parcel ID:" at bounding box center [299, 192] width 231 height 20
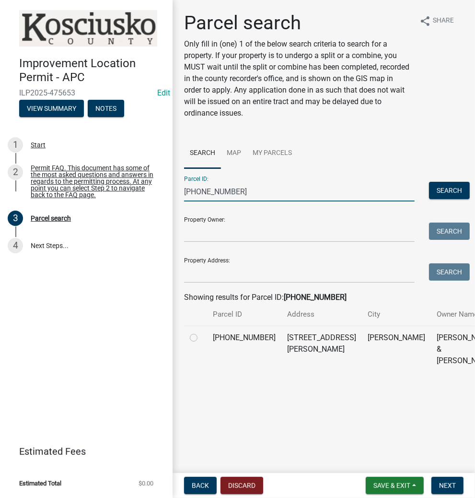
type input "[PHONE_NUMBER]"
click at [201, 332] on label at bounding box center [201, 332] width 0 height 0
click at [201, 338] on input "radio" at bounding box center [204, 335] width 6 height 6
radio input "true"
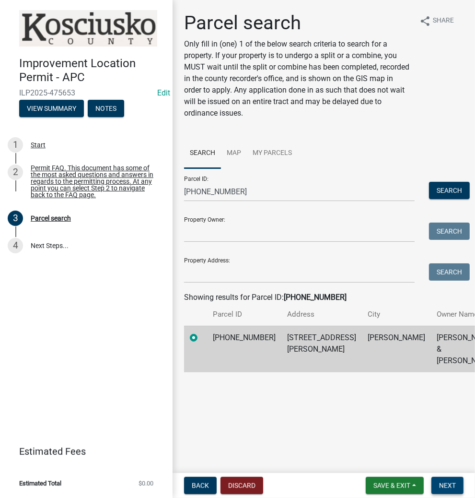
click at [449, 487] on span "Next" at bounding box center [447, 486] width 17 height 8
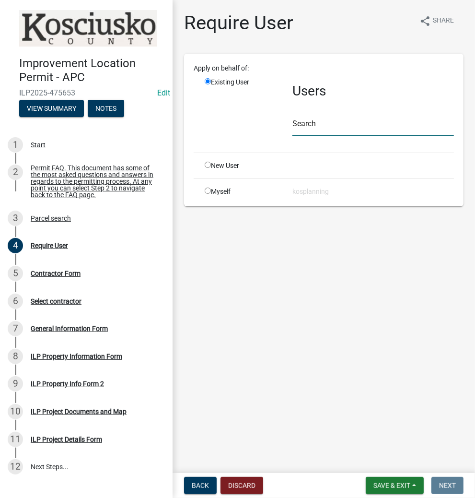
click at [360, 128] on input "text" at bounding box center [374, 127] width 162 height 20
click at [228, 487] on button "Discard" at bounding box center [242, 485] width 43 height 17
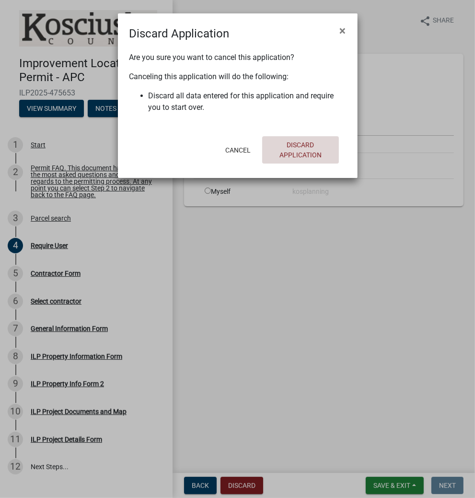
click at [291, 146] on button "Discard Application" at bounding box center [300, 149] width 77 height 27
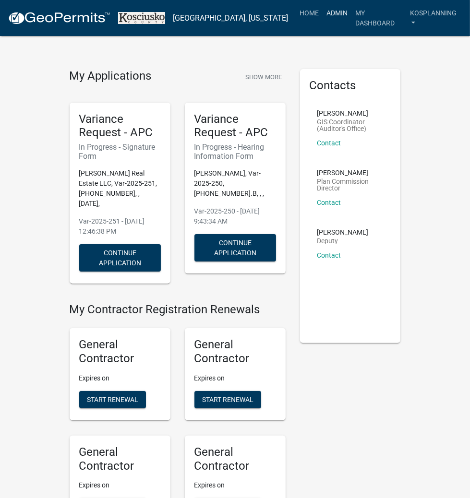
click at [326, 13] on link "Admin" at bounding box center [336, 13] width 29 height 18
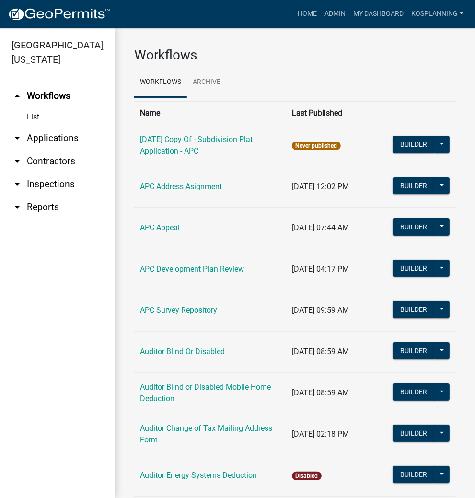
click at [56, 163] on link "arrow_drop_down Contractors" at bounding box center [57, 161] width 115 height 23
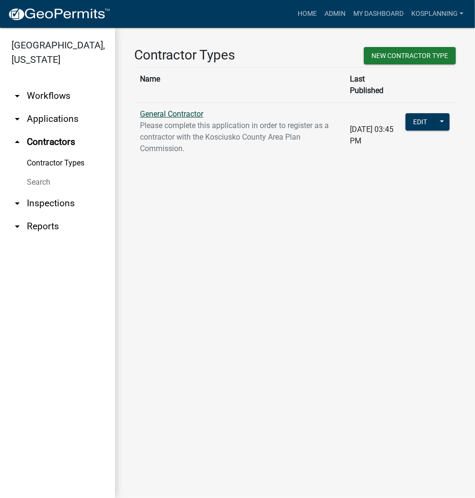
click at [193, 109] on link "General Contractor" at bounding box center [171, 113] width 63 height 9
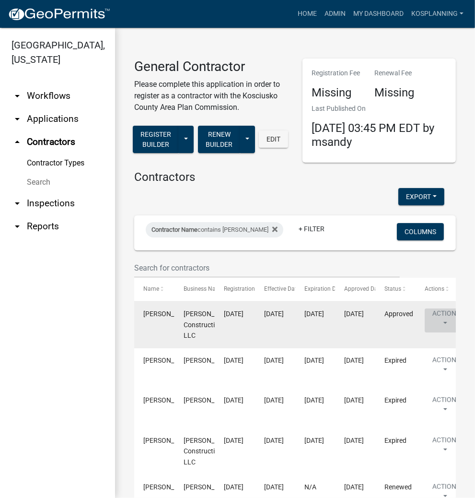
click at [441, 314] on button "Action" at bounding box center [444, 320] width 39 height 24
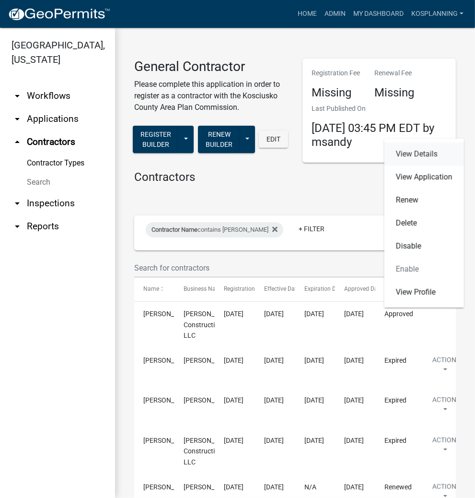
click at [414, 153] on link "View Details" at bounding box center [425, 153] width 80 height 23
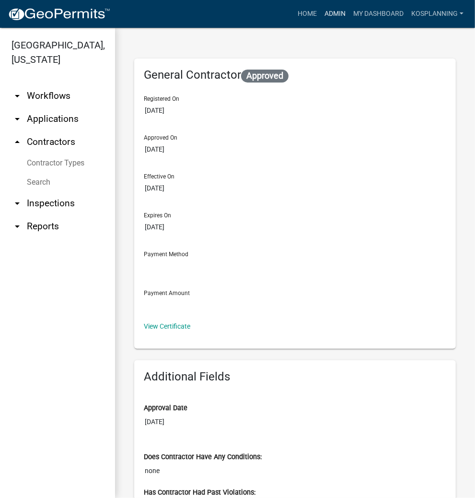
click at [342, 13] on link "Admin" at bounding box center [335, 14] width 29 height 18
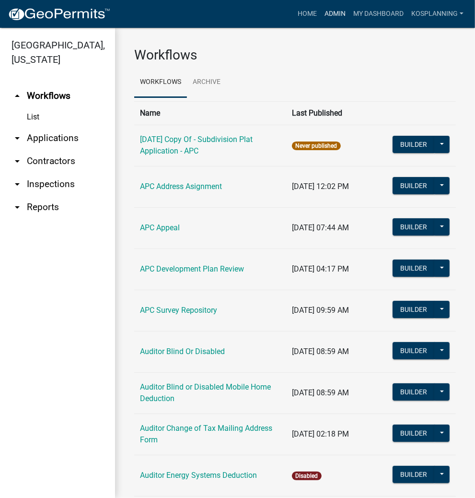
click at [340, 11] on link "Admin" at bounding box center [335, 14] width 29 height 18
click at [70, 162] on link "arrow_drop_down Contractors" at bounding box center [57, 161] width 115 height 23
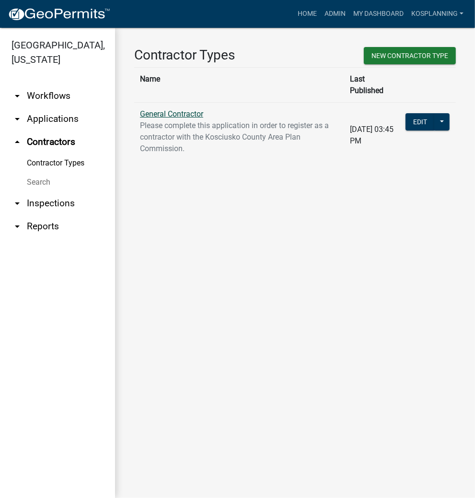
click at [186, 109] on link "General Contractor" at bounding box center [171, 113] width 63 height 9
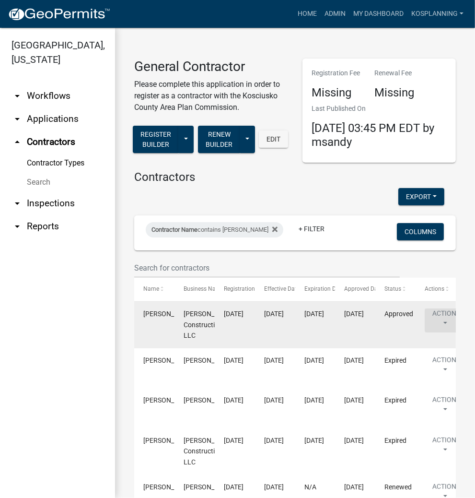
click at [438, 316] on button "Action" at bounding box center [444, 320] width 39 height 24
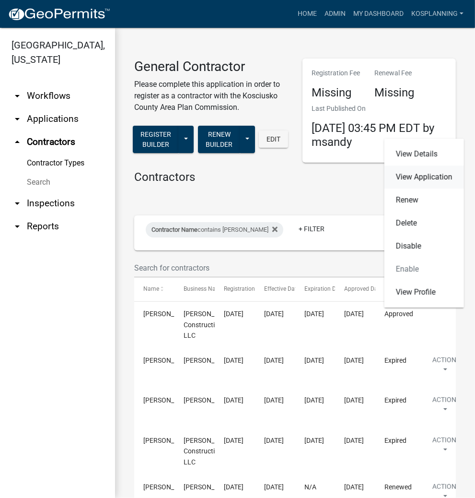
click at [427, 178] on link "View Application" at bounding box center [425, 177] width 80 height 23
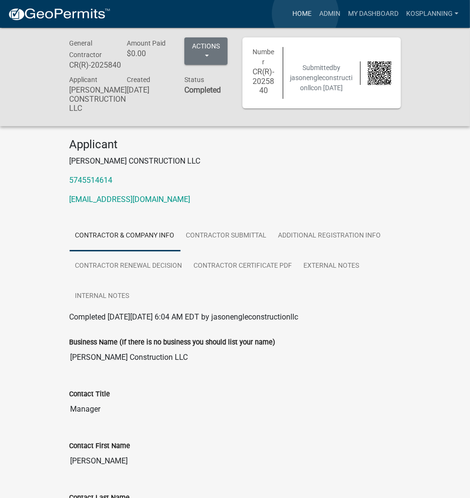
click at [305, 13] on link "Home" at bounding box center [301, 14] width 27 height 18
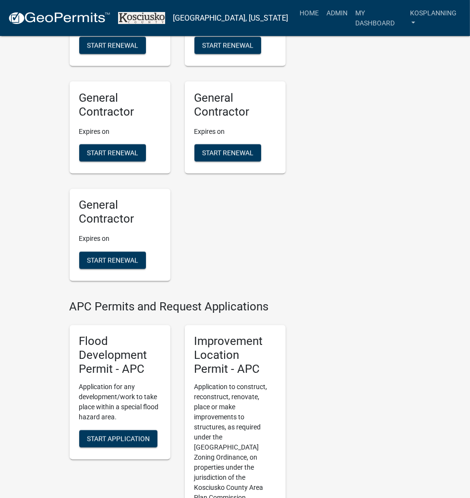
scroll to position [1075, 0]
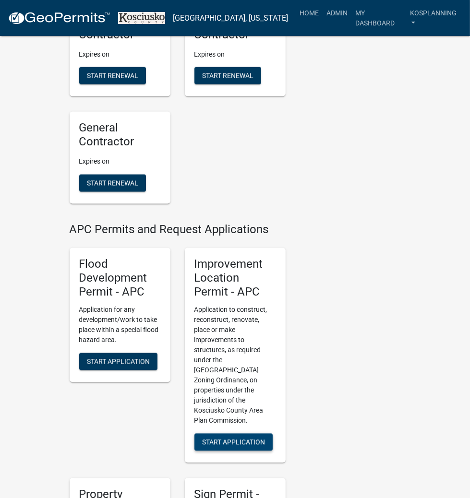
click at [215, 438] on span "Start Application" at bounding box center [233, 442] width 63 height 8
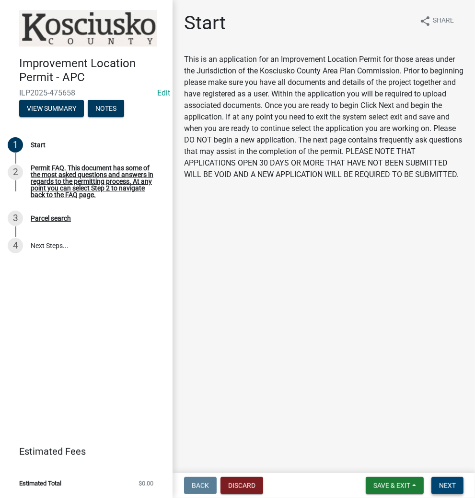
click at [447, 479] on button "Next" at bounding box center [448, 485] width 32 height 17
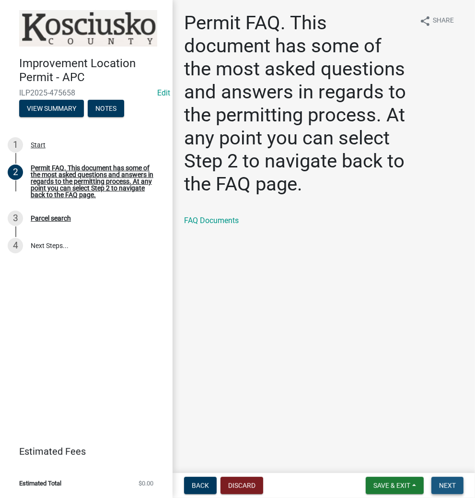
drag, startPoint x: 442, startPoint y: 481, endPoint x: 444, endPoint y: 465, distance: 15.9
click at [443, 480] on button "Next" at bounding box center [448, 485] width 32 height 17
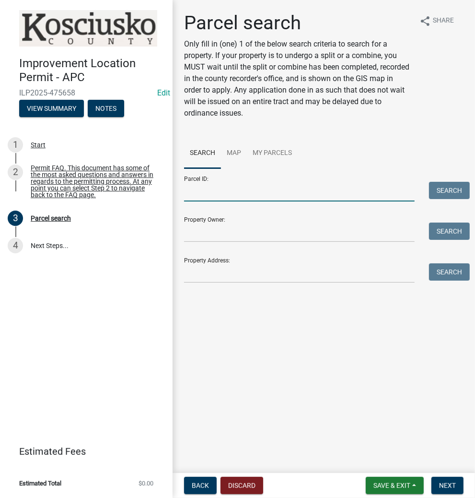
click at [230, 190] on input "Parcel ID:" at bounding box center [299, 192] width 231 height 20
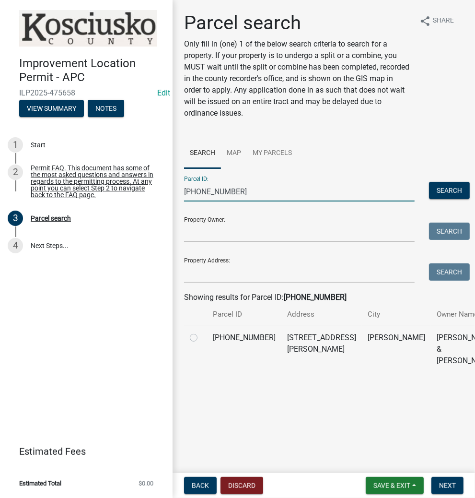
type input "[PHONE_NUMBER]"
click at [201, 332] on label at bounding box center [201, 332] width 0 height 0
click at [201, 338] on input "radio" at bounding box center [204, 335] width 6 height 6
radio input "true"
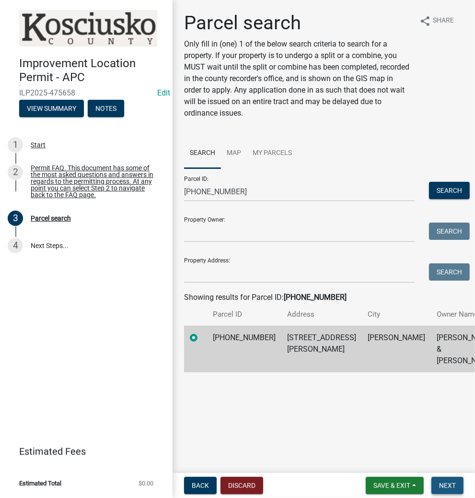
click at [445, 485] on span "Next" at bounding box center [447, 486] width 17 height 8
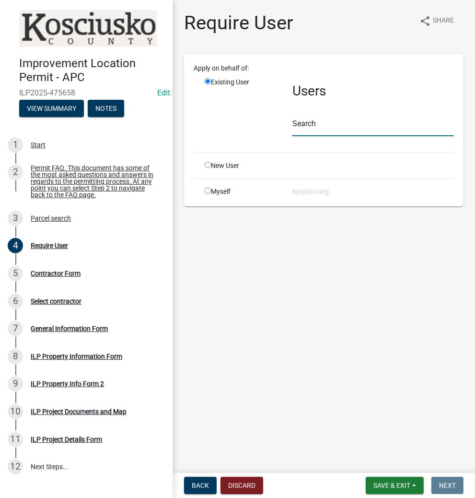
click at [368, 124] on input "text" at bounding box center [374, 127] width 162 height 20
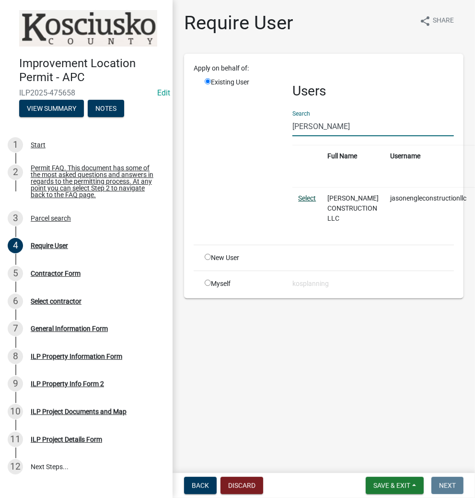
type input "[PERSON_NAME]"
click at [311, 198] on link "Select" at bounding box center [307, 198] width 18 height 8
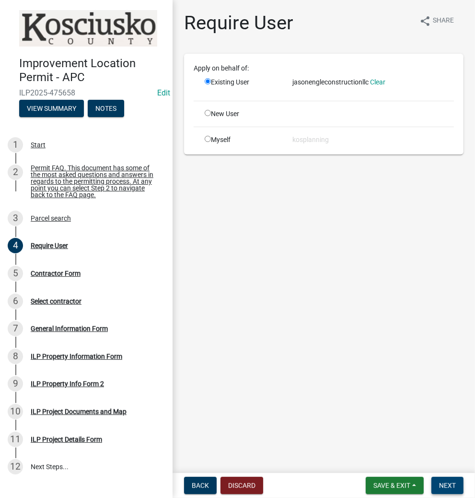
click at [438, 486] on button "Next" at bounding box center [448, 485] width 32 height 17
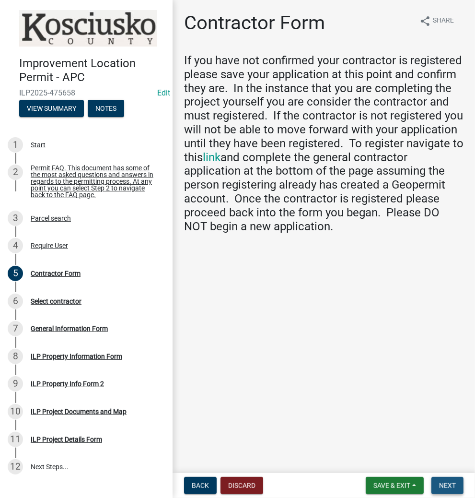
click at [453, 484] on span "Next" at bounding box center [447, 486] width 17 height 8
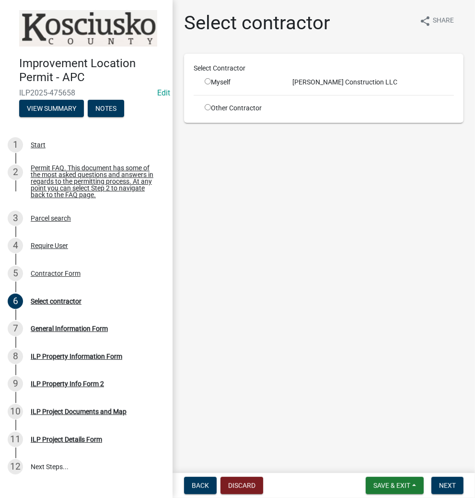
click at [209, 82] on input "radio" at bounding box center [208, 81] width 6 height 6
radio input "true"
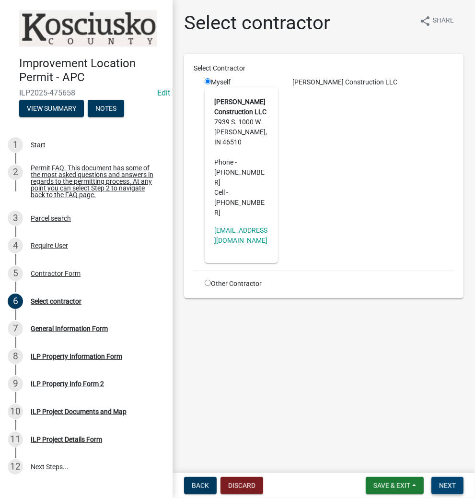
click at [440, 485] on span "Next" at bounding box center [447, 486] width 17 height 8
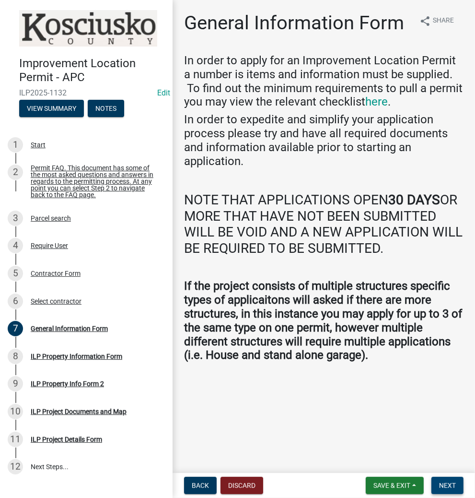
click at [442, 486] on span "Next" at bounding box center [447, 486] width 17 height 8
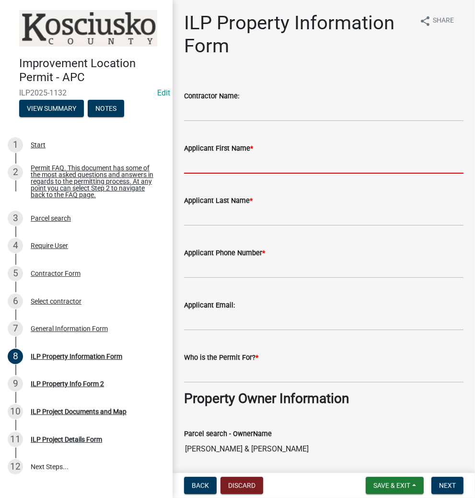
click at [247, 167] on input "Applicant First Name *" at bounding box center [324, 164] width 280 height 20
type input "[PERSON_NAME]"
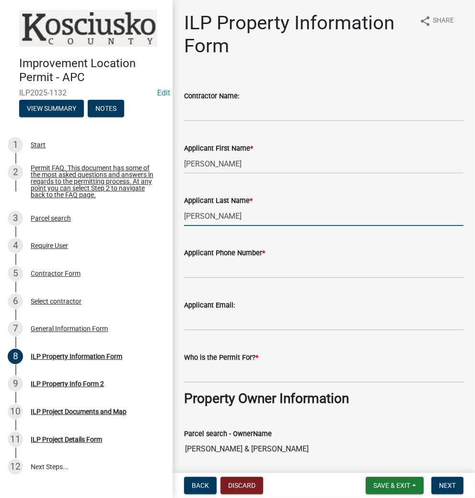
type input "[PERSON_NAME]"
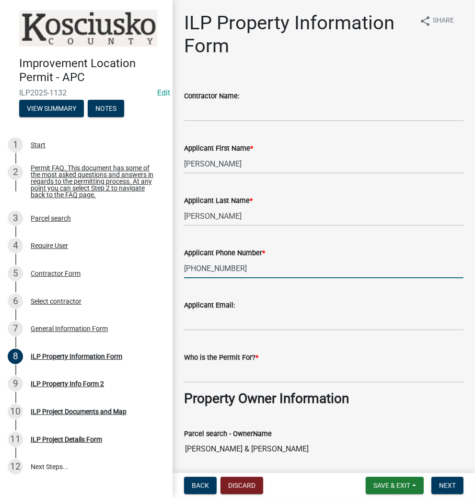
type input "[PHONE_NUMBER]"
click at [255, 374] on input "Who is the Permit For? *" at bounding box center [324, 373] width 280 height 20
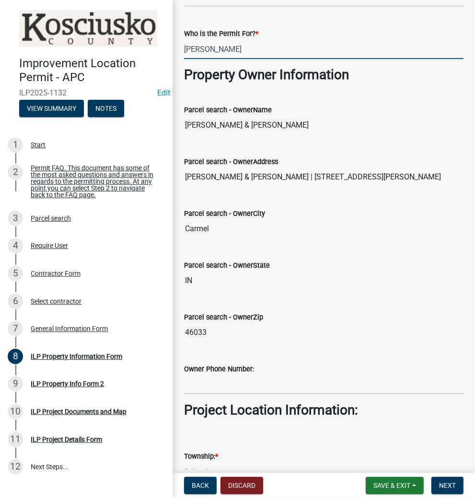
scroll to position [422, 0]
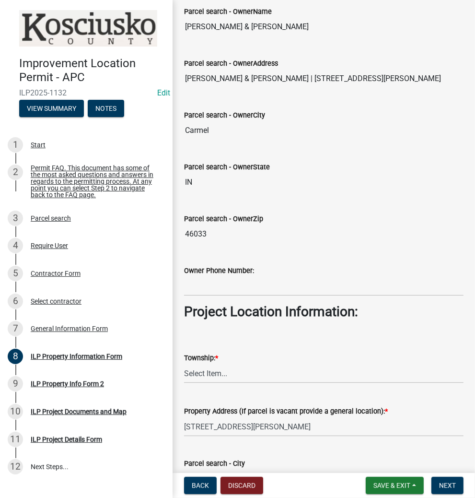
type input "[PERSON_NAME]"
click at [226, 377] on select "Select Item... [PERSON_NAME] - Elkhart Co Clay Etna [GEOGRAPHIC_DATA][PERSON_NA…" at bounding box center [324, 374] width 280 height 20
click at [184, 364] on select "Select Item... [PERSON_NAME] - Elkhart Co Clay Etna [GEOGRAPHIC_DATA][PERSON_NA…" at bounding box center [324, 374] width 280 height 20
select select "6767052d-73c5-45b7-afaf-b7f308d8ed50"
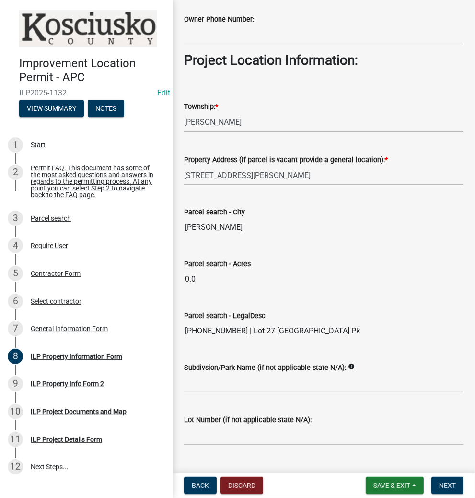
scroll to position [693, 0]
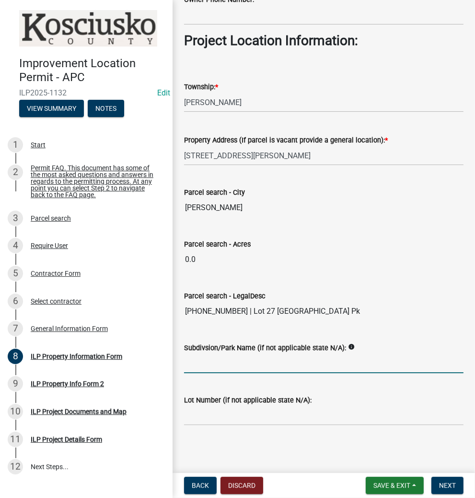
click at [255, 363] on input "Subdivsion/Park Name (if not applicable state N/A):" at bounding box center [324, 364] width 280 height 20
type input "BEAVER DAM"
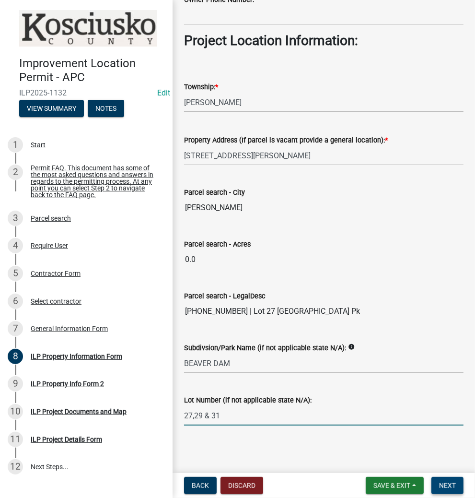
type input "27,29 & 31"
click at [447, 482] on span "Next" at bounding box center [447, 486] width 17 height 8
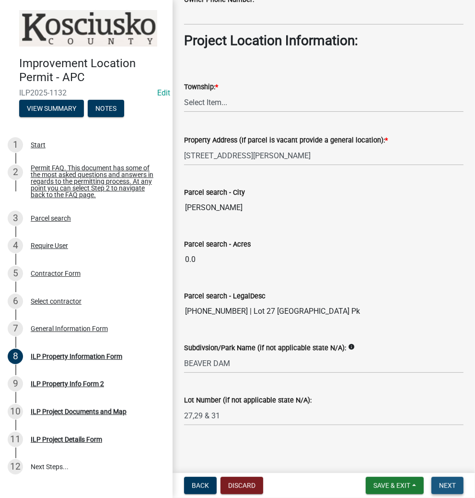
scroll to position [0, 0]
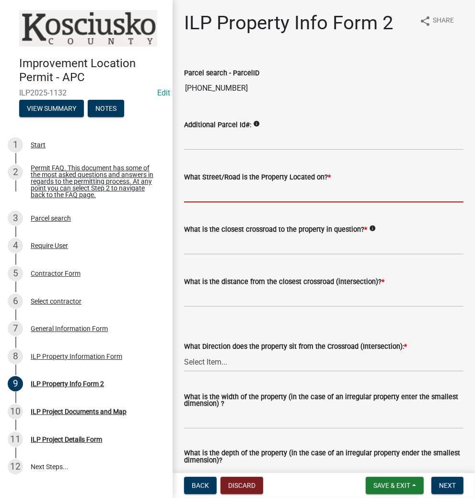
click at [221, 194] on input "What Street/Road is the Property Located on? *" at bounding box center [324, 193] width 280 height 20
type input "[PERSON_NAME]"
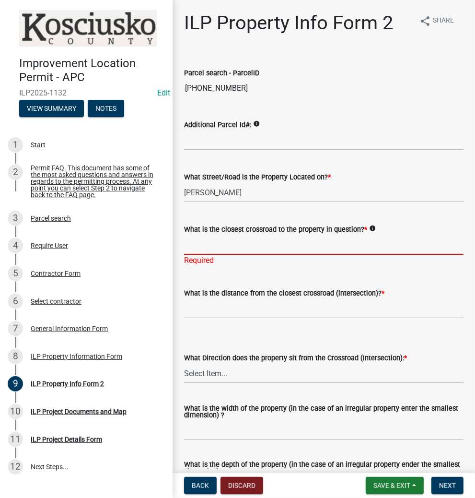
click at [244, 246] on input "What is the closest crossroad to the property in question? *" at bounding box center [324, 245] width 280 height 20
type input "FIELD"
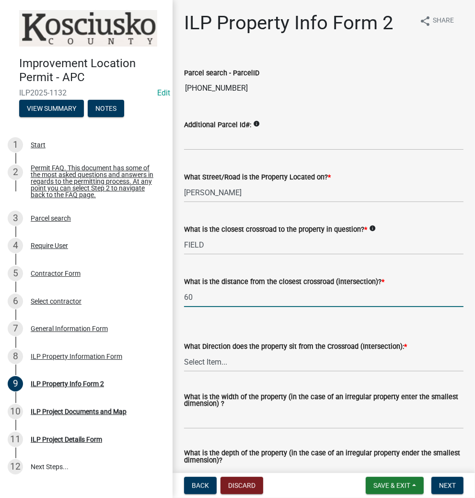
type input "60"
select select "d1e29b26-5d4c-45d9-9a17-32724f9b6679"
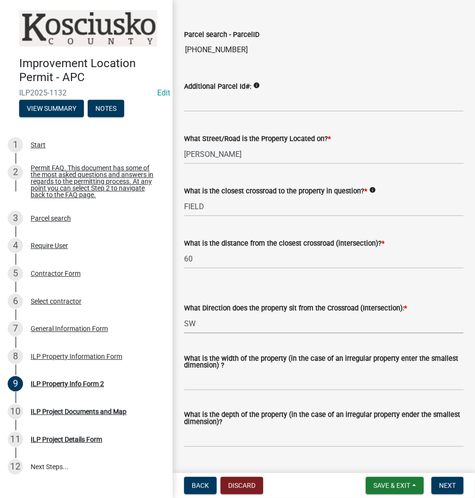
scroll to position [115, 0]
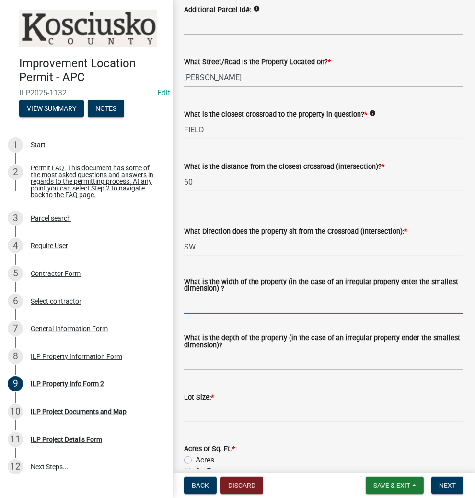
click at [234, 305] on input "What is the width of the property (in the case of an irregular property enter t…" at bounding box center [324, 304] width 280 height 20
type input "120"
click at [205, 362] on input "What is the depth of the property (in the case of an irregular property ender t…" at bounding box center [324, 361] width 280 height 20
type input "135"
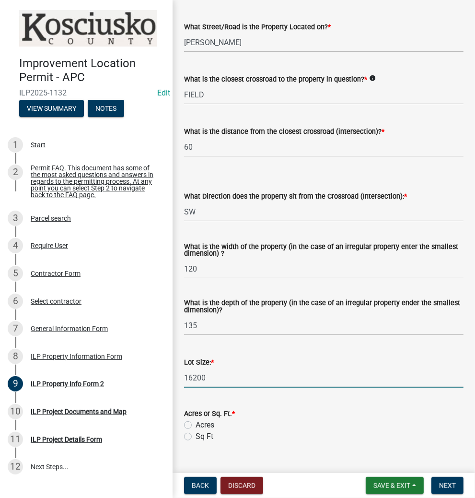
scroll to position [230, 0]
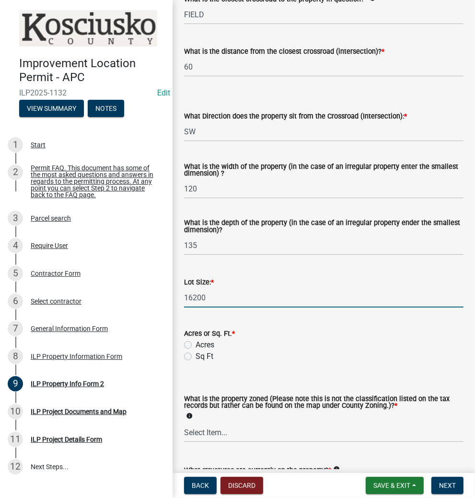
type input "16200"
click at [196, 357] on label "Sq Ft" at bounding box center [205, 357] width 18 height 12
click at [196, 357] on input "Sq Ft" at bounding box center [199, 354] width 6 height 6
radio input "true"
click at [249, 428] on select "Select Item... Agricultural Agricultural 2 Commercial Environmental Industrial …" at bounding box center [324, 433] width 280 height 20
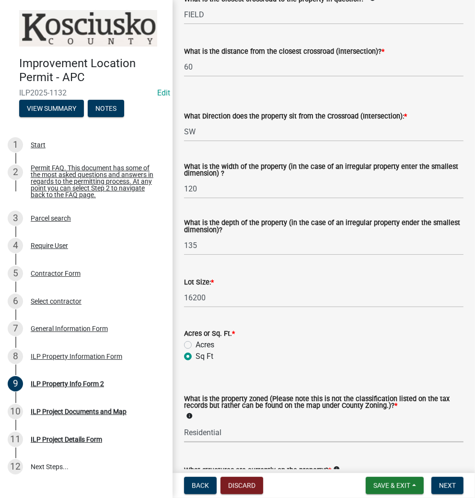
click at [184, 423] on select "Select Item... Agricultural Agricultural 2 Commercial Environmental Industrial …" at bounding box center [324, 433] width 280 height 20
select select "1146270b-2111-4e23-bf7f-74ce85cf7041"
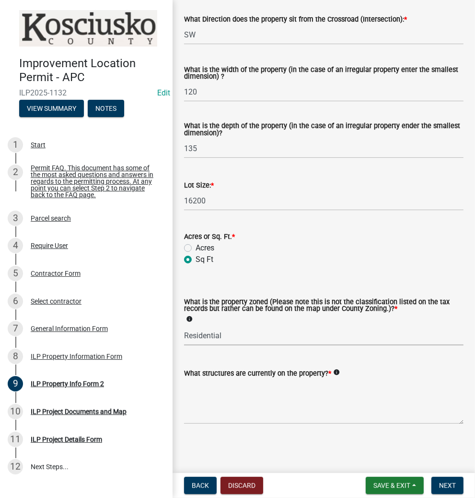
scroll to position [328, 0]
click at [243, 406] on textarea "What structures are currently on the property? *" at bounding box center [324, 401] width 280 height 45
type textarea "RESIDENCES - REMOVED [DATE]"
click at [451, 486] on span "Next" at bounding box center [447, 486] width 17 height 8
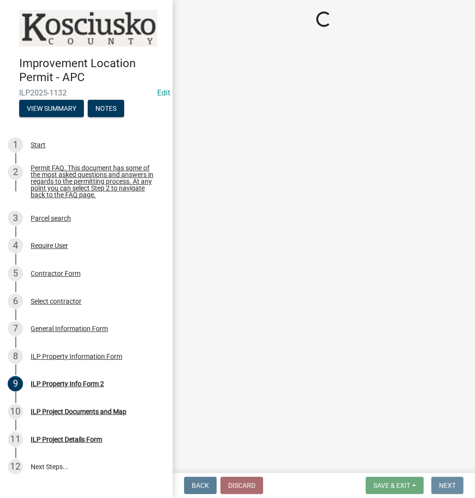
scroll to position [0, 0]
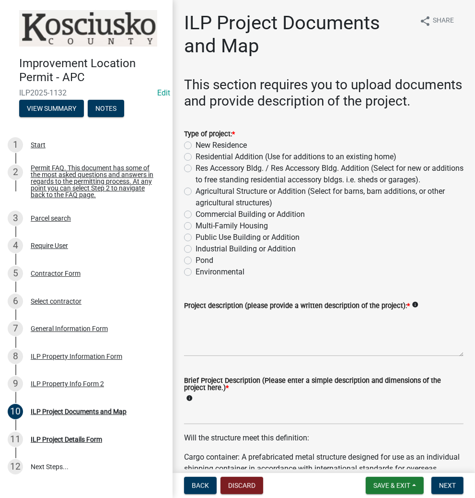
click at [196, 151] on label "New Residence" at bounding box center [221, 146] width 51 height 12
click at [196, 146] on input "New Residence" at bounding box center [199, 143] width 6 height 6
radio input "true"
click at [246, 356] on textarea "Project description (please provide a written description of the project): *" at bounding box center [324, 333] width 280 height 45
type textarea "RESIDENCE"
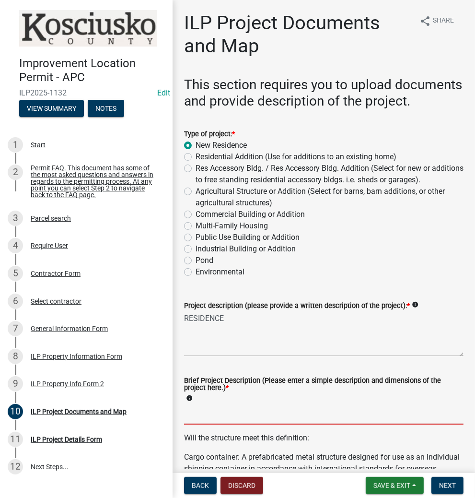
click at [244, 425] on input "Brief Project Description (Please enter a simple description and dimensions of …" at bounding box center [324, 415] width 280 height 20
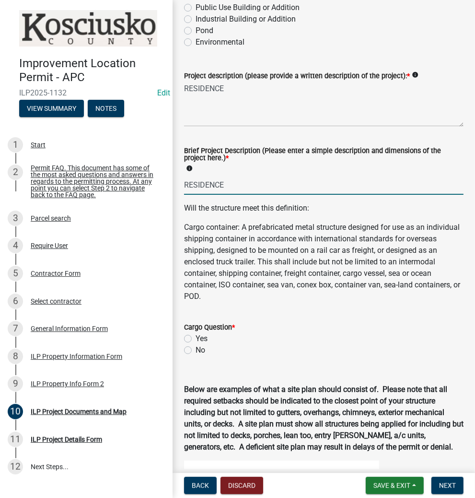
scroll to position [230, 0]
type input "RESIDENCE"
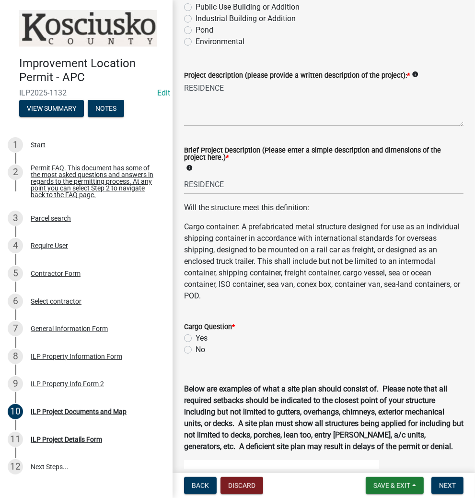
click at [196, 356] on label "No" at bounding box center [201, 350] width 10 height 12
click at [196, 350] on input "No" at bounding box center [199, 347] width 6 height 6
radio input "true"
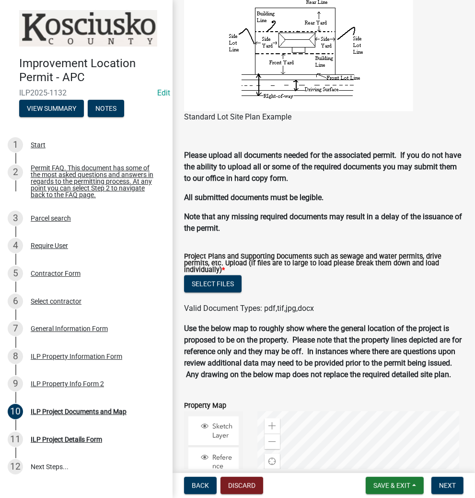
scroll to position [866, 0]
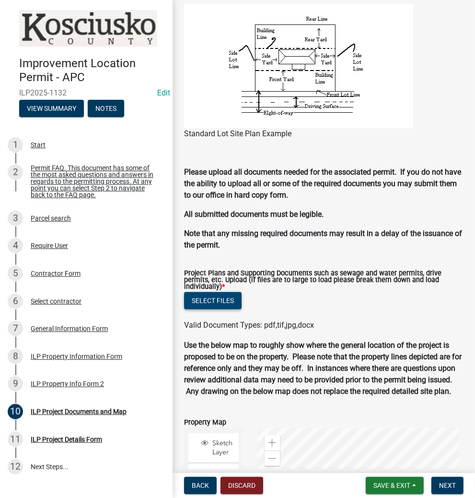
click at [209, 309] on button "Select files" at bounding box center [213, 300] width 58 height 17
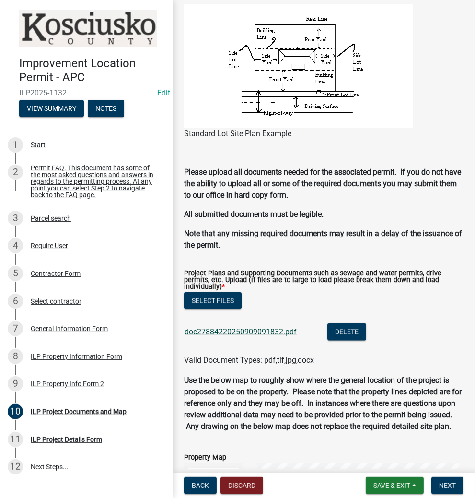
click at [233, 336] on link "doc27884220250909091832.pdf" at bounding box center [241, 331] width 112 height 9
click at [448, 486] on span "Next" at bounding box center [447, 486] width 17 height 8
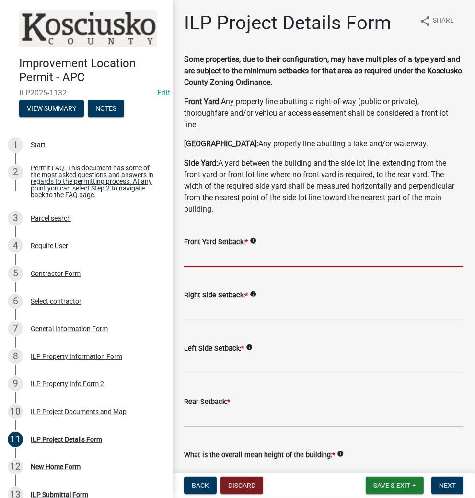
click at [273, 258] on input "text" at bounding box center [324, 258] width 280 height 20
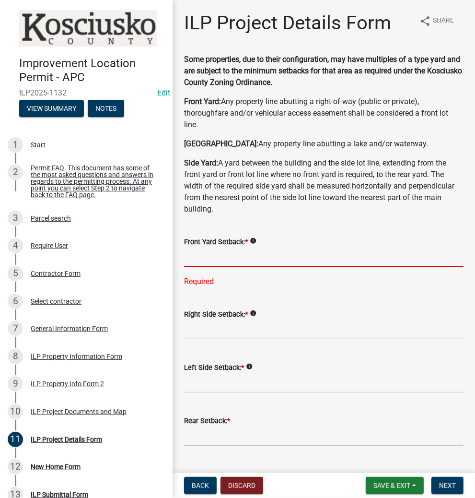
click at [248, 255] on input "text" at bounding box center [324, 258] width 280 height 20
type input "35.0"
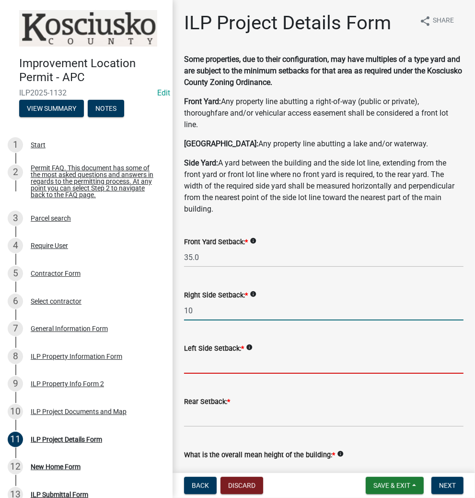
type input "10.0"
click at [219, 366] on input "text" at bounding box center [324, 364] width 280 height 20
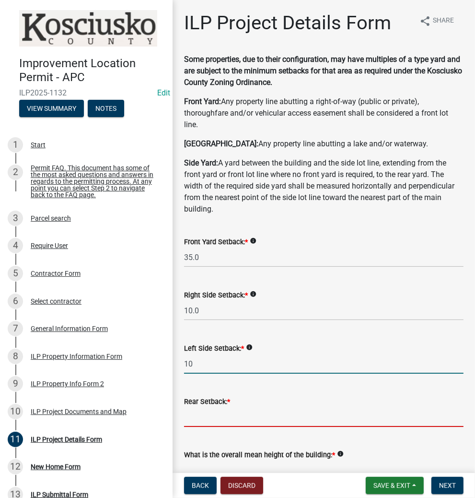
type input "10.0"
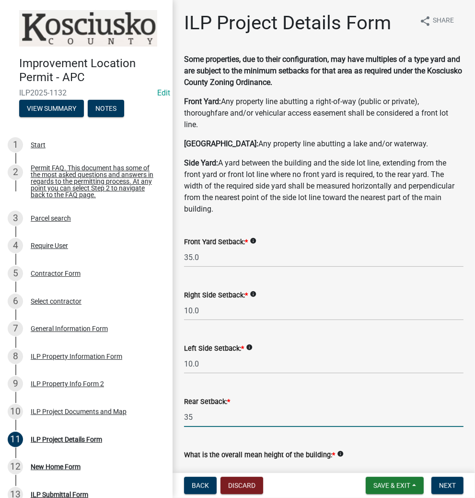
type input "35.0"
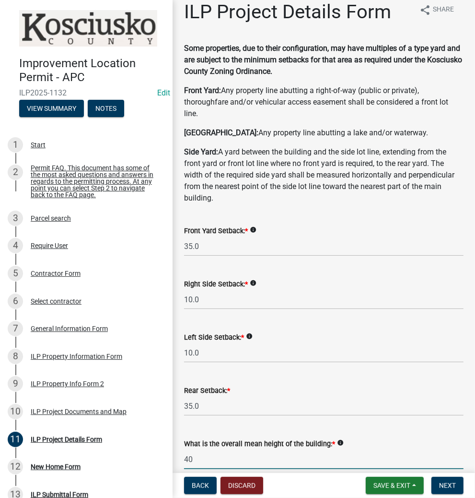
type input "40.0"
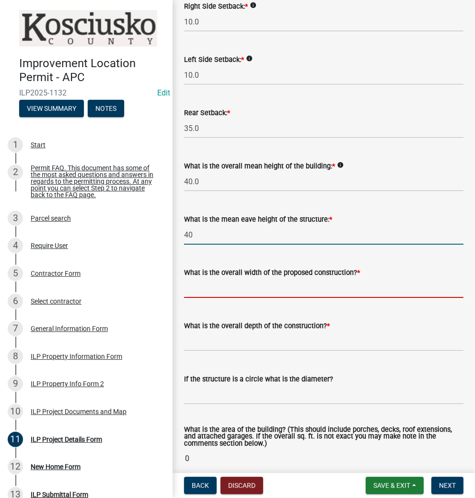
type input "40.0"
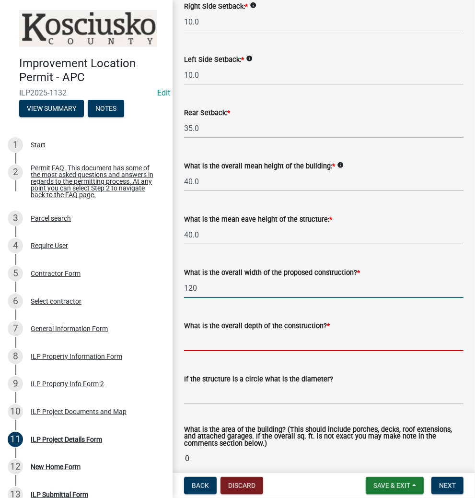
type input "120.00"
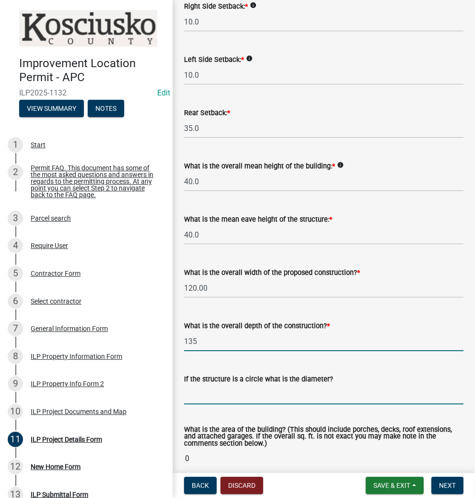
type input "135.00"
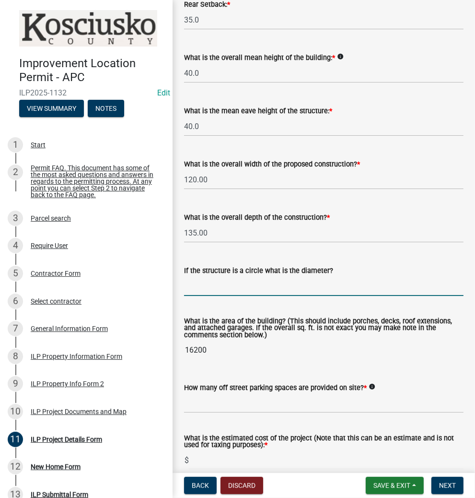
scroll to position [404, 0]
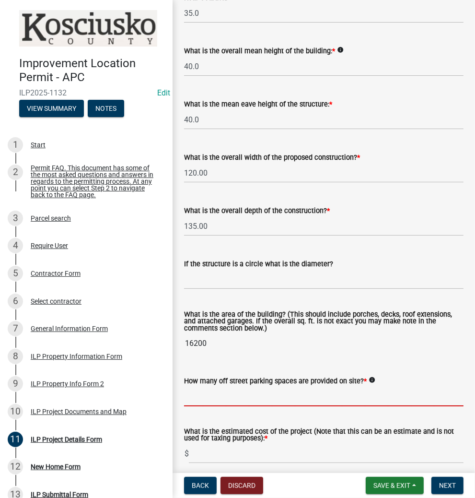
click at [294, 398] on input "text" at bounding box center [324, 397] width 280 height 20
type input "2"
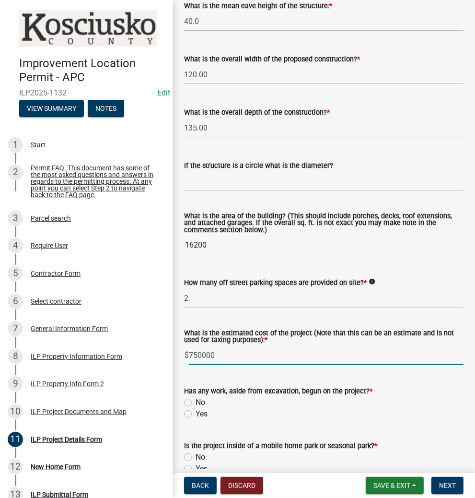
scroll to position [519, 0]
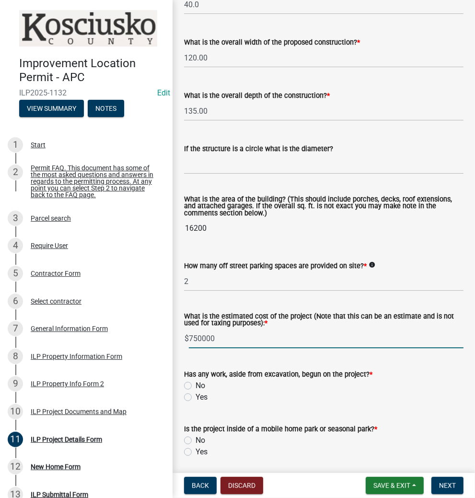
type input "750000"
click at [196, 384] on label "No" at bounding box center [201, 386] width 10 height 12
click at [196, 384] on input "No" at bounding box center [199, 383] width 6 height 6
radio input "true"
click at [196, 441] on label "No" at bounding box center [201, 441] width 10 height 12
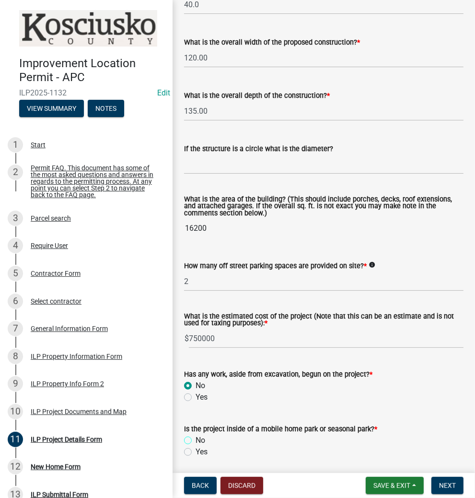
click at [196, 441] on input "No" at bounding box center [199, 438] width 6 height 6
radio input "true"
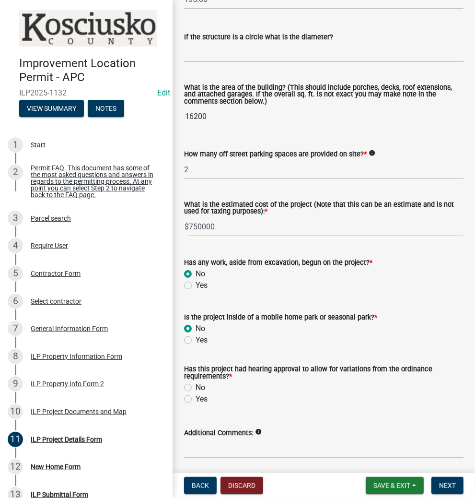
scroll to position [634, 0]
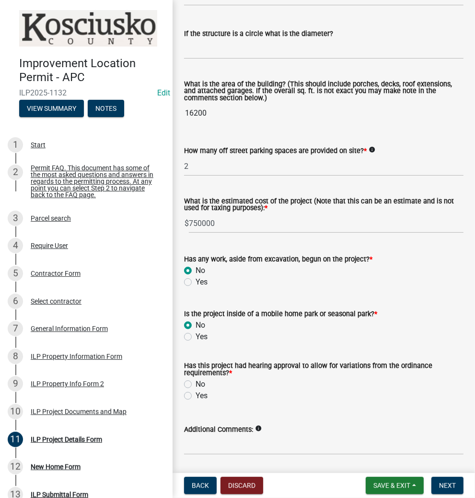
click at [196, 384] on label "No" at bounding box center [201, 385] width 10 height 12
click at [196, 384] on input "No" at bounding box center [199, 382] width 6 height 6
radio input "true"
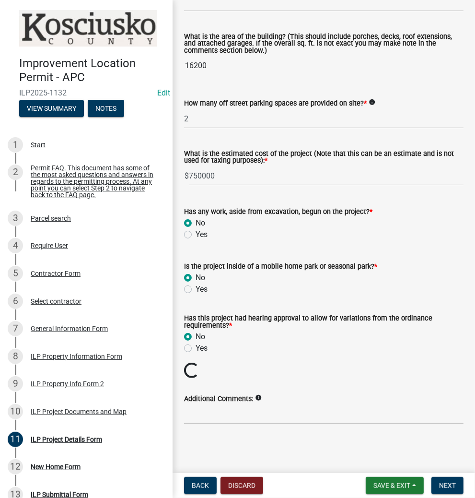
scroll to position [665, 0]
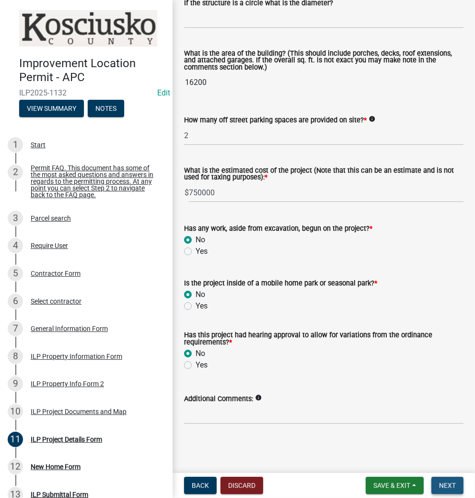
click at [444, 486] on span "Next" at bounding box center [447, 486] width 17 height 8
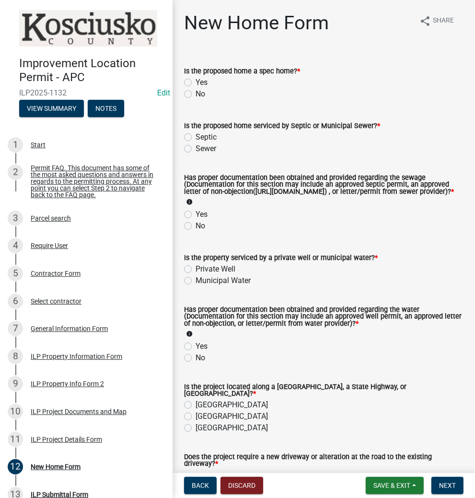
click at [196, 95] on label "No" at bounding box center [201, 94] width 10 height 12
click at [196, 95] on input "No" at bounding box center [199, 91] width 6 height 6
radio input "true"
click at [196, 220] on label "Yes" at bounding box center [202, 215] width 12 height 12
click at [196, 215] on input "Yes" at bounding box center [199, 212] width 6 height 6
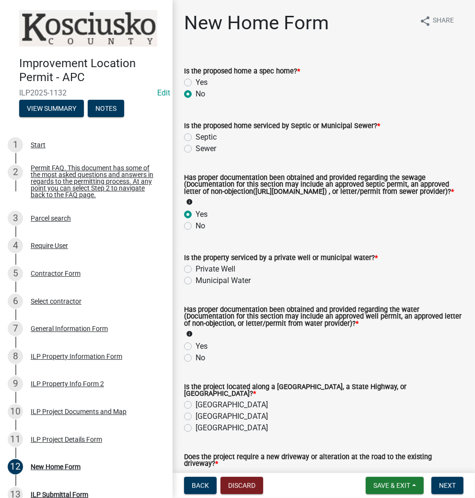
radio input "true"
click at [196, 275] on label "Private Well" at bounding box center [216, 269] width 40 height 12
click at [196, 270] on input "Private Well" at bounding box center [199, 266] width 6 height 6
radio input "true"
click at [196, 352] on label "Yes" at bounding box center [202, 347] width 12 height 12
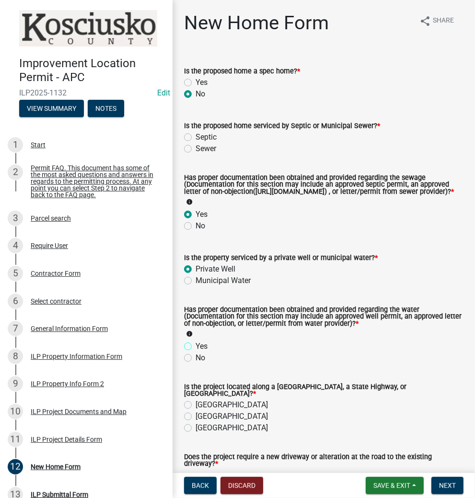
click at [196, 347] on input "Yes" at bounding box center [199, 344] width 6 height 6
radio input "true"
click at [196, 408] on label "[GEOGRAPHIC_DATA]" at bounding box center [232, 405] width 72 height 12
click at [196, 405] on input "[GEOGRAPHIC_DATA]" at bounding box center [199, 402] width 6 height 6
radio input "true"
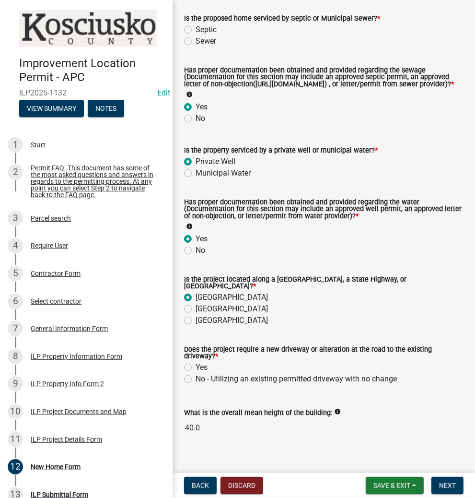
scroll to position [125, 0]
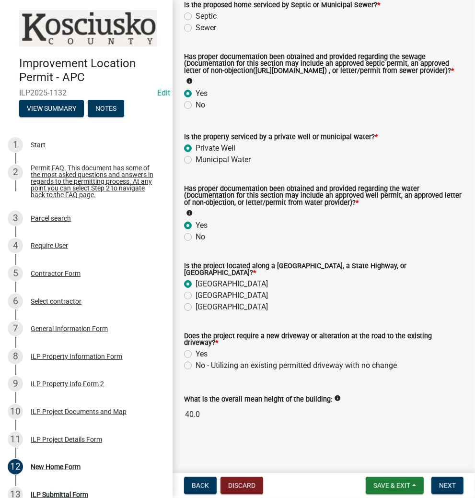
click at [196, 355] on label "Yes" at bounding box center [202, 354] width 12 height 12
click at [196, 355] on input "Yes" at bounding box center [199, 351] width 6 height 6
click at [449, 485] on span "Next" at bounding box center [447, 486] width 17 height 8
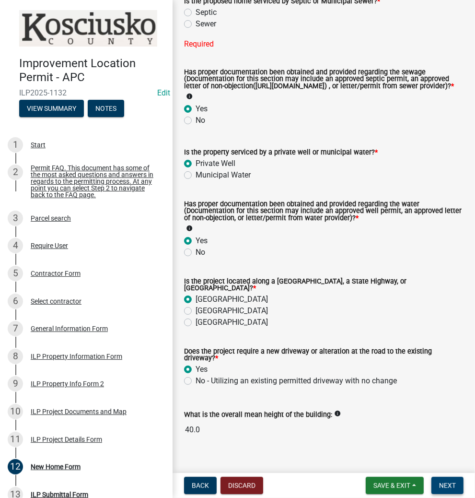
scroll to position [0, 0]
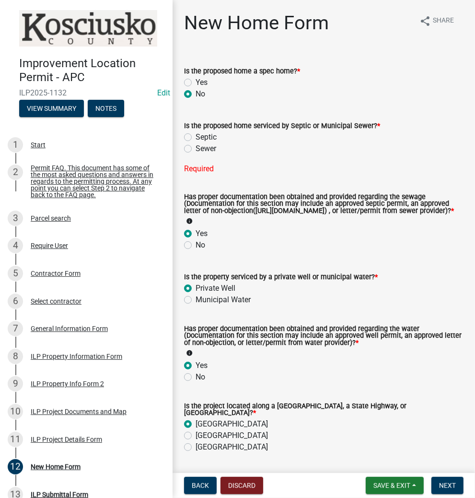
click at [196, 135] on label "Septic" at bounding box center [206, 137] width 21 height 12
click at [196, 135] on input "Septic" at bounding box center [199, 134] width 6 height 6
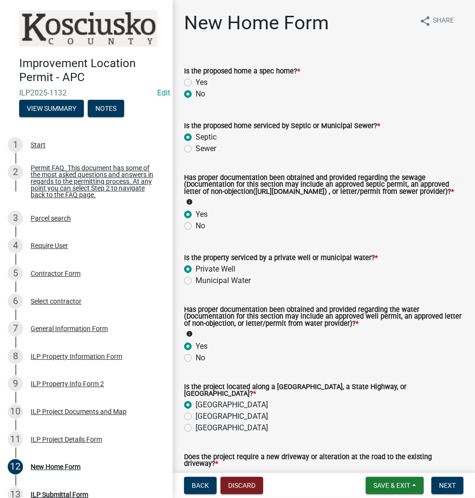
scroll to position [125, 0]
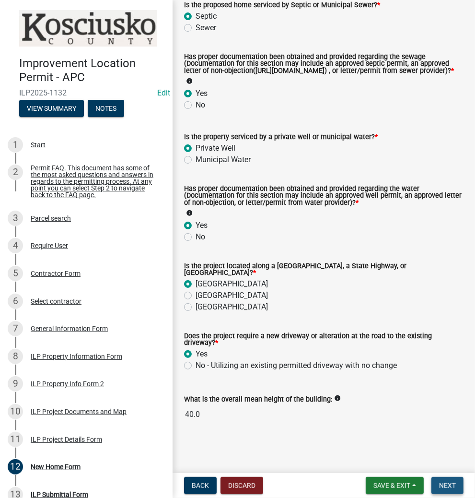
drag, startPoint x: 452, startPoint y: 485, endPoint x: 448, endPoint y: 479, distance: 7.2
click at [452, 484] on span "Next" at bounding box center [447, 486] width 17 height 8
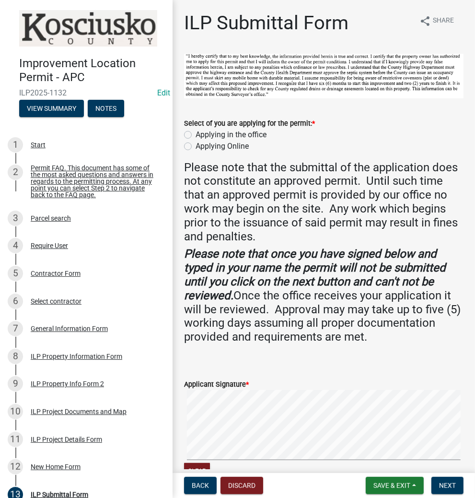
click at [196, 132] on label "Applying in the office" at bounding box center [231, 135] width 71 height 12
click at [196, 132] on input "Applying in the office" at bounding box center [199, 132] width 6 height 6
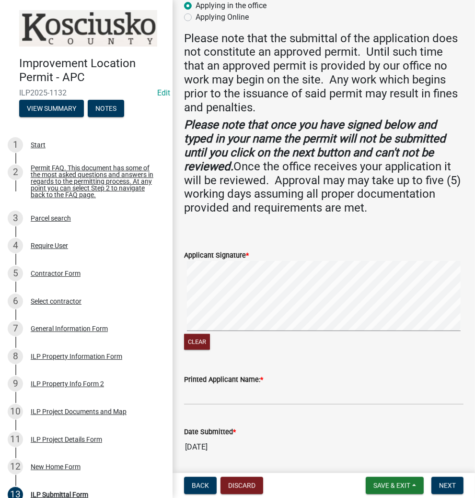
scroll to position [154, 0]
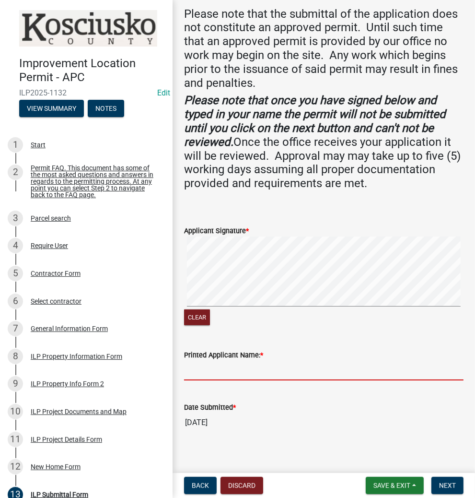
click at [265, 372] on input "Printed Applicant Name: *" at bounding box center [324, 371] width 280 height 20
click at [447, 485] on span "Next" at bounding box center [447, 486] width 17 height 8
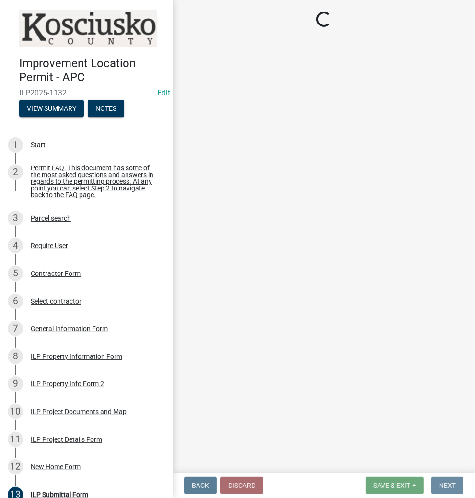
scroll to position [0, 0]
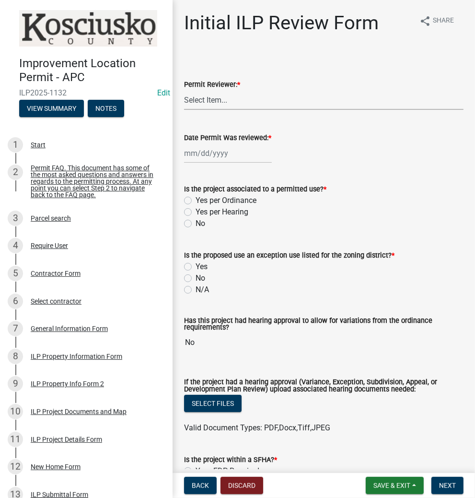
click at [237, 101] on select "Select Item... MMS LT AT CS [PERSON_NAME]" at bounding box center [324, 100] width 280 height 20
click at [184, 90] on select "Select Item... MMS LT AT CS [PERSON_NAME]" at bounding box center [324, 100] width 280 height 20
click at [251, 155] on div at bounding box center [228, 153] width 88 height 20
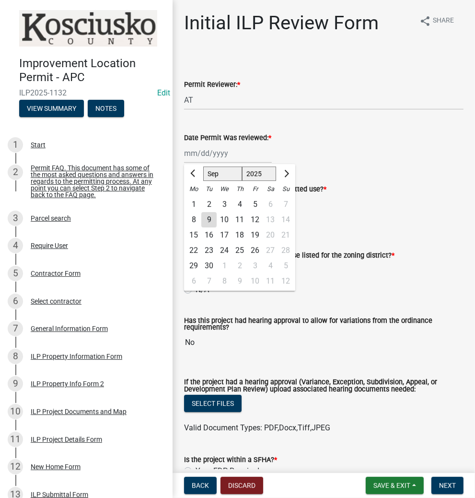
click at [211, 217] on div "9" at bounding box center [208, 219] width 15 height 15
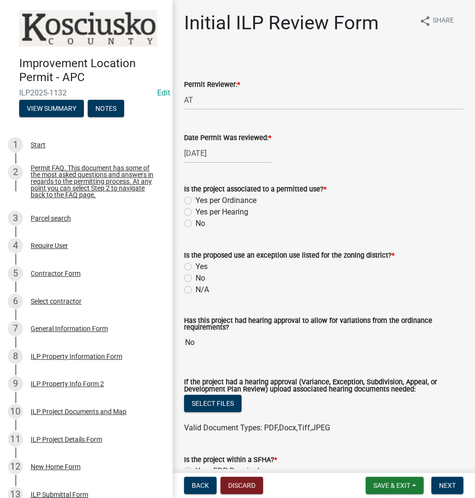
click at [196, 199] on label "Yes per Ordinance" at bounding box center [226, 201] width 61 height 12
click at [196, 199] on input "Yes per Ordinance" at bounding box center [199, 198] width 6 height 6
click at [196, 286] on label "N/A" at bounding box center [202, 290] width 13 height 12
click at [196, 286] on input "N/A" at bounding box center [199, 287] width 6 height 6
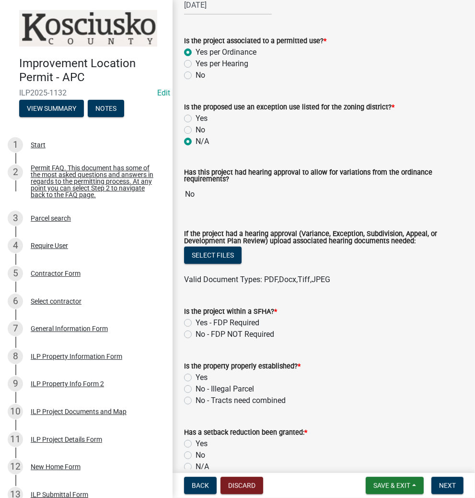
scroll to position [154, 0]
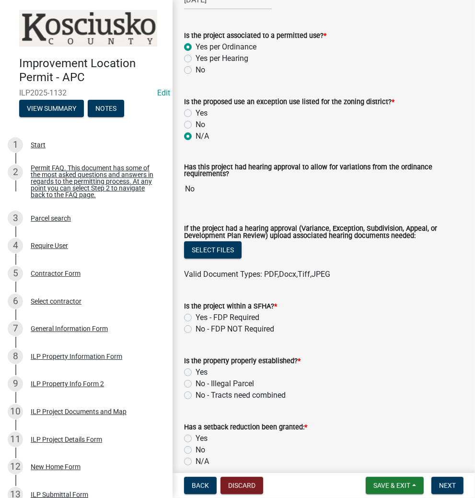
click at [196, 328] on label "No - FDP NOT Required" at bounding box center [235, 329] width 79 height 12
click at [196, 328] on input "No - FDP NOT Required" at bounding box center [199, 326] width 6 height 6
click at [196, 371] on label "Yes" at bounding box center [202, 373] width 12 height 12
click at [196, 371] on input "Yes" at bounding box center [199, 370] width 6 height 6
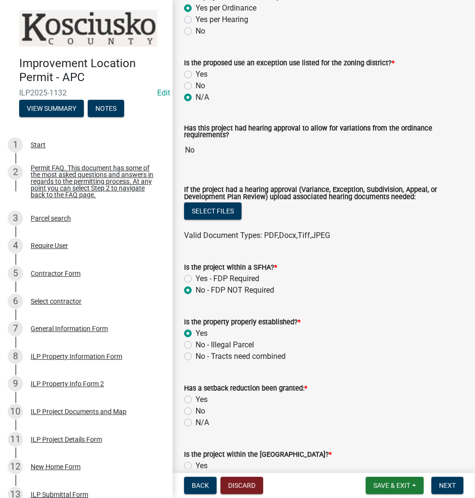
scroll to position [230, 0]
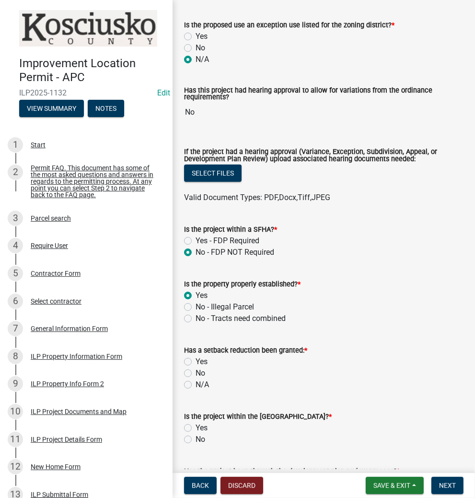
click at [196, 373] on label "No" at bounding box center [201, 373] width 10 height 12
click at [196, 373] on input "No" at bounding box center [199, 370] width 6 height 6
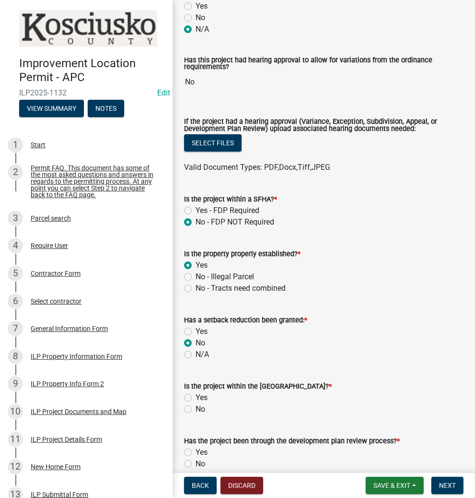
scroll to position [345, 0]
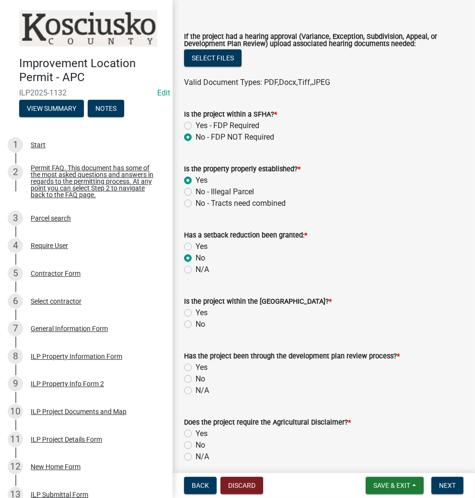
click at [196, 324] on label "No" at bounding box center [201, 325] width 10 height 12
click at [196, 324] on input "No" at bounding box center [199, 322] width 6 height 6
click at [196, 390] on label "N/A" at bounding box center [202, 391] width 13 height 12
click at [196, 390] on input "N/A" at bounding box center [199, 388] width 6 height 6
click at [196, 444] on label "No" at bounding box center [201, 445] width 10 height 12
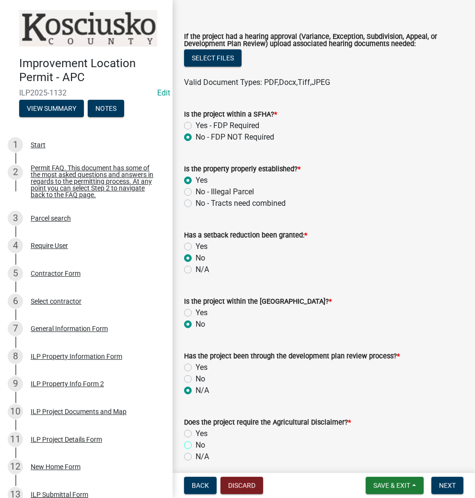
click at [196, 444] on input "No" at bounding box center [199, 442] width 6 height 6
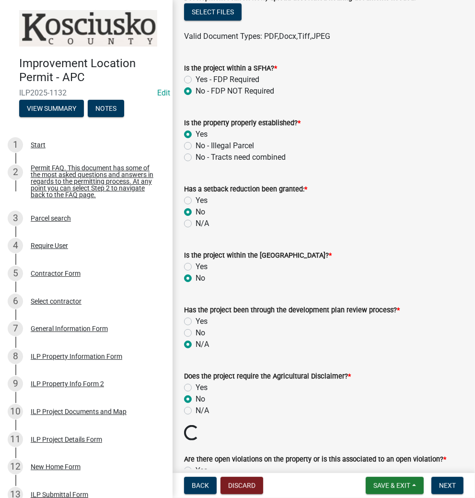
scroll to position [461, 0]
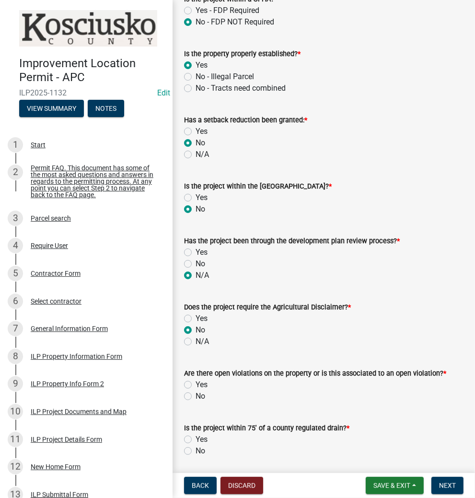
click at [196, 394] on label "No" at bounding box center [201, 397] width 10 height 12
click at [196, 394] on input "No" at bounding box center [199, 394] width 6 height 6
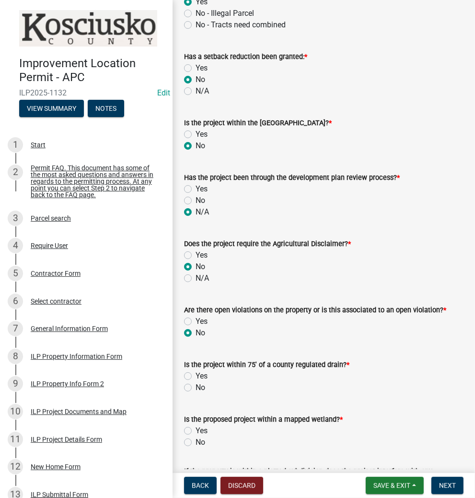
scroll to position [537, 0]
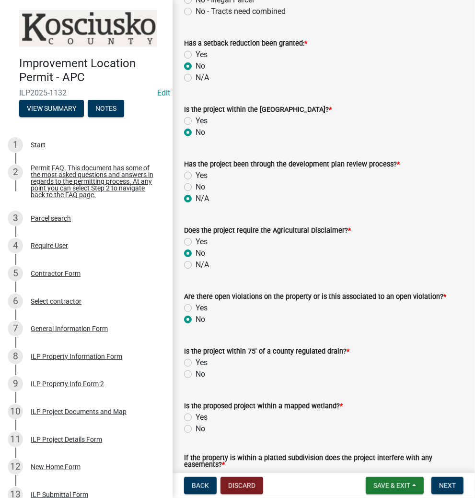
click at [196, 374] on label "No" at bounding box center [201, 374] width 10 height 12
click at [196, 374] on input "No" at bounding box center [199, 371] width 6 height 6
click at [196, 427] on label "No" at bounding box center [201, 429] width 10 height 12
click at [196, 427] on input "No" at bounding box center [199, 426] width 6 height 6
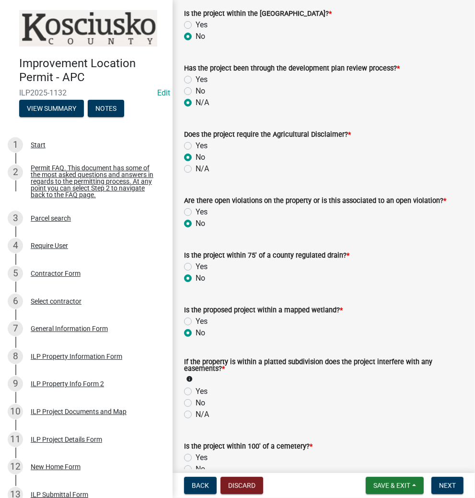
scroll to position [652, 0]
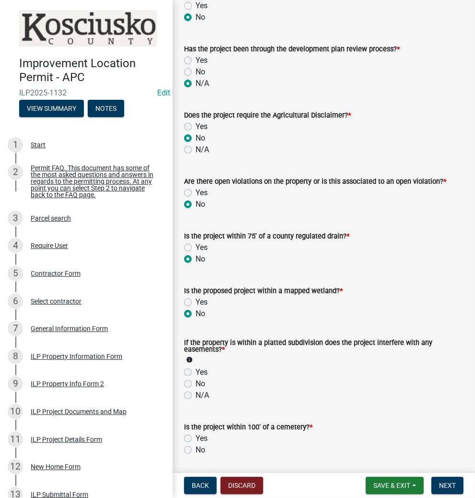
click at [196, 394] on label "N/A" at bounding box center [202, 396] width 13 height 12
click at [196, 394] on input "N/A" at bounding box center [199, 393] width 6 height 6
click at [196, 448] on label "No" at bounding box center [201, 450] width 10 height 12
click at [196, 448] on input "No" at bounding box center [199, 447] width 6 height 6
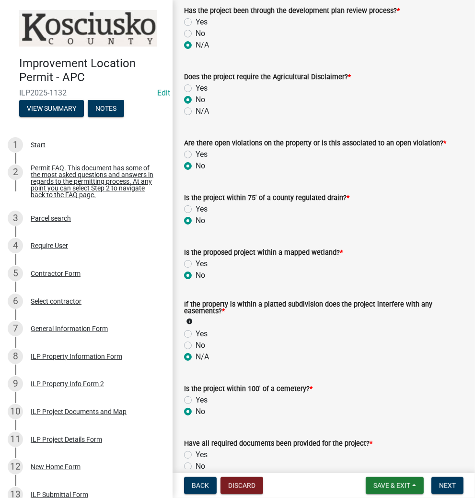
scroll to position [768, 0]
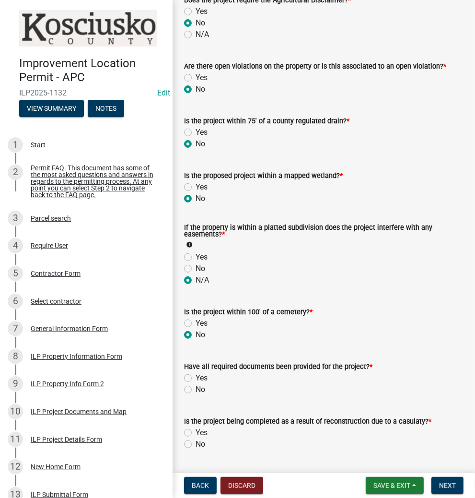
click at [196, 378] on label "Yes" at bounding box center [202, 378] width 12 height 12
click at [196, 378] on input "Yes" at bounding box center [199, 375] width 6 height 6
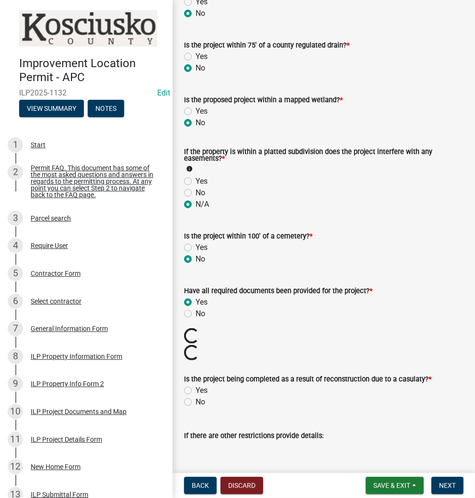
scroll to position [844, 0]
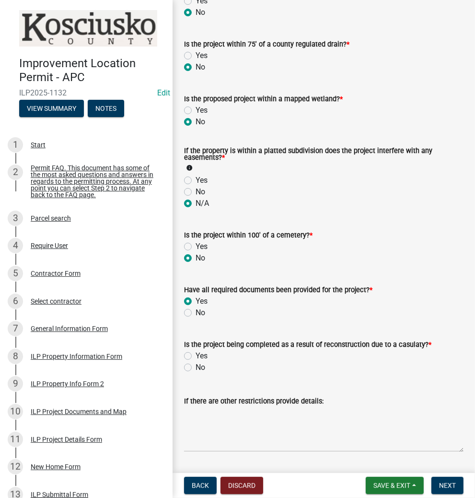
click at [196, 367] on label "No" at bounding box center [201, 368] width 10 height 12
click at [196, 367] on input "No" at bounding box center [199, 365] width 6 height 6
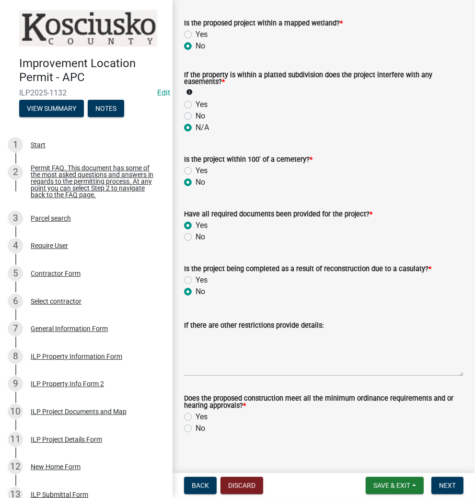
scroll to position [921, 0]
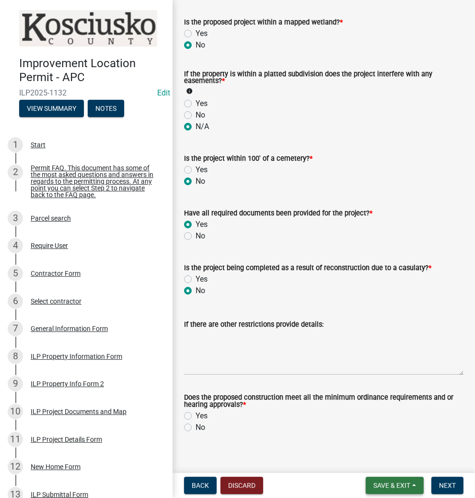
click at [381, 485] on span "Save & Exit" at bounding box center [392, 486] width 37 height 8
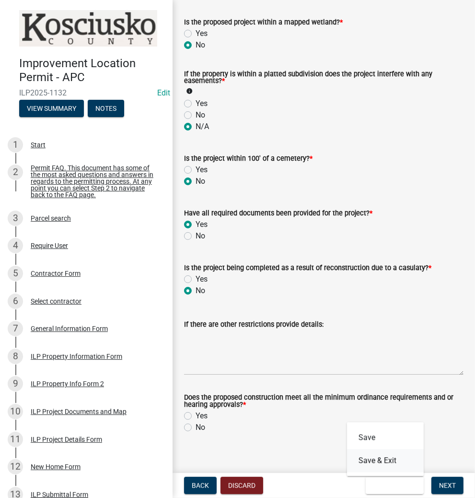
click at [369, 462] on button "Save & Exit" at bounding box center [385, 460] width 77 height 23
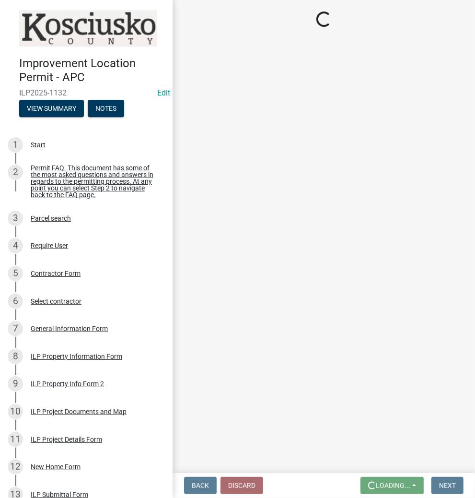
scroll to position [0, 0]
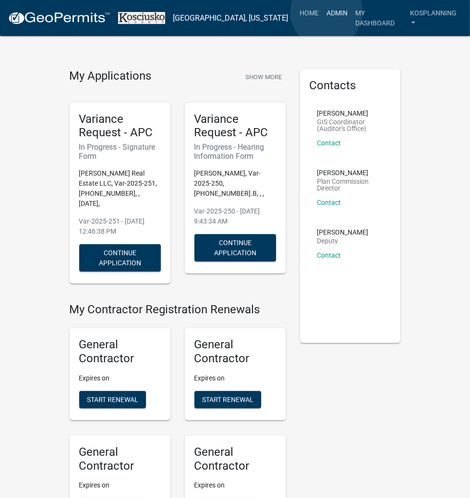
click at [326, 12] on link "Admin" at bounding box center [336, 13] width 29 height 18
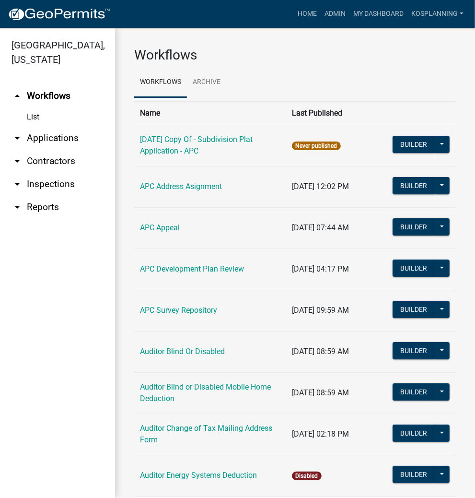
click at [48, 164] on link "arrow_drop_down Contractors" at bounding box center [57, 161] width 115 height 23
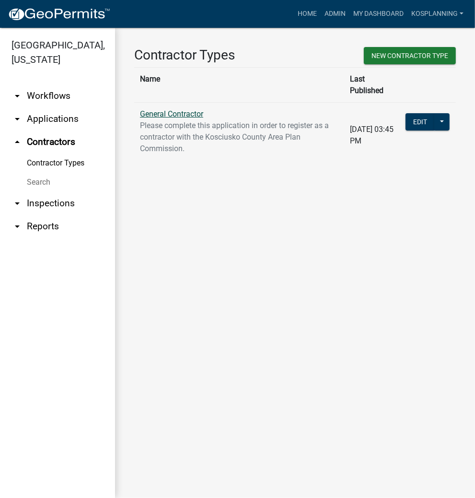
click at [162, 109] on link "General Contractor" at bounding box center [171, 113] width 63 height 9
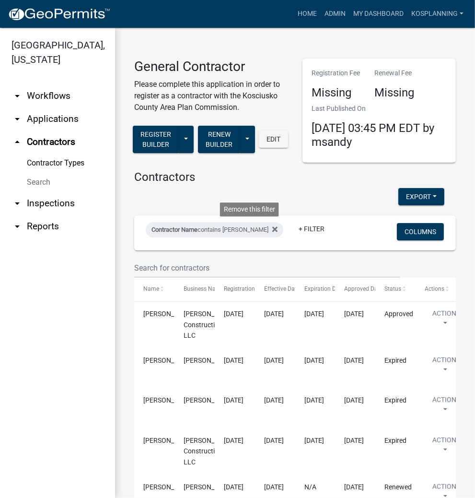
click at [273, 230] on icon at bounding box center [275, 229] width 5 height 5
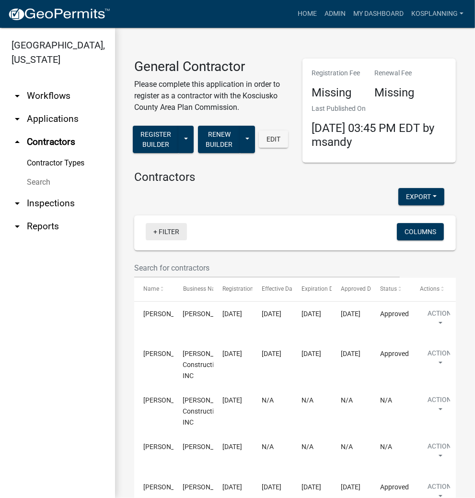
click at [161, 230] on link "+ Filter" at bounding box center [166, 231] width 41 height 17
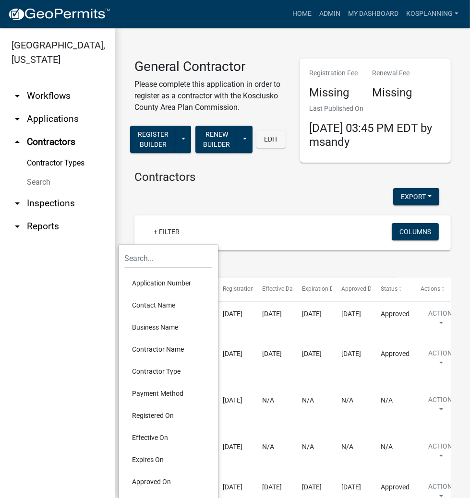
click at [166, 347] on li "Contractor Name" at bounding box center [168, 349] width 88 height 22
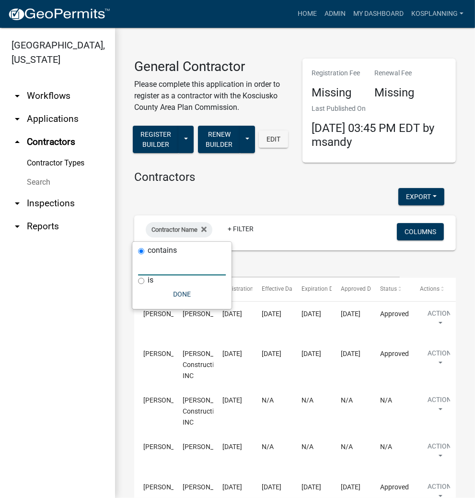
click at [162, 267] on input "text" at bounding box center [182, 266] width 88 height 20
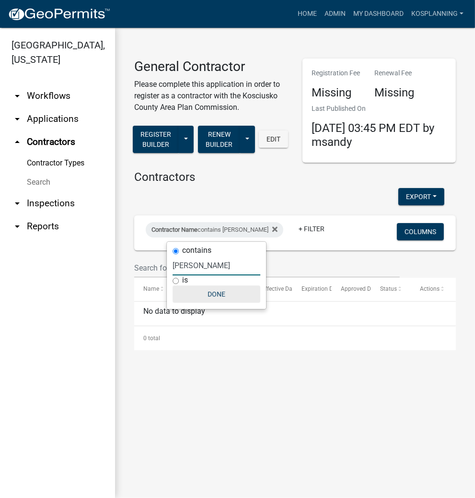
click at [213, 295] on button "Done" at bounding box center [217, 293] width 88 height 17
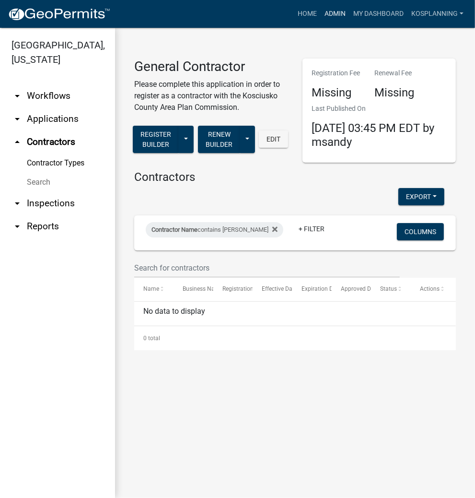
click at [330, 13] on link "Admin" at bounding box center [335, 14] width 29 height 18
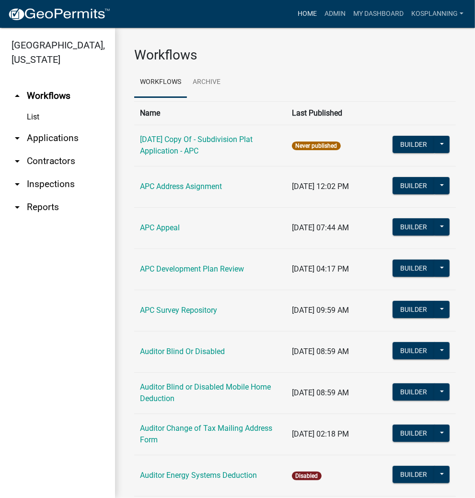
click at [310, 13] on link "Home" at bounding box center [307, 14] width 27 height 18
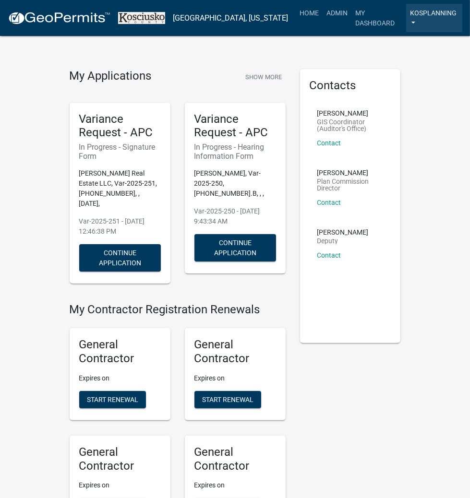
click at [424, 13] on link "kosplanning" at bounding box center [434, 18] width 56 height 28
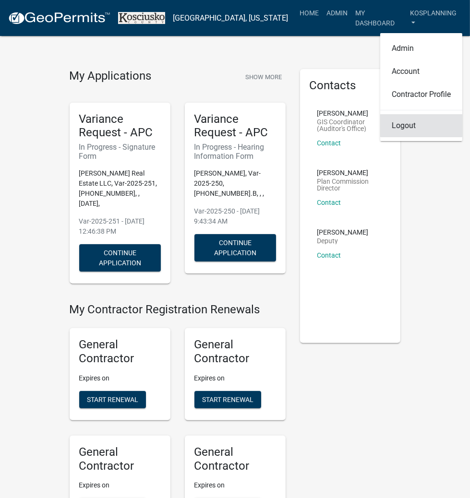
click at [411, 119] on link "Logout" at bounding box center [421, 125] width 82 height 23
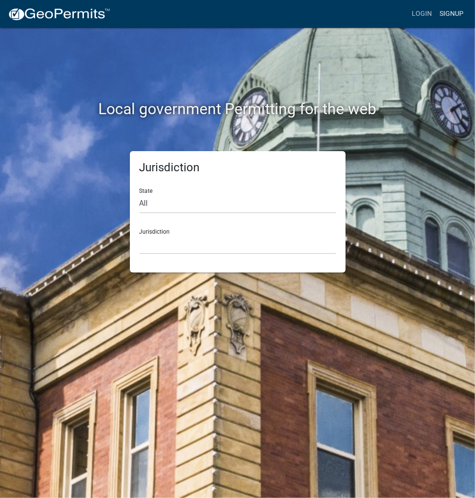
click at [452, 12] on link "Signup" at bounding box center [452, 14] width 32 height 18
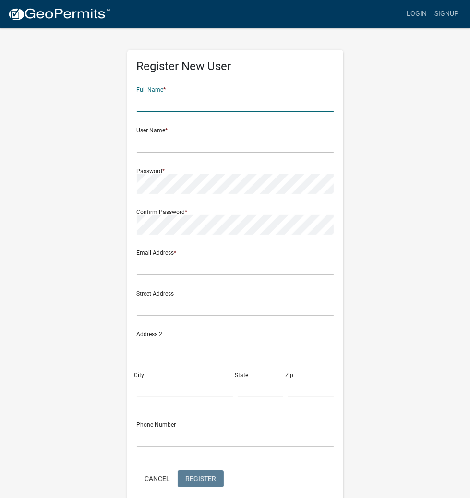
click at [213, 106] on input "text" at bounding box center [235, 103] width 197 height 20
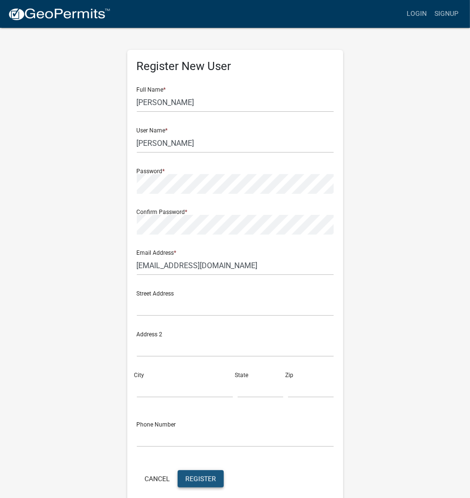
click at [198, 478] on span "Register" at bounding box center [200, 478] width 31 height 8
click at [418, 11] on link "Login" at bounding box center [417, 14] width 28 height 18
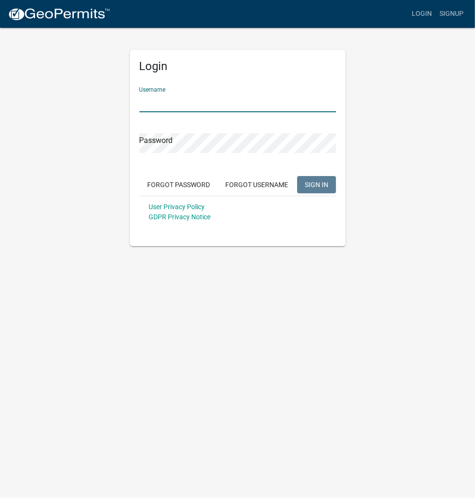
click at [213, 103] on input "Username" at bounding box center [238, 103] width 197 height 20
click at [166, 107] on input "Username" at bounding box center [238, 103] width 197 height 20
click at [297, 176] on button "SIGN IN" at bounding box center [316, 184] width 39 height 17
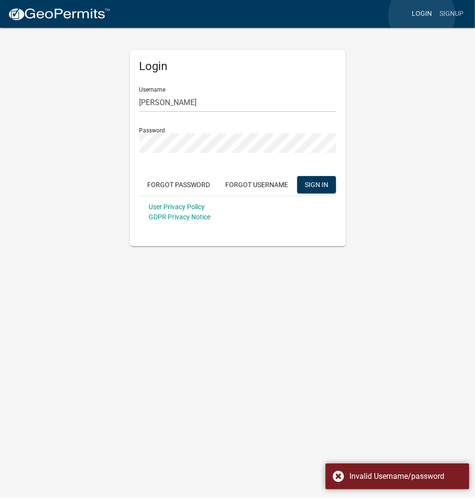
click at [422, 15] on link "Login" at bounding box center [422, 14] width 28 height 18
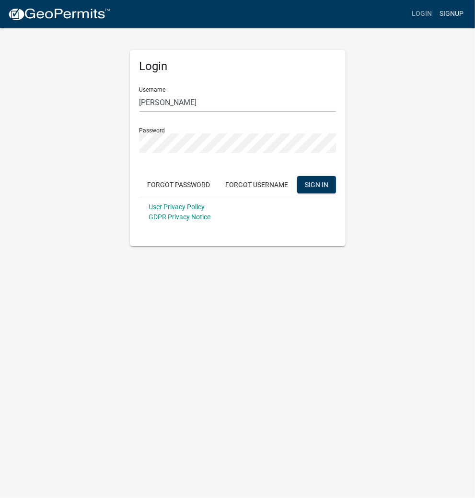
click at [446, 13] on link "Signup" at bounding box center [452, 14] width 32 height 18
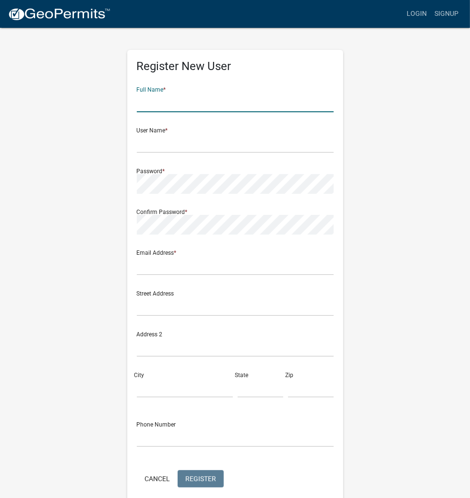
click at [205, 104] on input "text" at bounding box center [235, 103] width 197 height 20
click at [228, 98] on input "[PERSON_NAME]" at bounding box center [235, 103] width 197 height 20
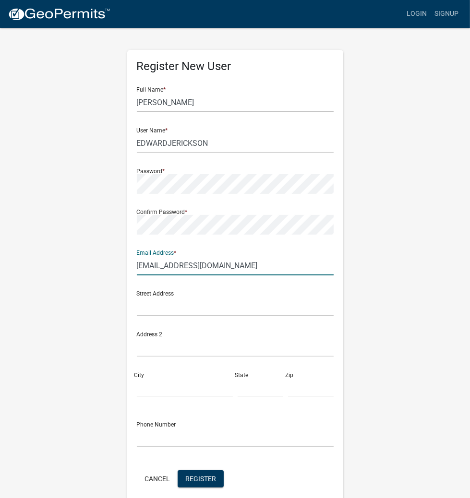
click button "Cancel" at bounding box center [157, 478] width 41 height 17
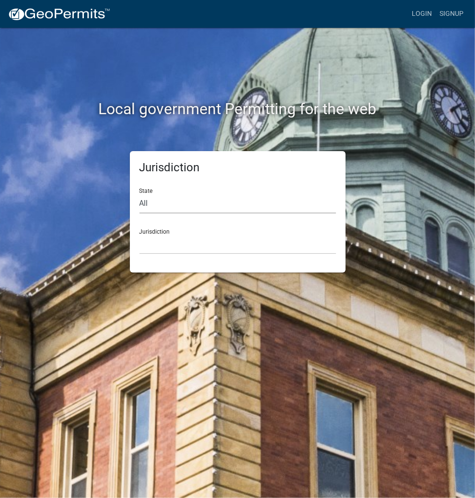
click at [246, 201] on select "All [US_STATE] [US_STATE] [US_STATE] [US_STATE] [US_STATE] [US_STATE] [US_STATE…" at bounding box center [238, 204] width 197 height 20
click at [140, 194] on select "All [US_STATE] [US_STATE] [US_STATE] [US_STATE] [US_STATE] [US_STATE] [US_STATE…" at bounding box center [238, 204] width 197 height 20
click at [209, 247] on select "City of [GEOGRAPHIC_DATA], [US_STATE] City of [GEOGRAPHIC_DATA], [US_STATE] Cit…" at bounding box center [238, 245] width 197 height 20
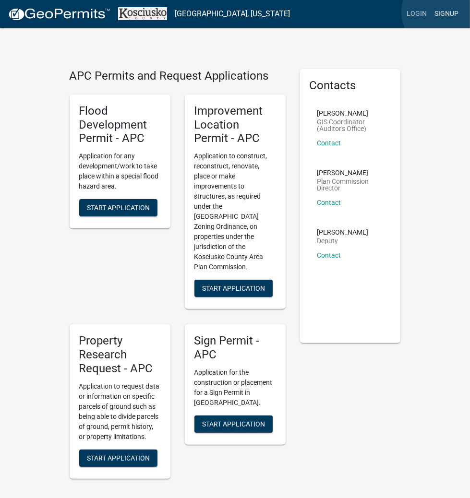
click at [440, 12] on link "Signup" at bounding box center [446, 14] width 32 height 18
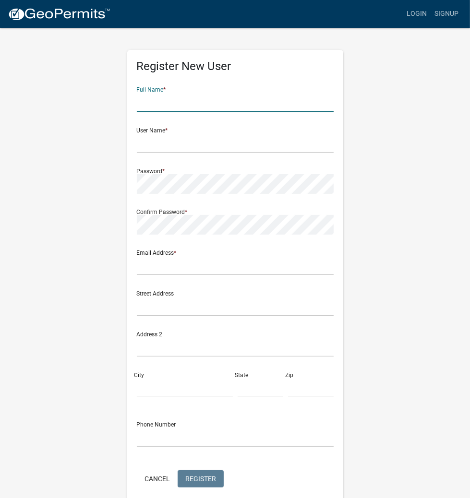
click at [226, 103] on input "text" at bounding box center [235, 103] width 197 height 20
click at [225, 106] on input "[PERSON_NAME] ERICKSON1" at bounding box center [235, 103] width 197 height 20
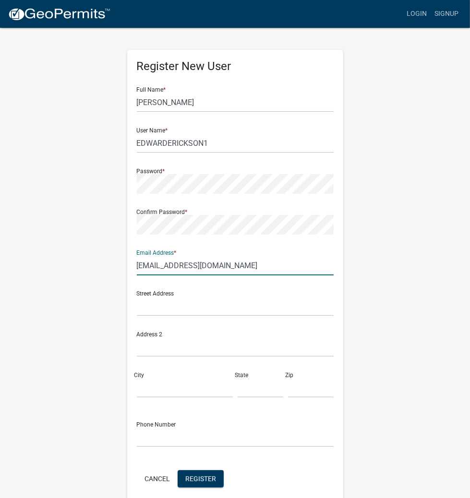
click button "Cancel" at bounding box center [157, 478] width 41 height 17
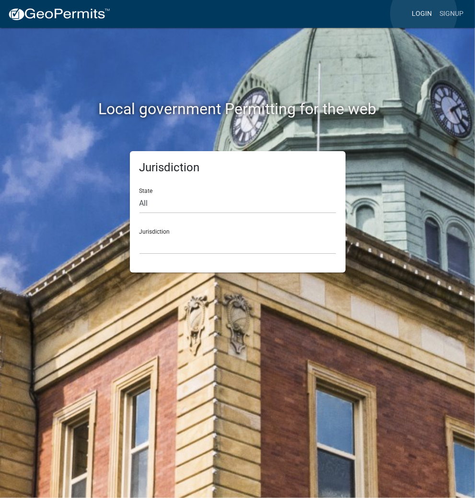
click at [424, 13] on link "Login" at bounding box center [422, 14] width 28 height 18
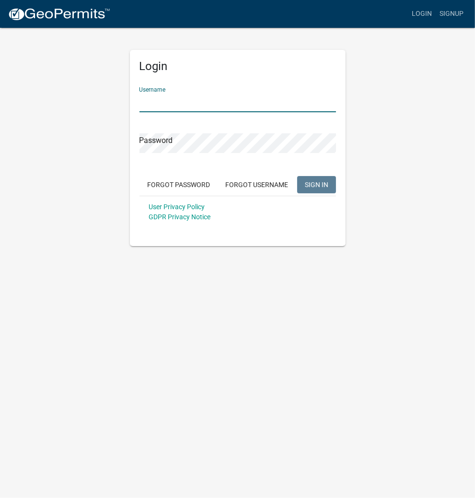
click at [206, 103] on input "Username" at bounding box center [238, 103] width 197 height 20
click at [297, 176] on button "SIGN IN" at bounding box center [316, 184] width 39 height 17
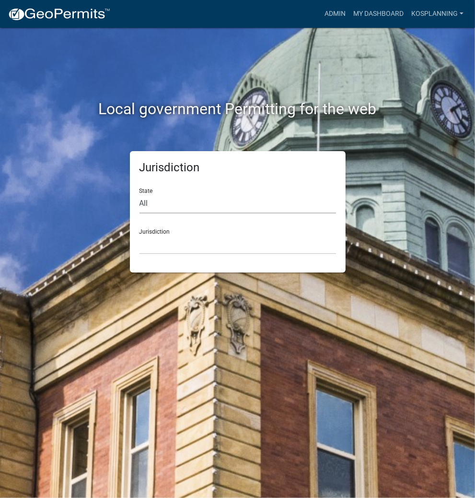
click at [216, 207] on select "All [US_STATE] [US_STATE] [US_STATE] [US_STATE] [US_STATE] [US_STATE] [US_STATE…" at bounding box center [238, 204] width 197 height 20
click at [140, 194] on select "All [US_STATE] [US_STATE] [US_STATE] [US_STATE] [US_STATE] [US_STATE] [US_STATE…" at bounding box center [238, 204] width 197 height 20
click at [184, 251] on select "City of [GEOGRAPHIC_DATA], [US_STATE] City of [GEOGRAPHIC_DATA], [US_STATE] Cit…" at bounding box center [238, 245] width 197 height 20
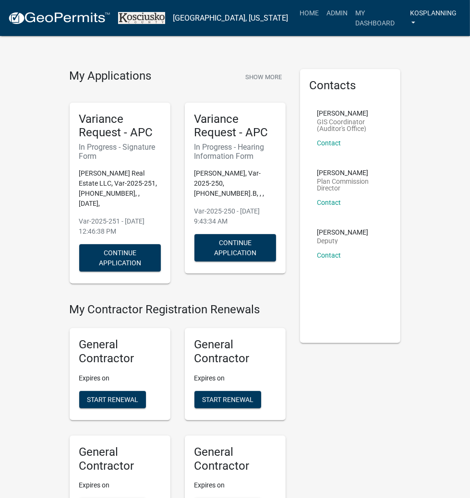
click at [428, 12] on link "kosplanning" at bounding box center [434, 18] width 56 height 28
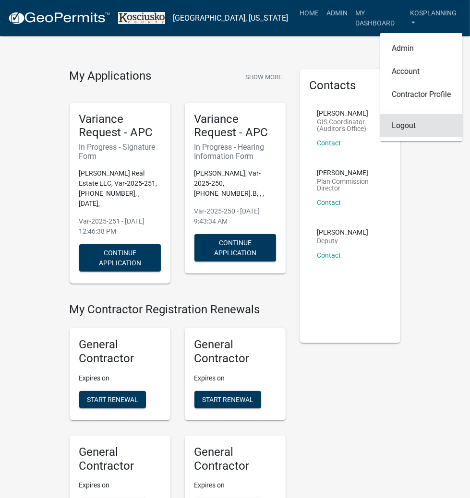
click at [403, 117] on link "Logout" at bounding box center [421, 125] width 82 height 23
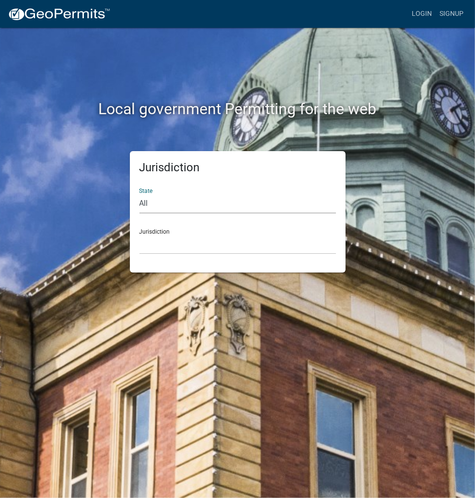
click at [224, 202] on select "All [US_STATE] [US_STATE] [US_STATE] [US_STATE] [US_STATE] [US_STATE] [US_STATE…" at bounding box center [238, 204] width 197 height 20
click at [140, 194] on select "All [US_STATE] [US_STATE] [US_STATE] [US_STATE] [US_STATE] [US_STATE] [US_STATE…" at bounding box center [238, 204] width 197 height 20
click at [191, 250] on select "City of [GEOGRAPHIC_DATA], [US_STATE] City of [GEOGRAPHIC_DATA], [US_STATE] Cit…" at bounding box center [238, 245] width 197 height 20
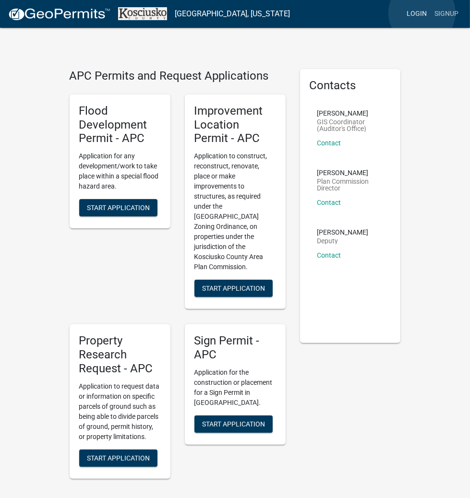
click at [422, 13] on link "Login" at bounding box center [417, 14] width 28 height 18
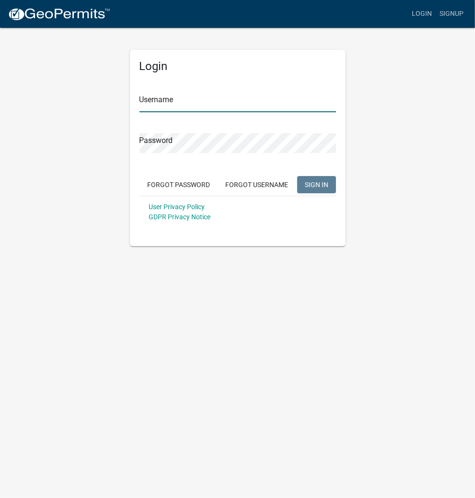
click at [246, 98] on input "Username" at bounding box center [238, 103] width 197 height 20
click at [312, 181] on span "SIGN IN" at bounding box center [317, 184] width 24 height 8
